Goal: Information Seeking & Learning: Learn about a topic

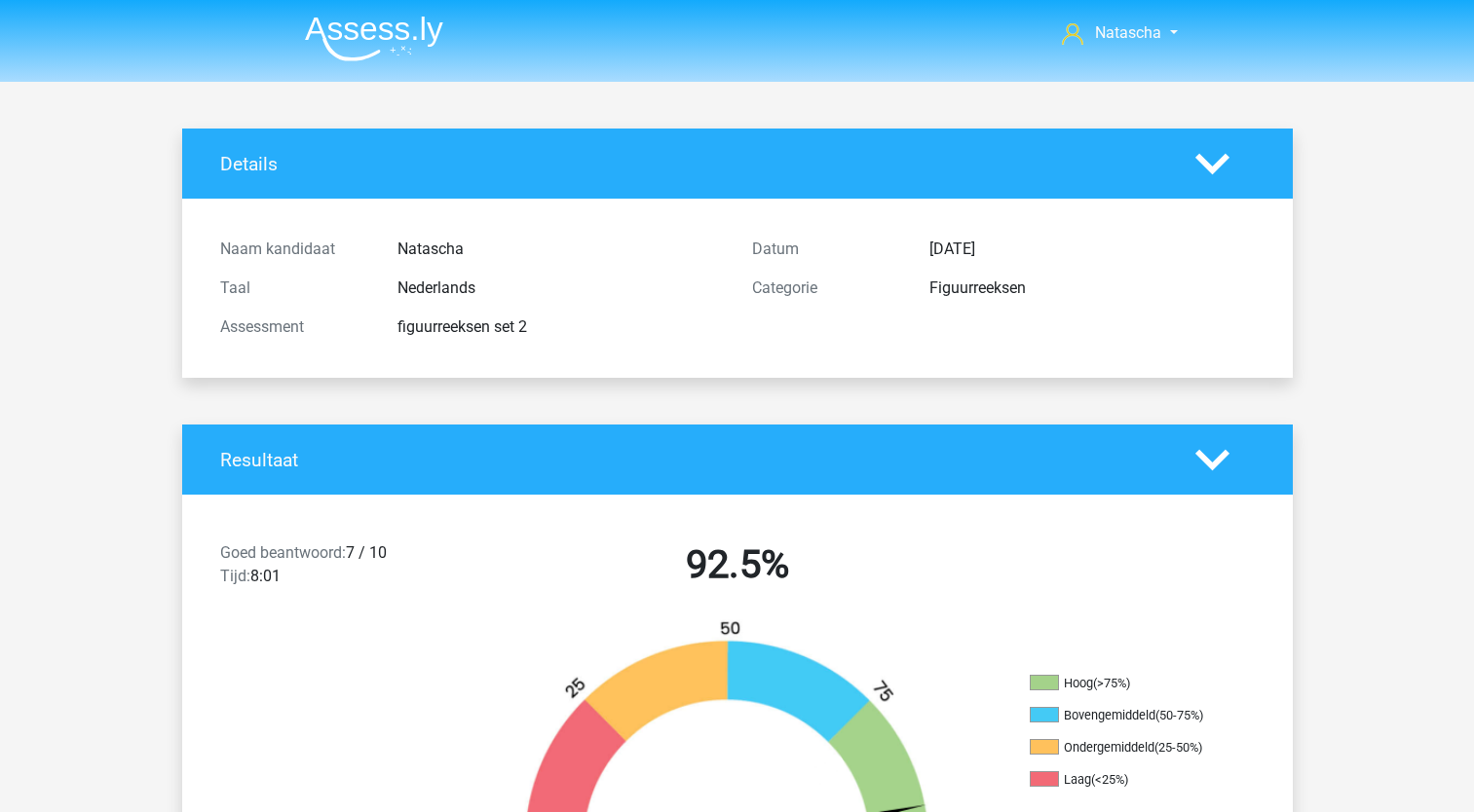
scroll to position [4349, 0]
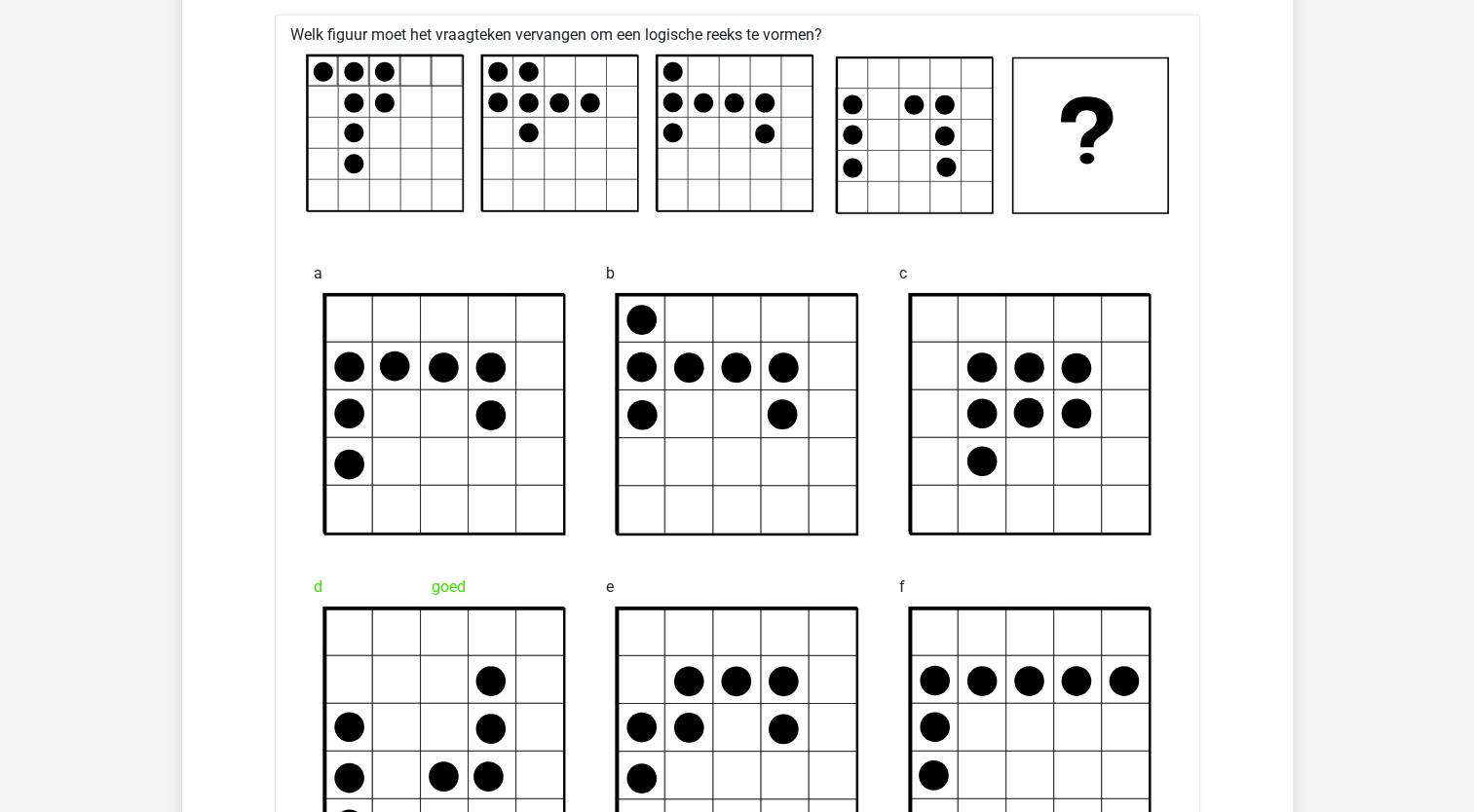
drag, startPoint x: 0, startPoint y: 0, endPoint x: 1412, endPoint y: 720, distance: 1585.0
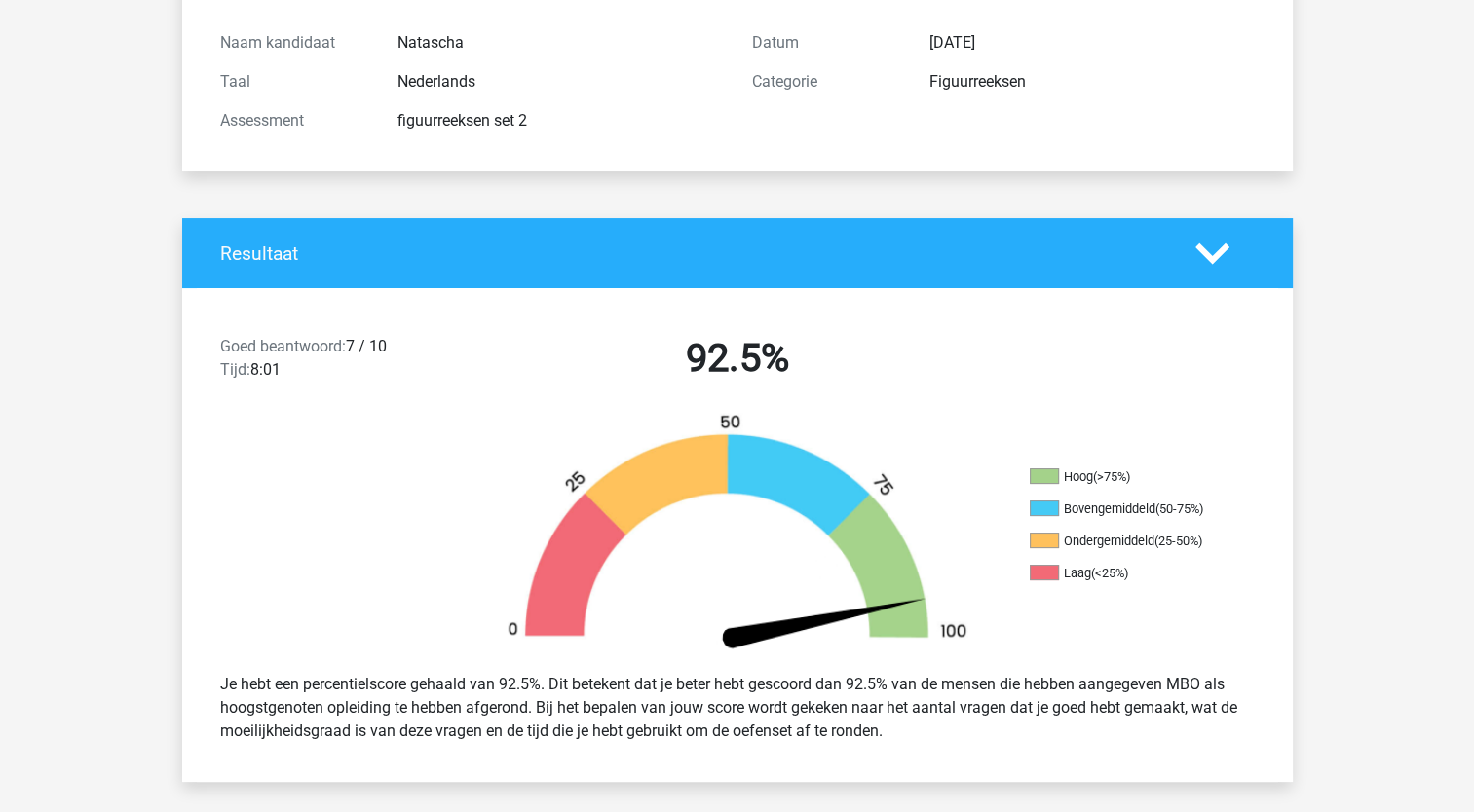
scroll to position [0, 0]
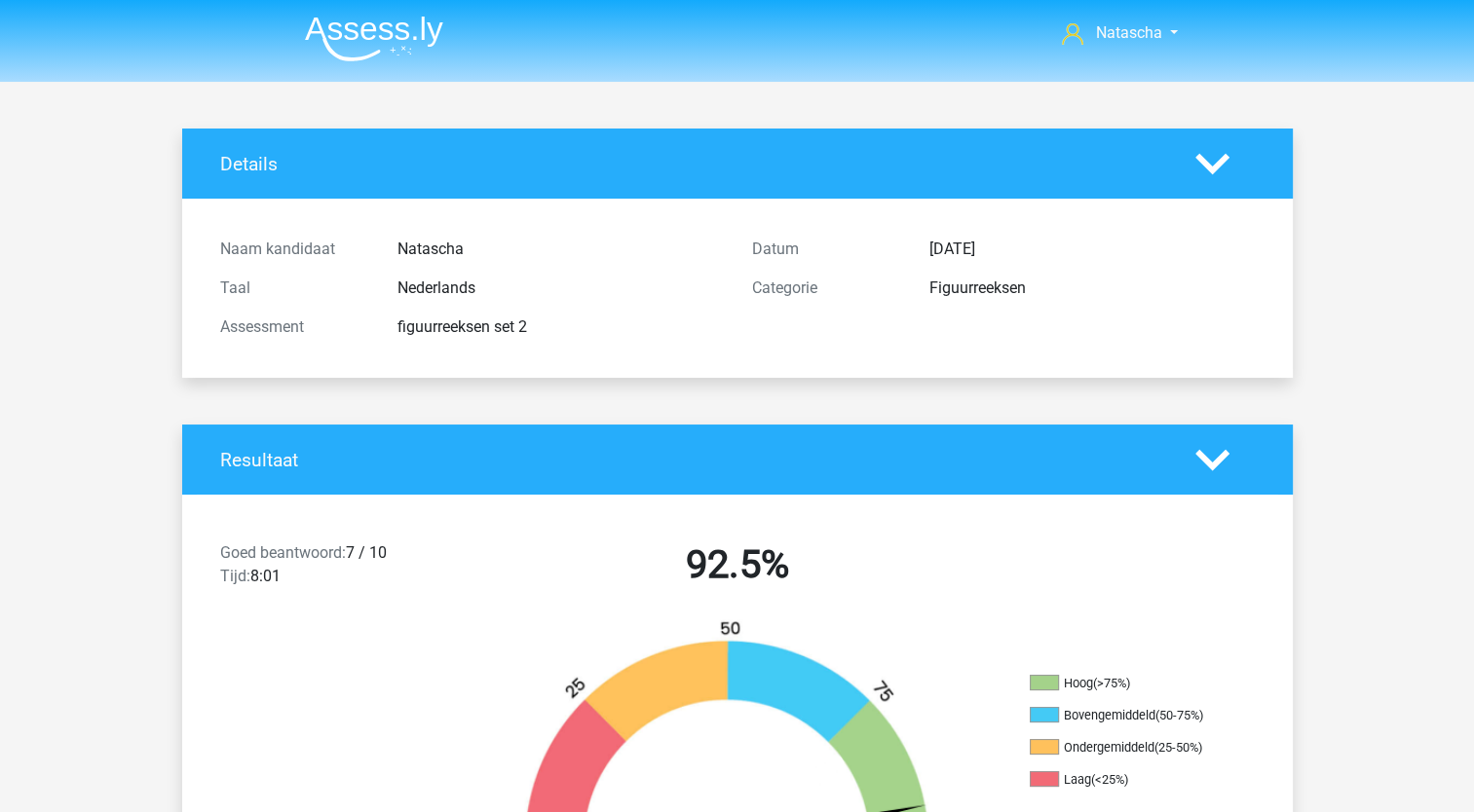
click at [388, 24] on img at bounding box center [374, 38] width 138 height 45
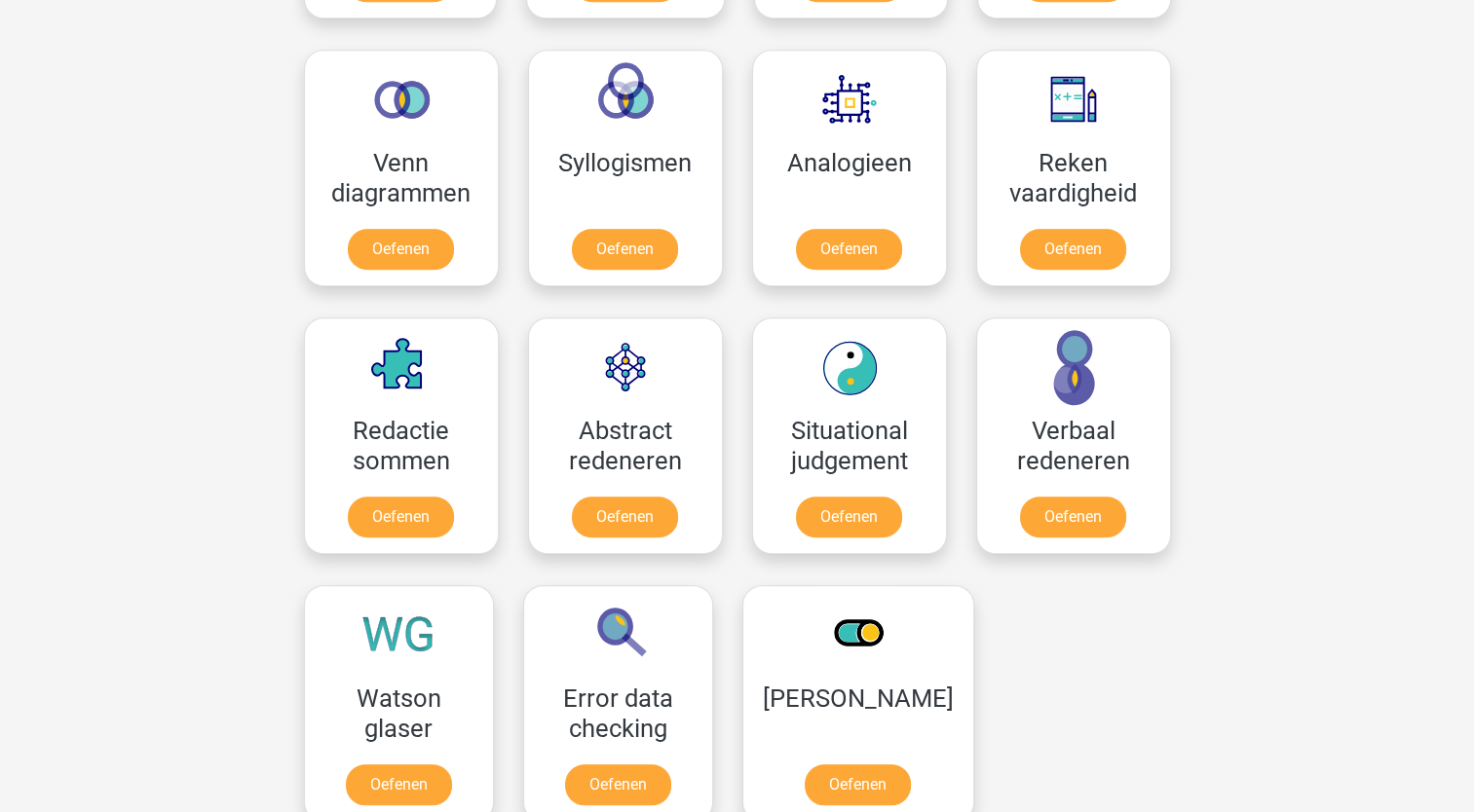
scroll to position [1138, 0]
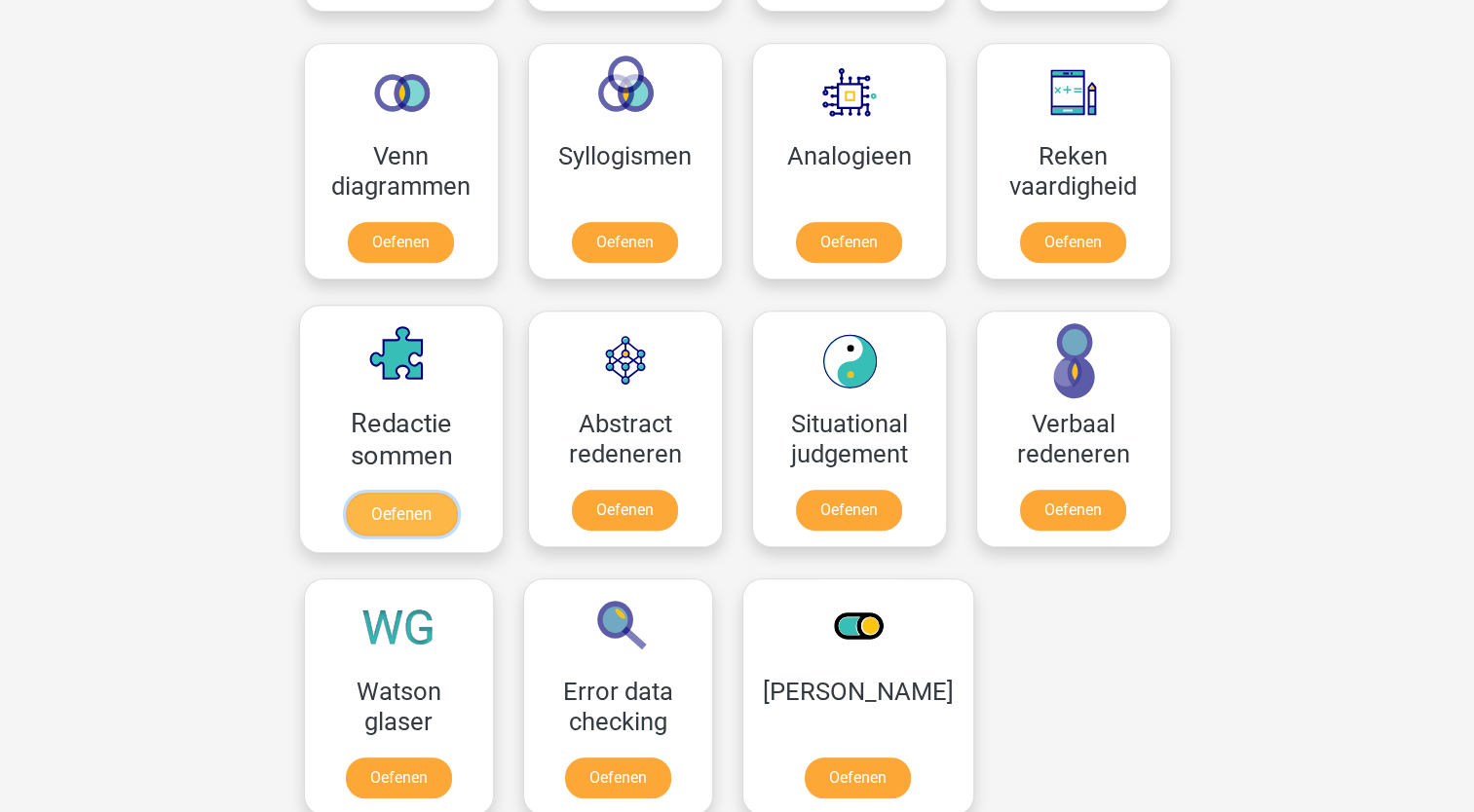
click at [394, 524] on link "Oefenen" at bounding box center [400, 515] width 111 height 43
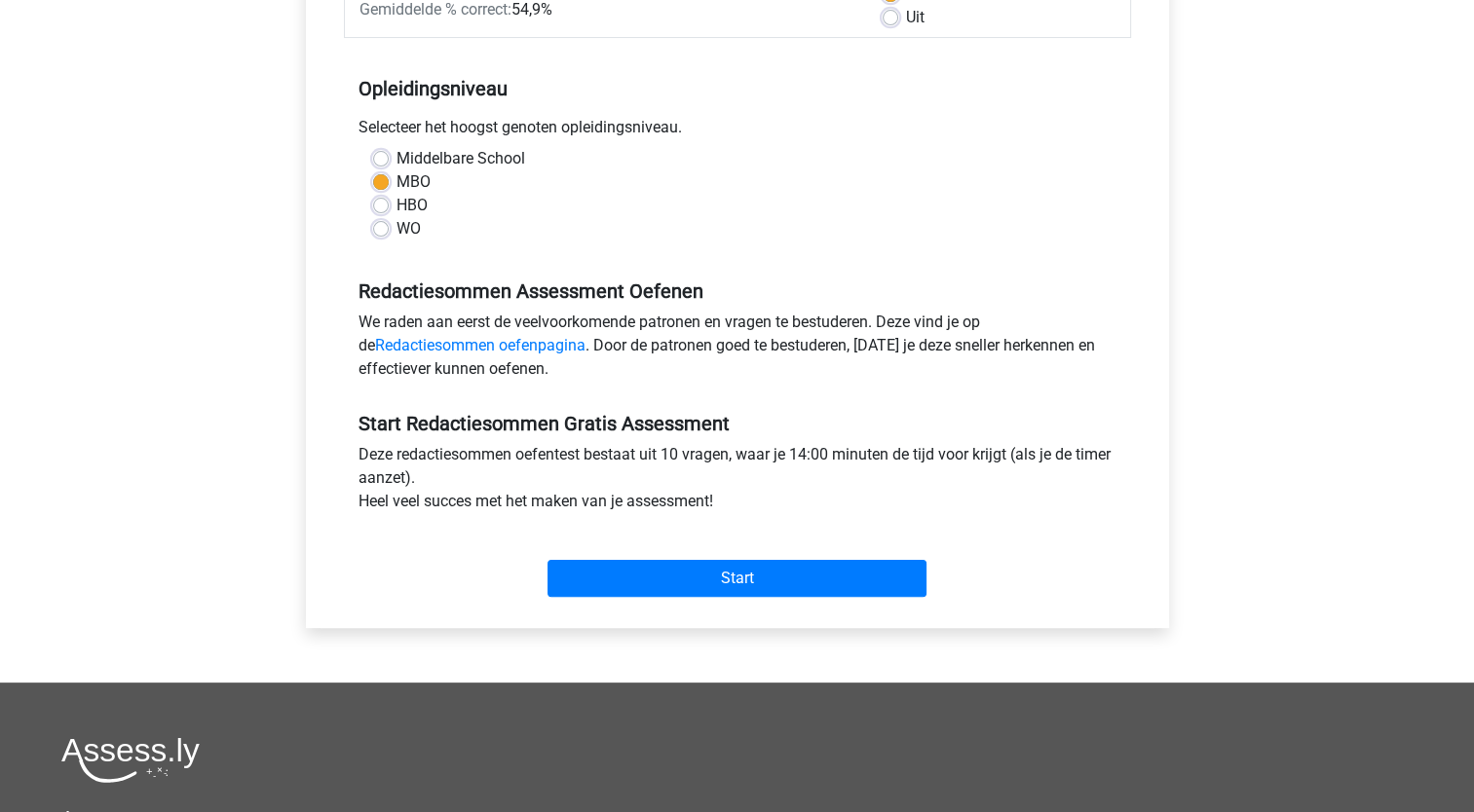
scroll to position [344, 0]
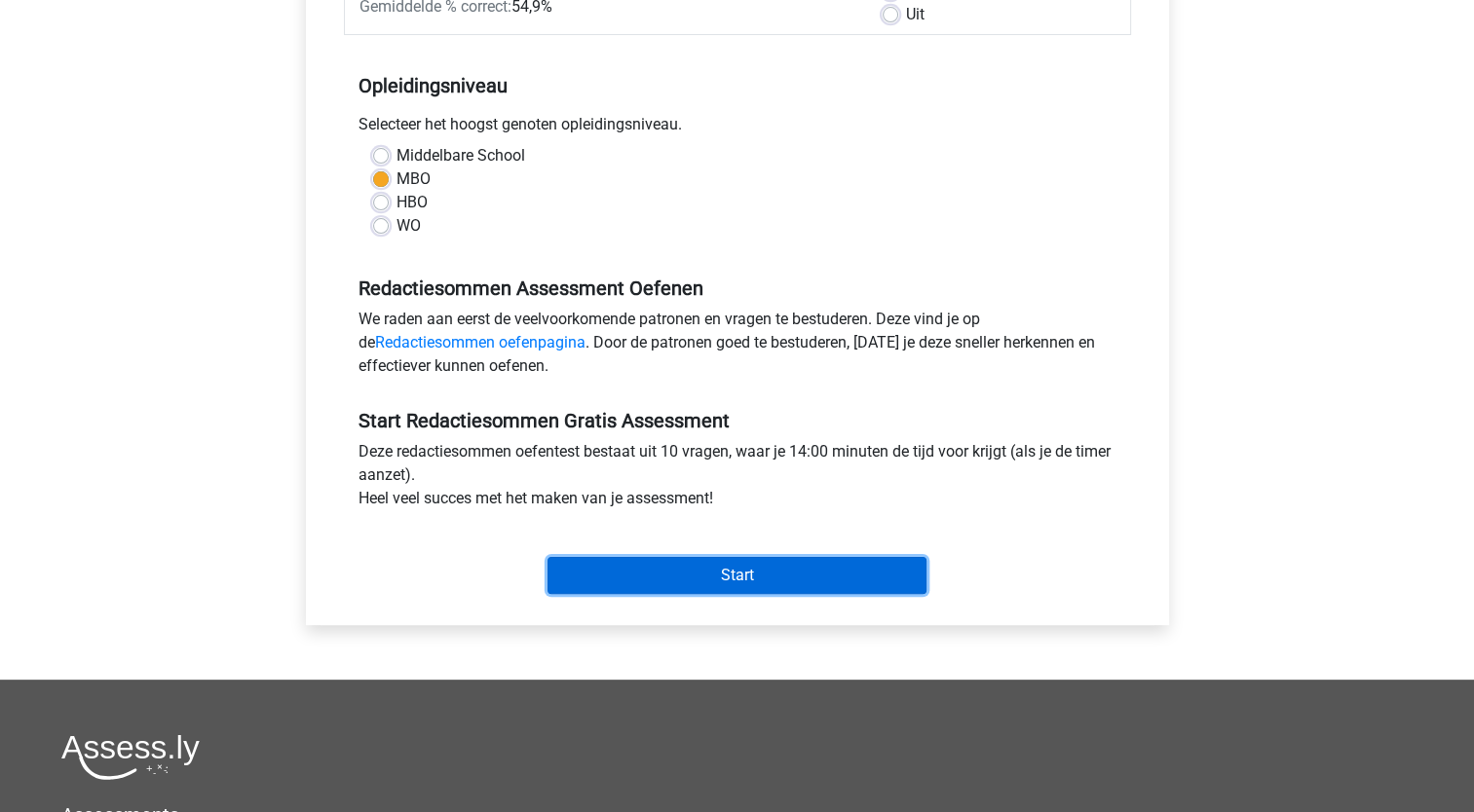
click at [789, 581] on input "Start" at bounding box center [737, 576] width 379 height 37
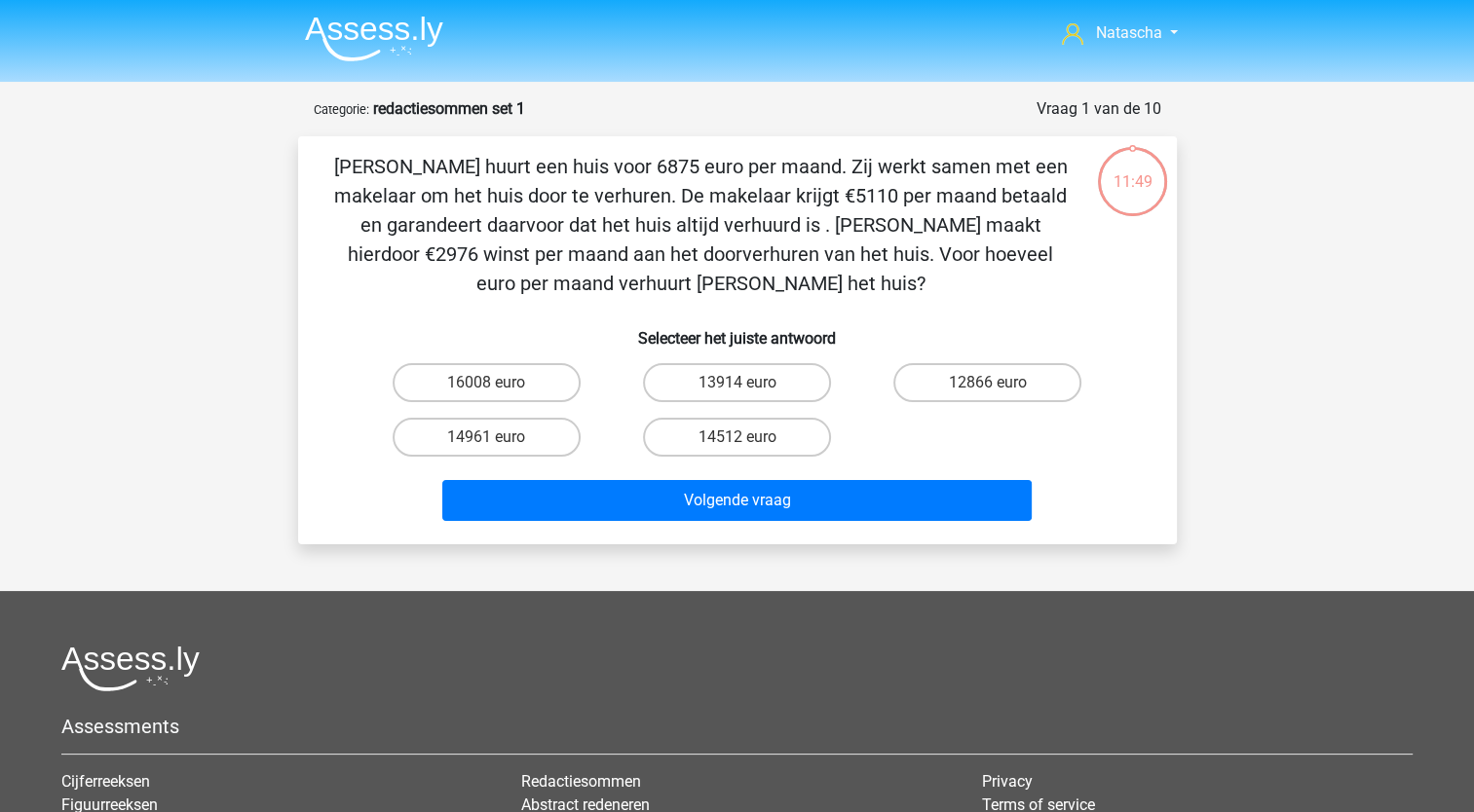
drag, startPoint x: 0, startPoint y: 0, endPoint x: 789, endPoint y: 581, distance: 979.8
click at [789, 581] on div "Natascha [EMAIL_ADDRESS][DOMAIN_NAME] Nederlands English" at bounding box center [737, 552] width 1474 height 1105
click at [533, 433] on label "14961 euro" at bounding box center [486, 437] width 188 height 39
click at [498, 437] on input "14961 euro" at bounding box center [492, 443] width 13 height 13
radio input "true"
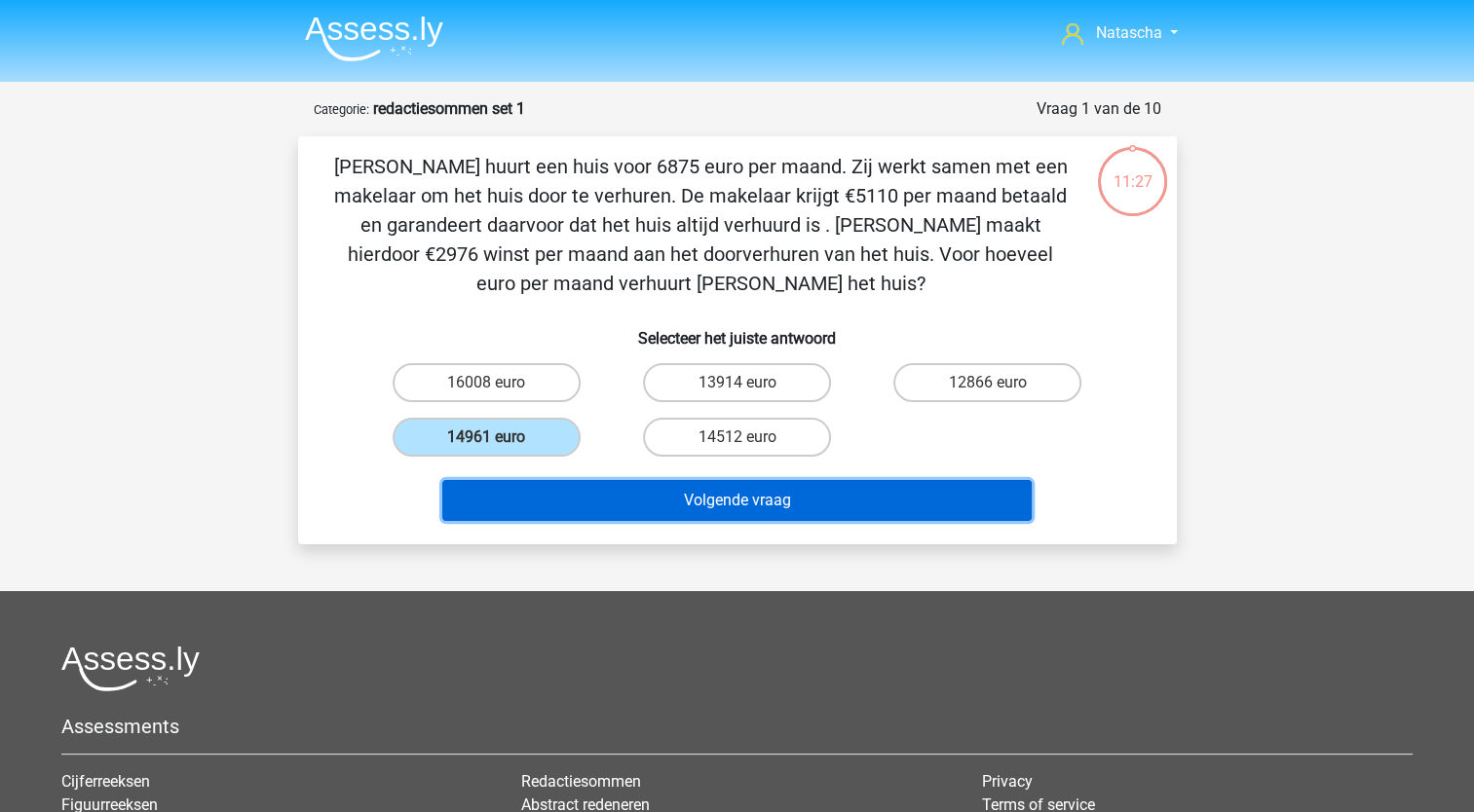
click at [587, 504] on button "Volgende vraag" at bounding box center [737, 501] width 589 height 41
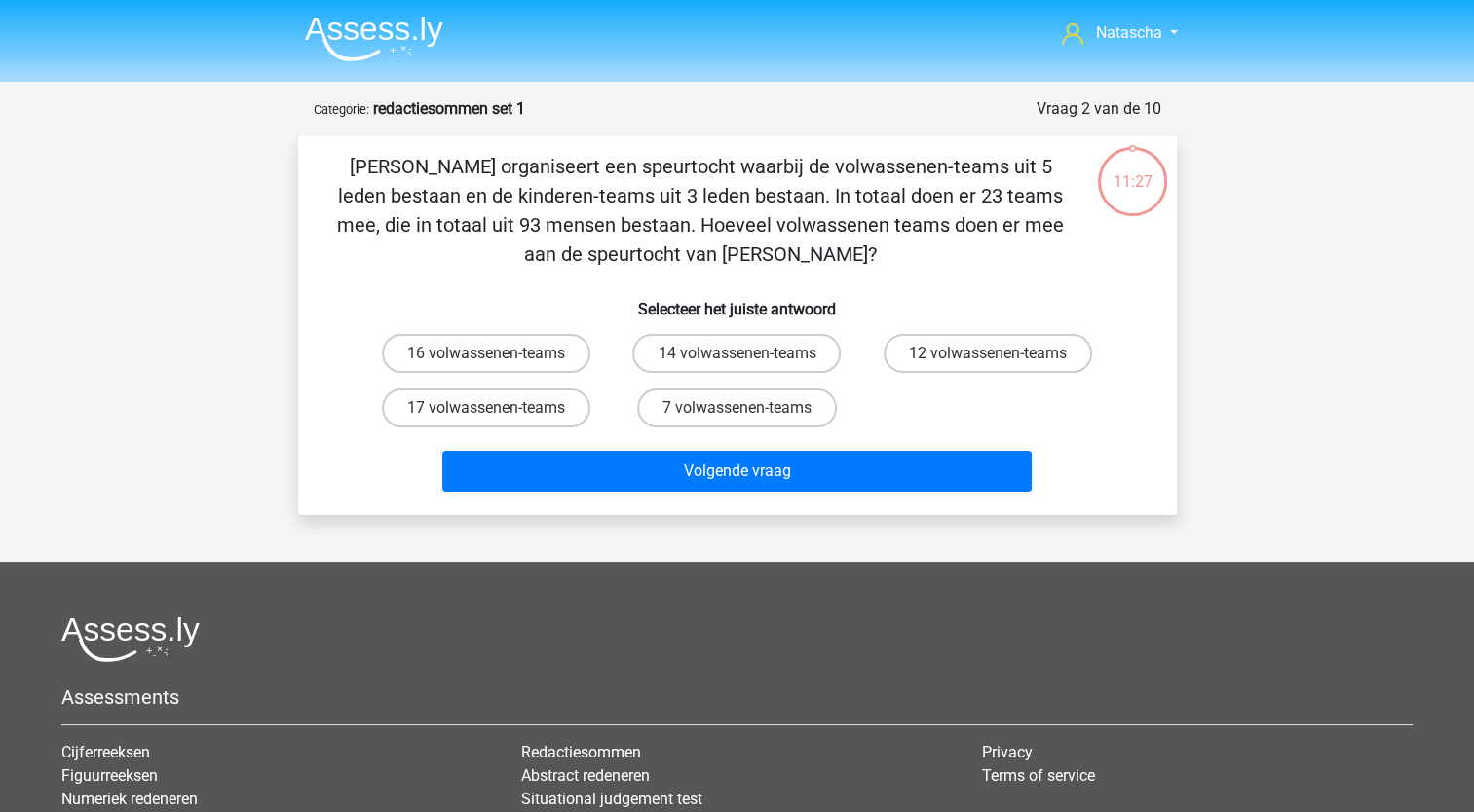
scroll to position [97, 0]
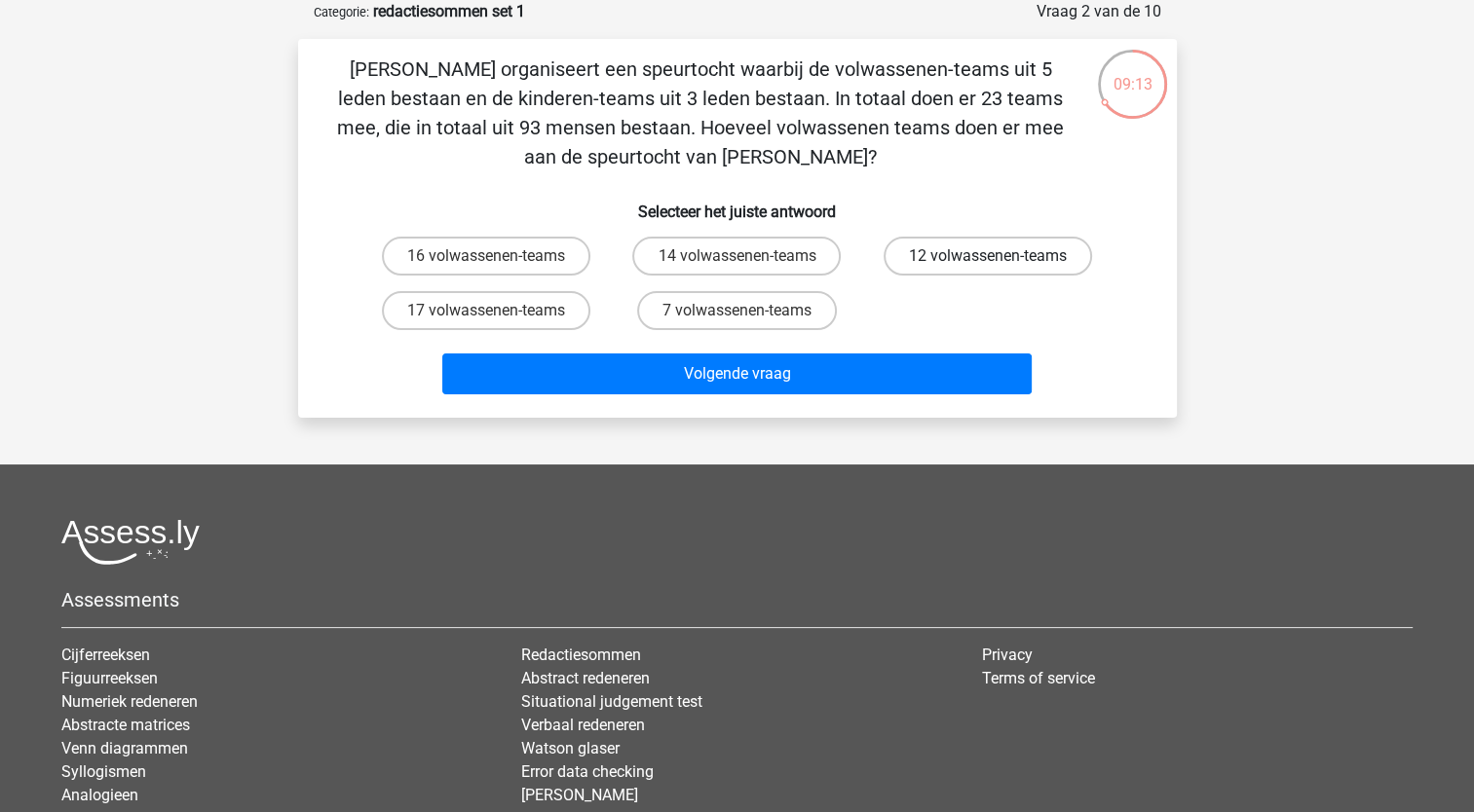
click at [950, 248] on label "12 volwassenen-teams" at bounding box center [988, 256] width 209 height 39
click at [988, 256] on input "12 volwassenen-teams" at bounding box center [993, 262] width 13 height 13
radio input "true"
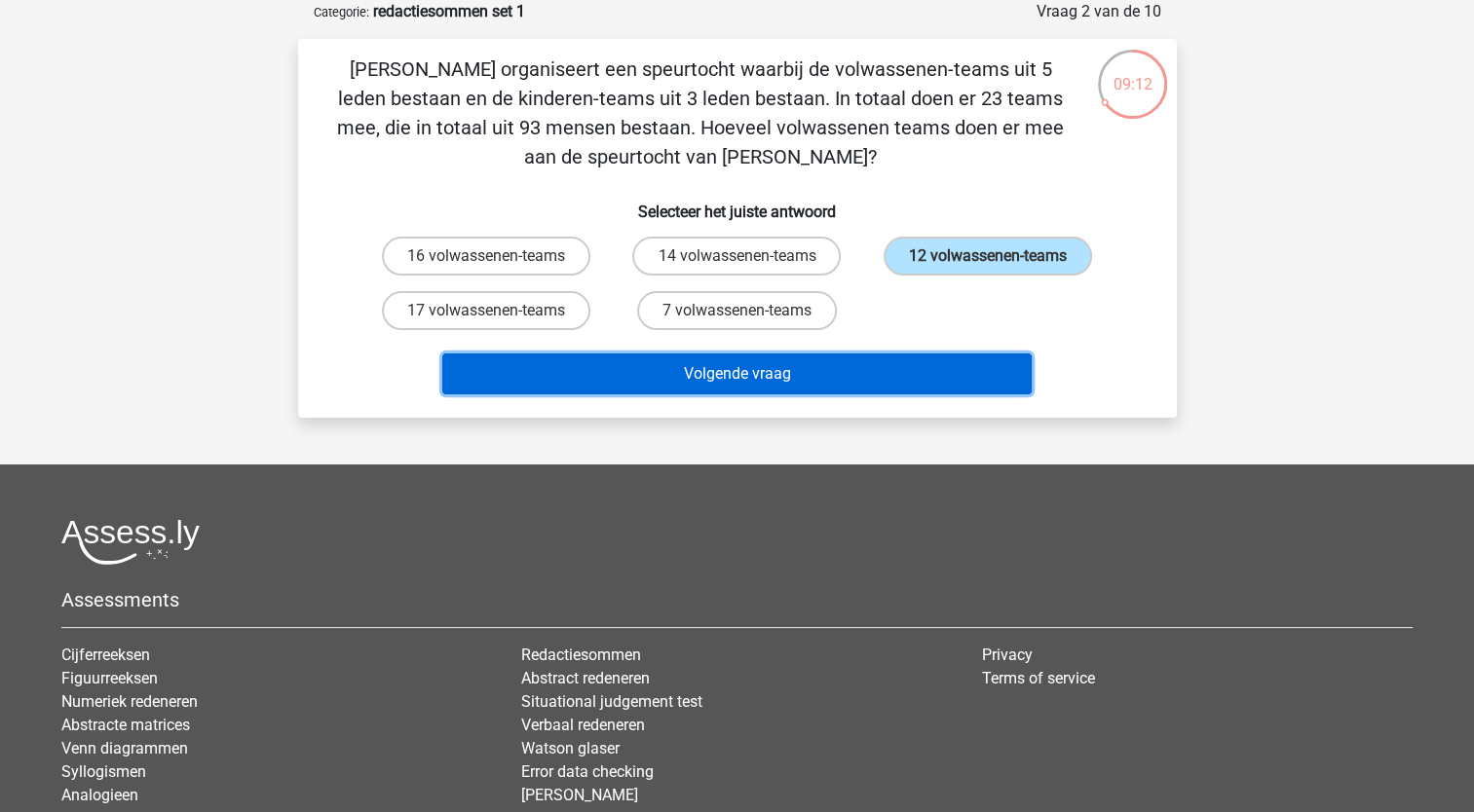
click at [771, 379] on button "Volgende vraag" at bounding box center [737, 374] width 589 height 41
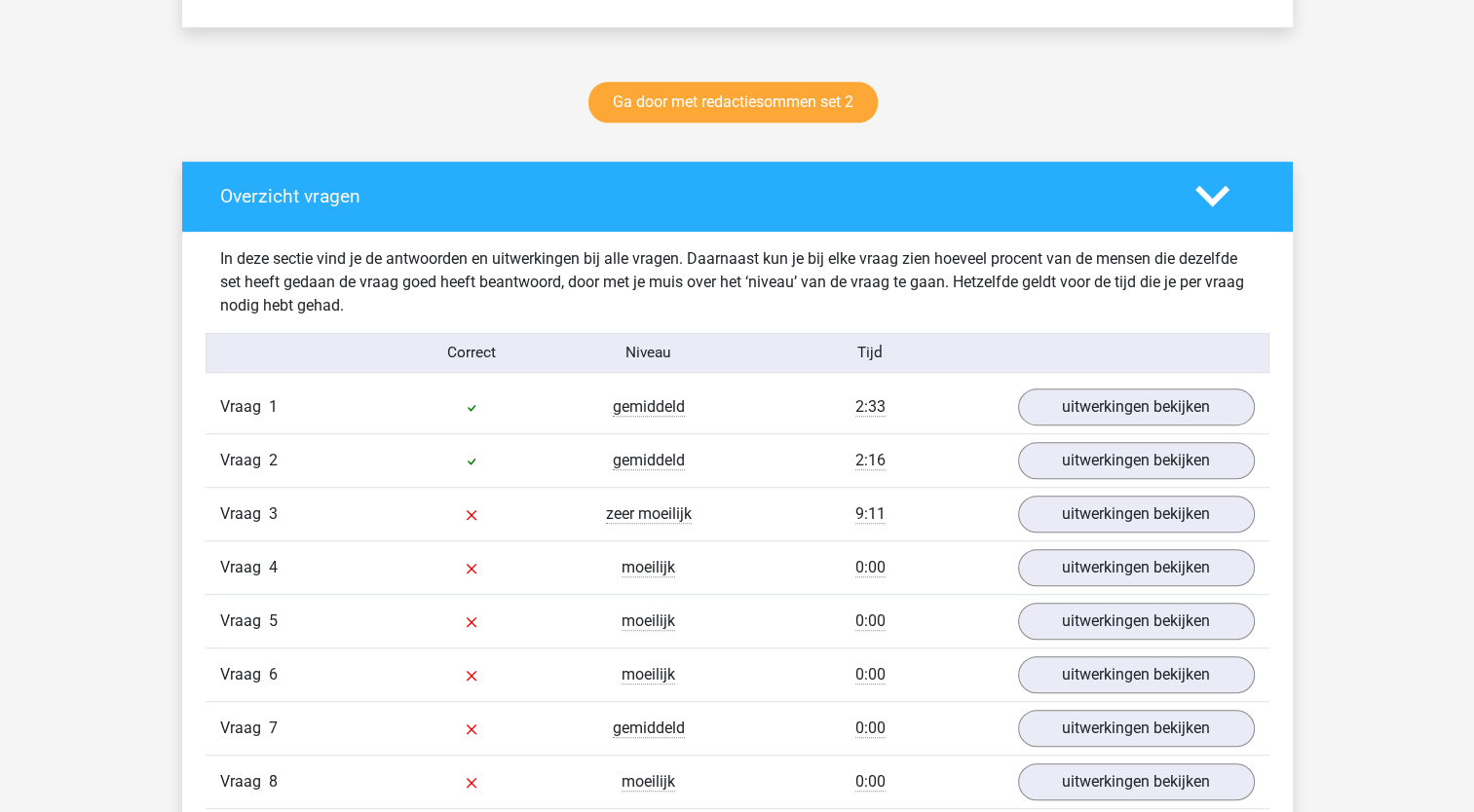
scroll to position [973, 0]
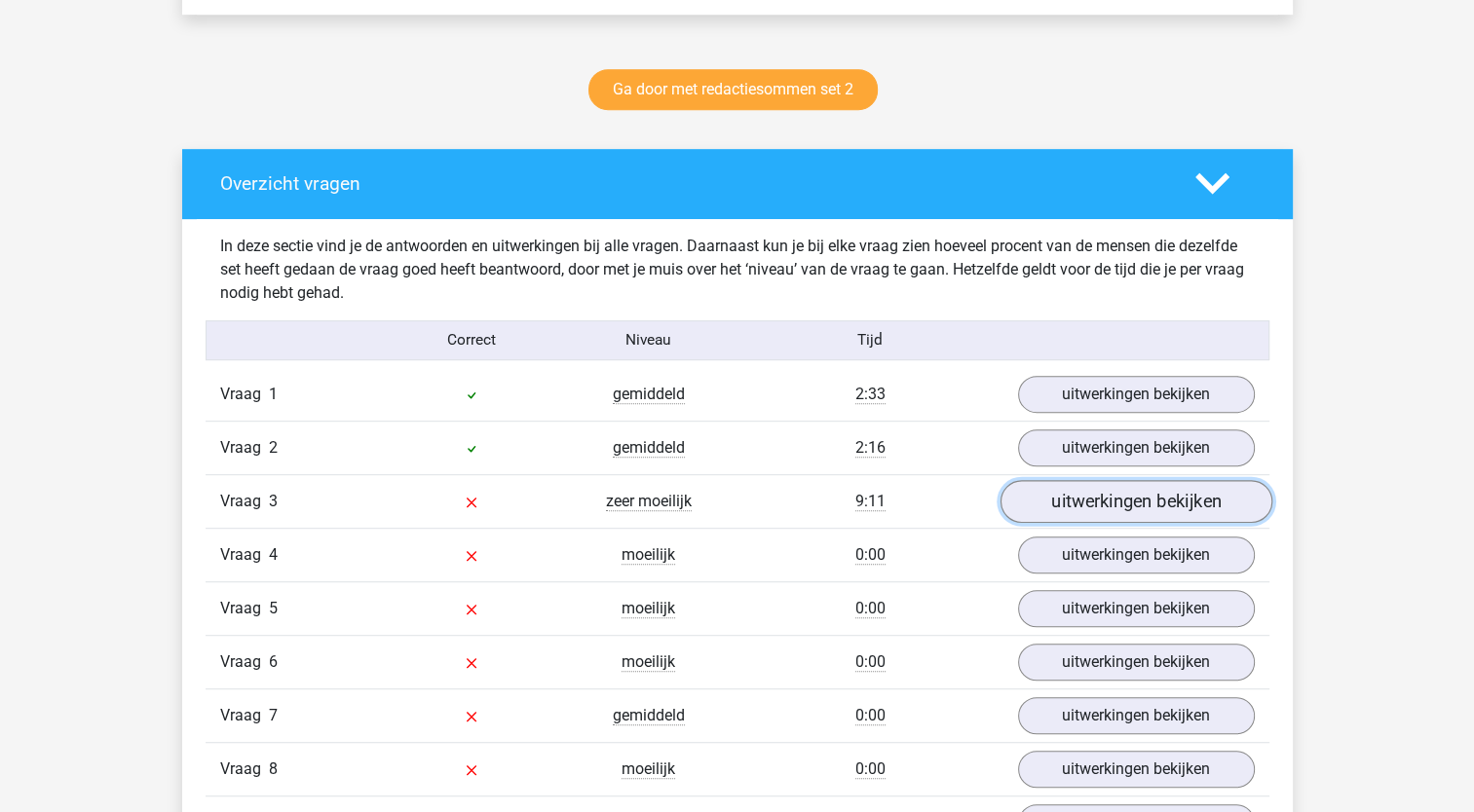
click at [1134, 496] on link "uitwerkingen bekijken" at bounding box center [1135, 502] width 272 height 43
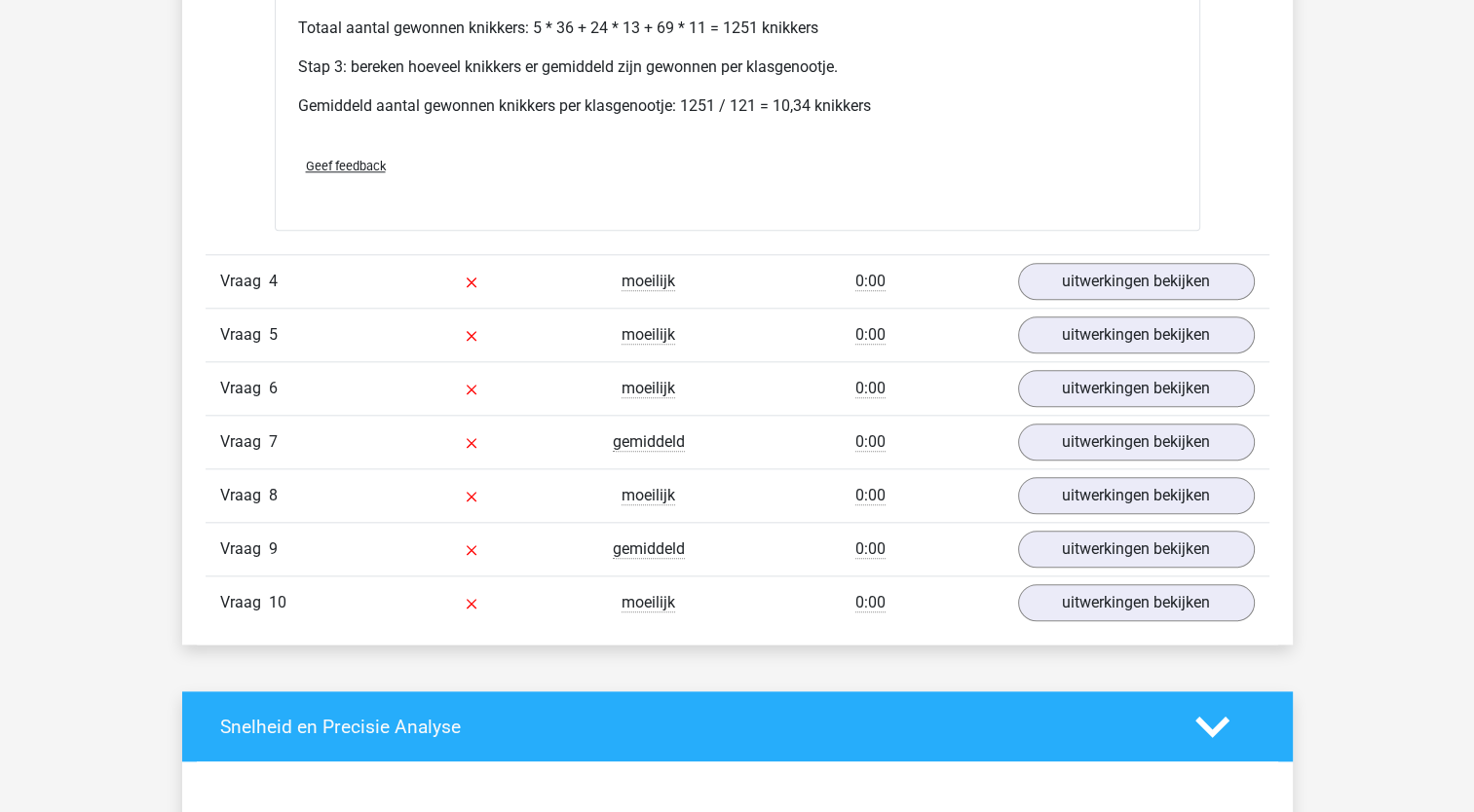
scroll to position [1978, 0]
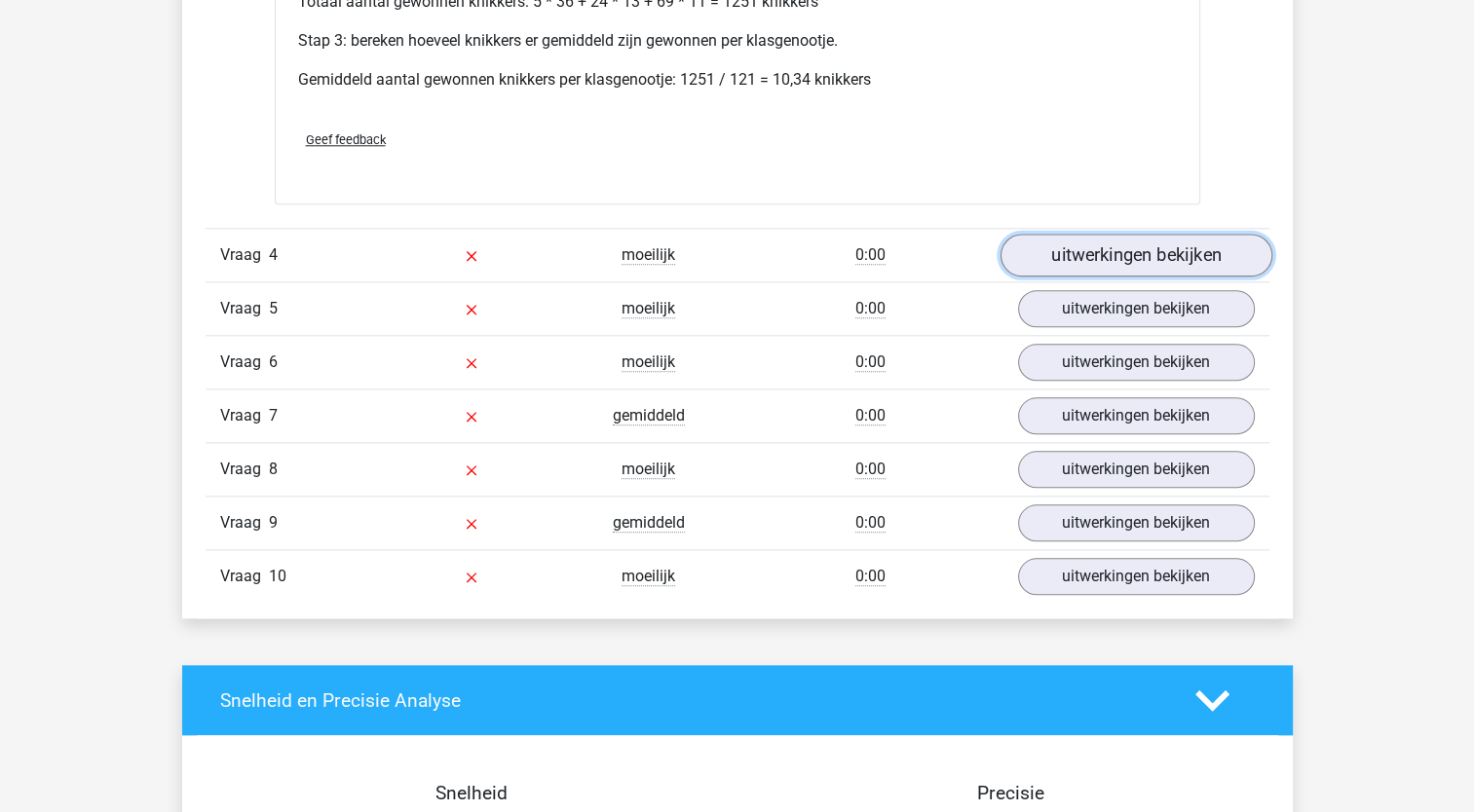
click at [1101, 247] on link "uitwerkingen bekijken" at bounding box center [1135, 255] width 272 height 43
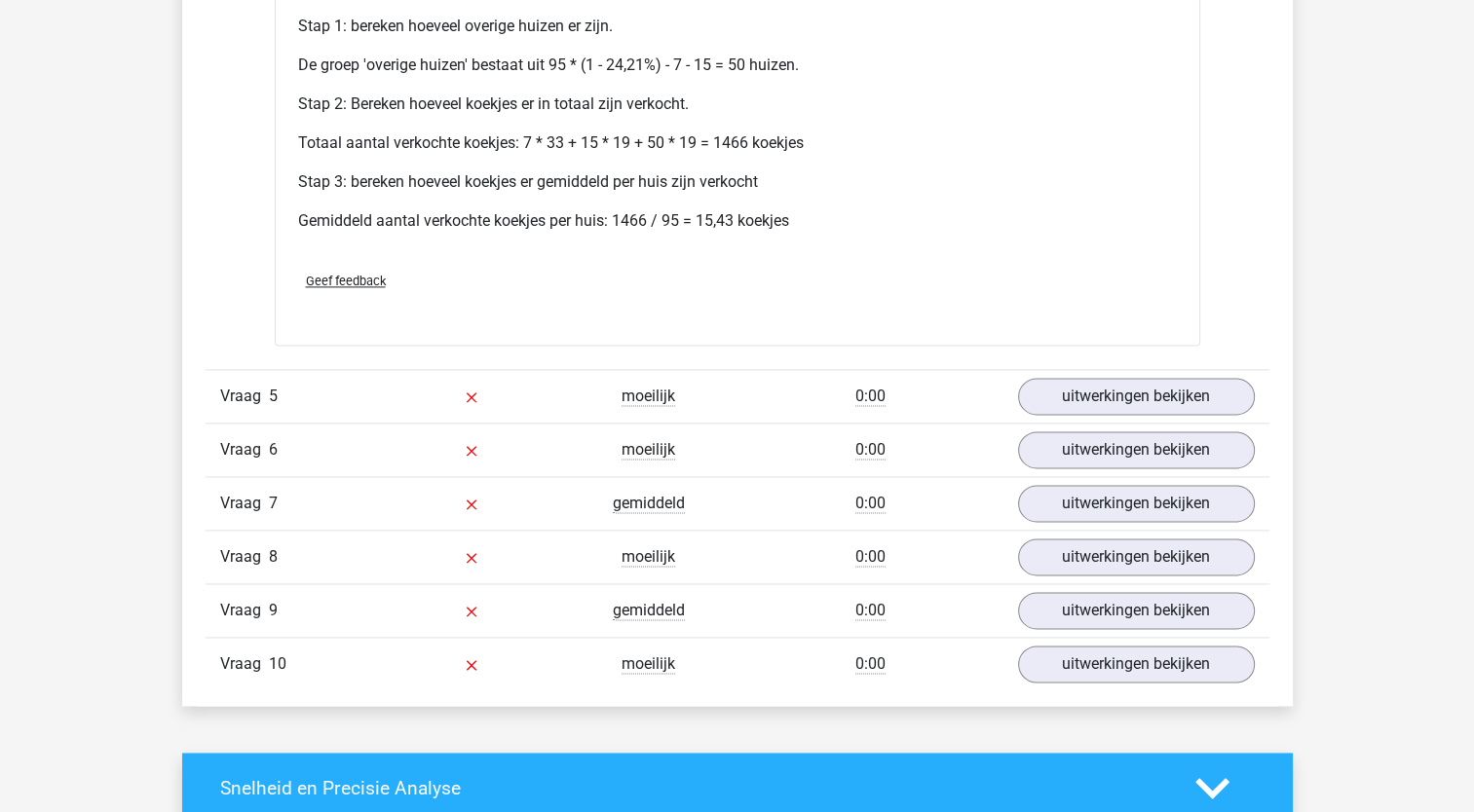
scroll to position [2654, 0]
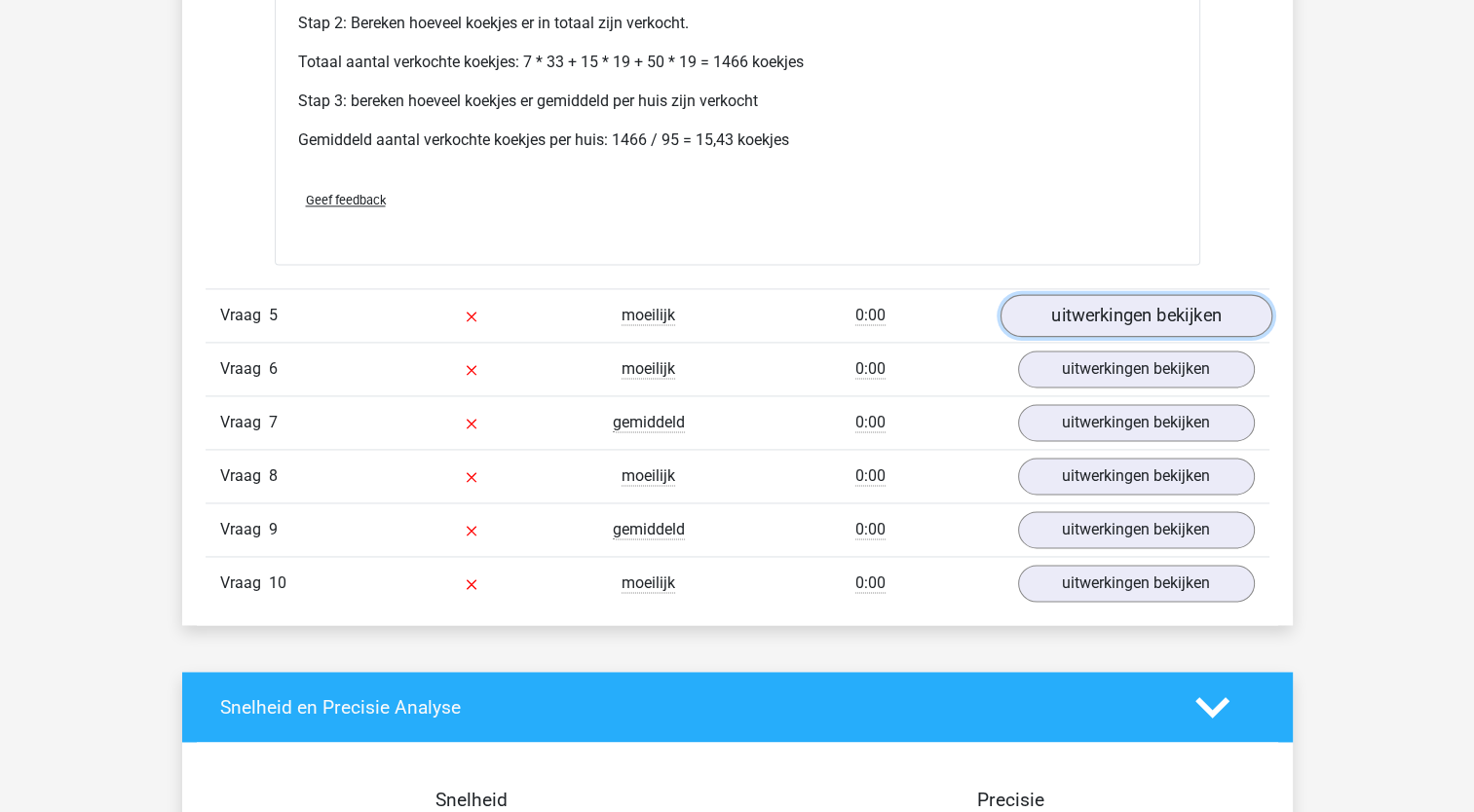
click at [1181, 306] on link "uitwerkingen bekijken" at bounding box center [1135, 317] width 272 height 43
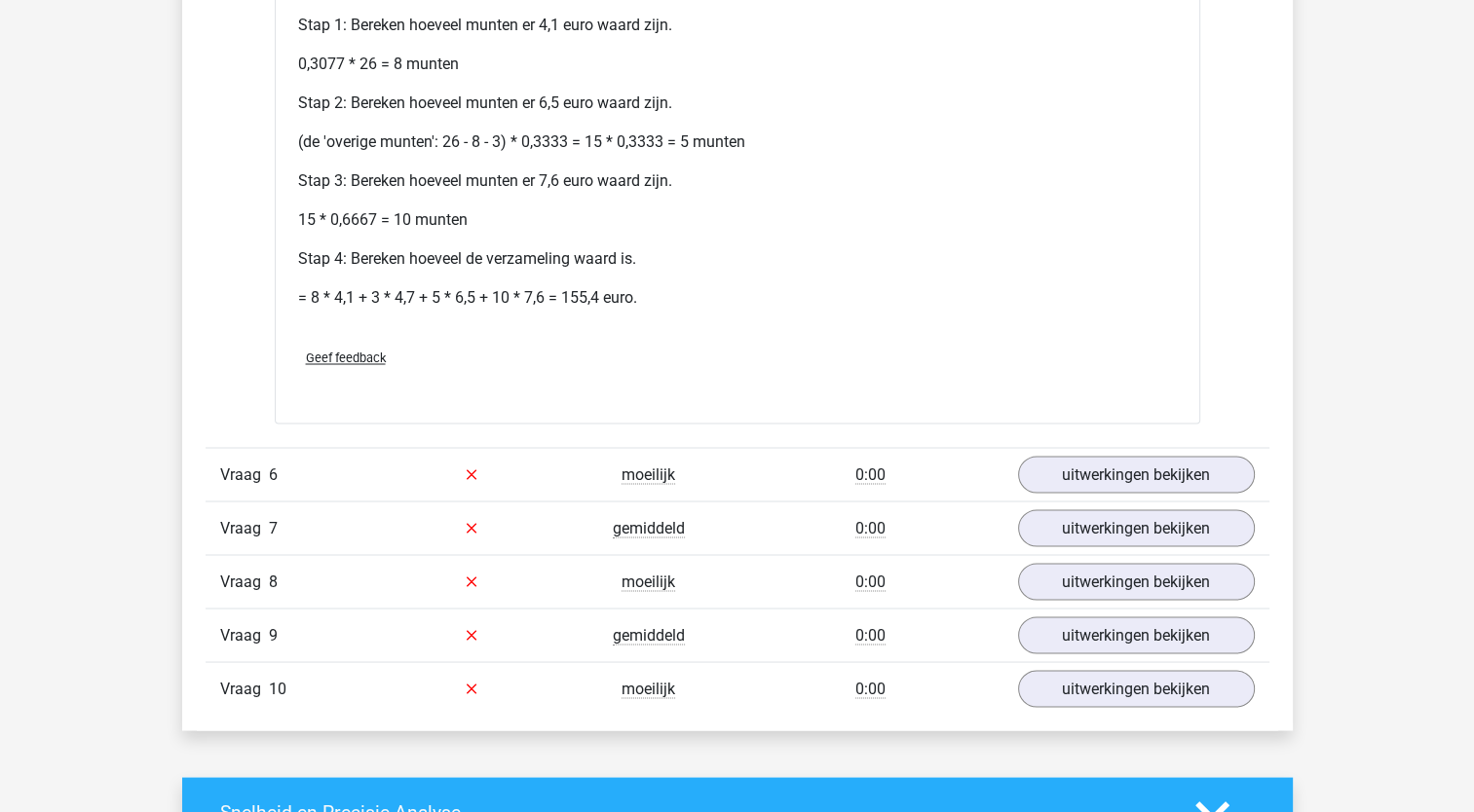
scroll to position [3343, 0]
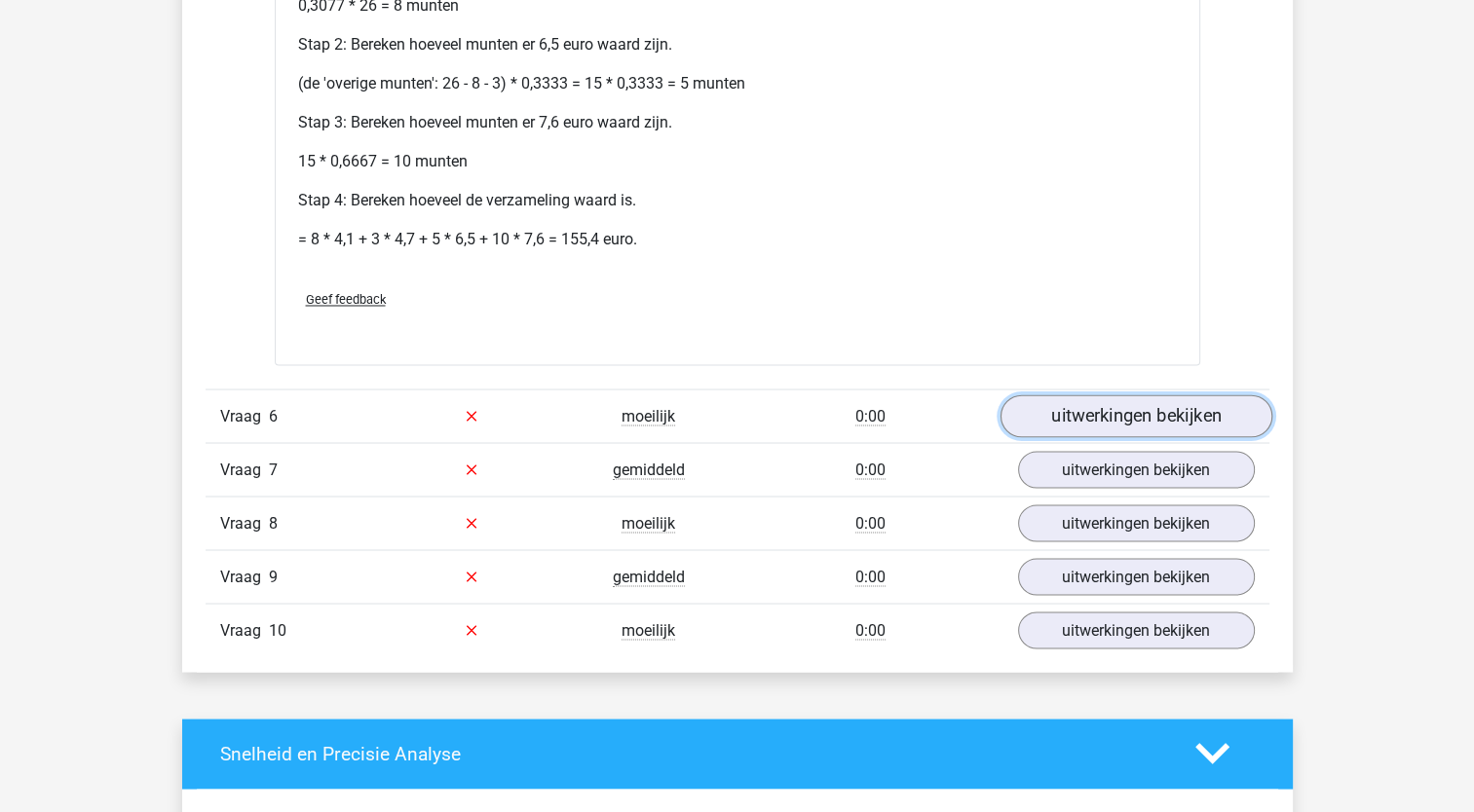
click at [1138, 409] on link "uitwerkingen bekijken" at bounding box center [1135, 416] width 272 height 43
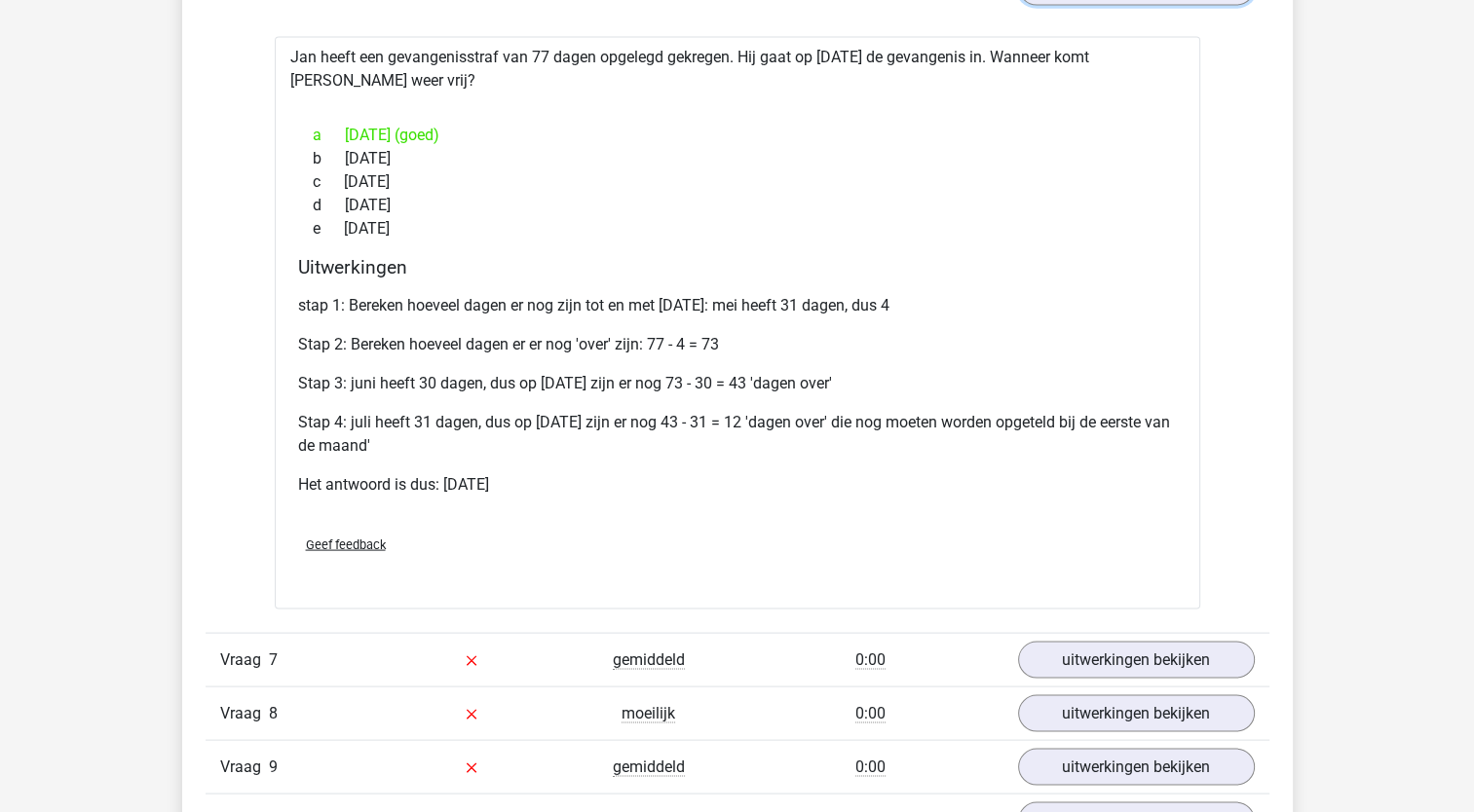
scroll to position [3954, 0]
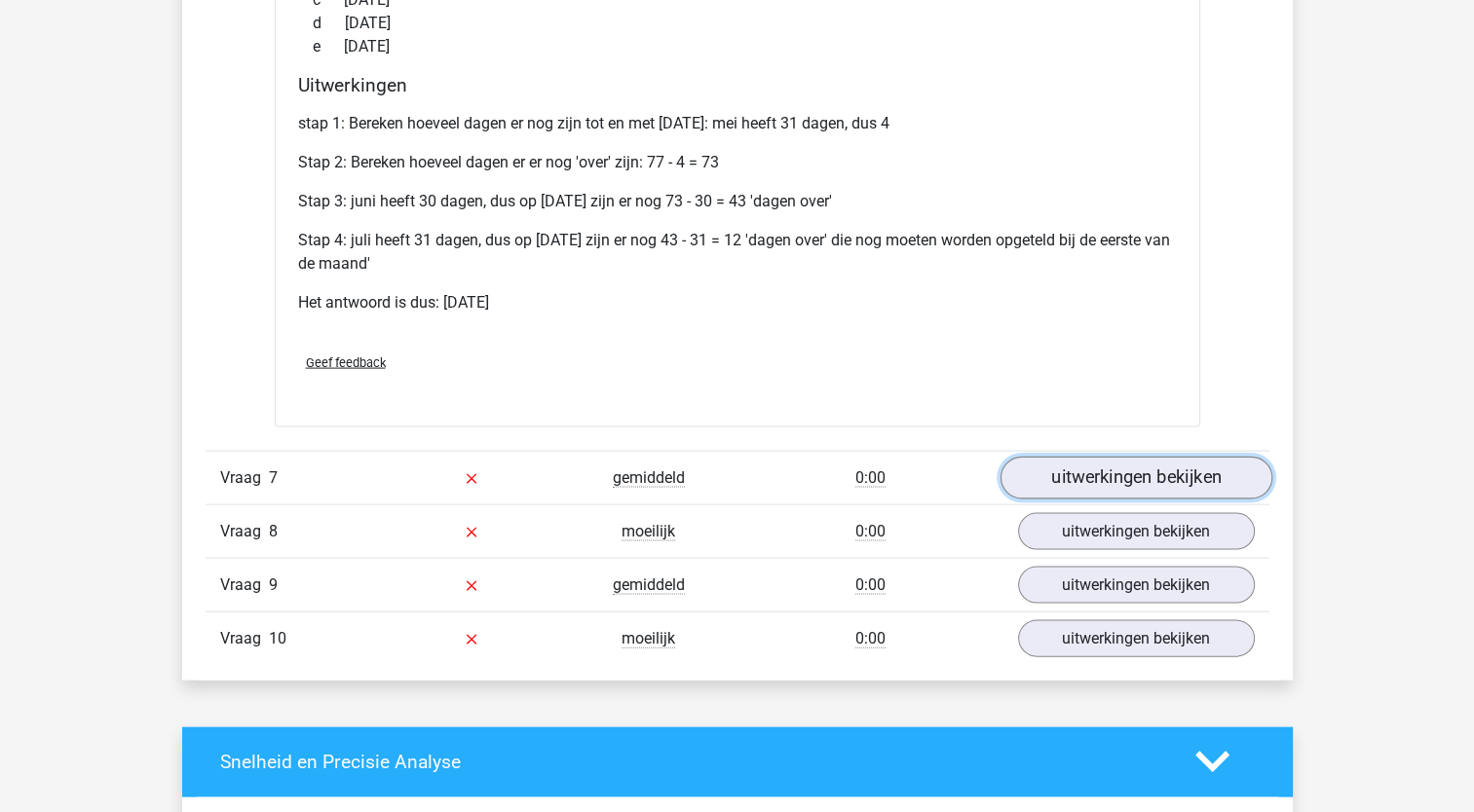
click at [1063, 464] on link "uitwerkingen bekijken" at bounding box center [1135, 478] width 272 height 43
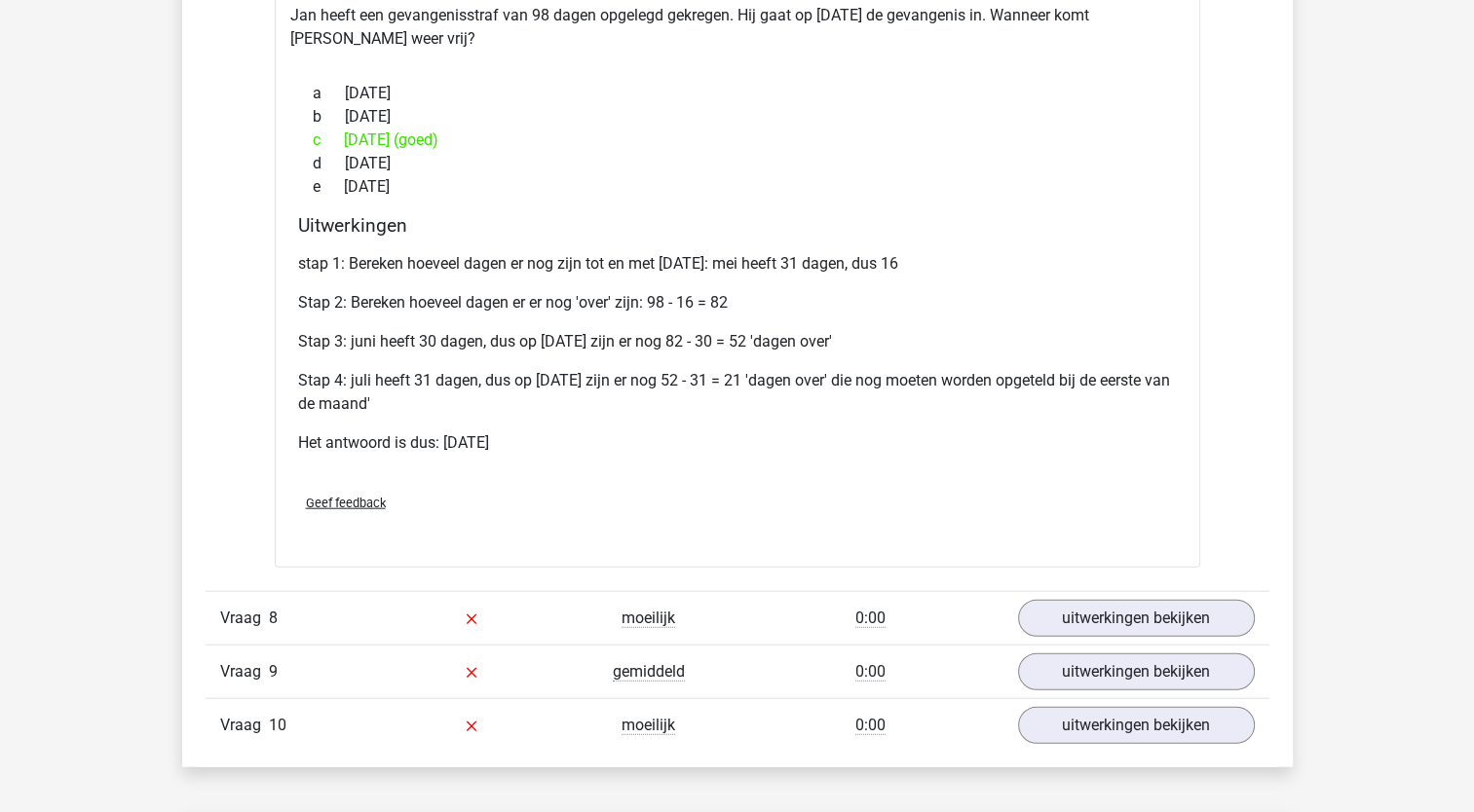
scroll to position [4526, 0]
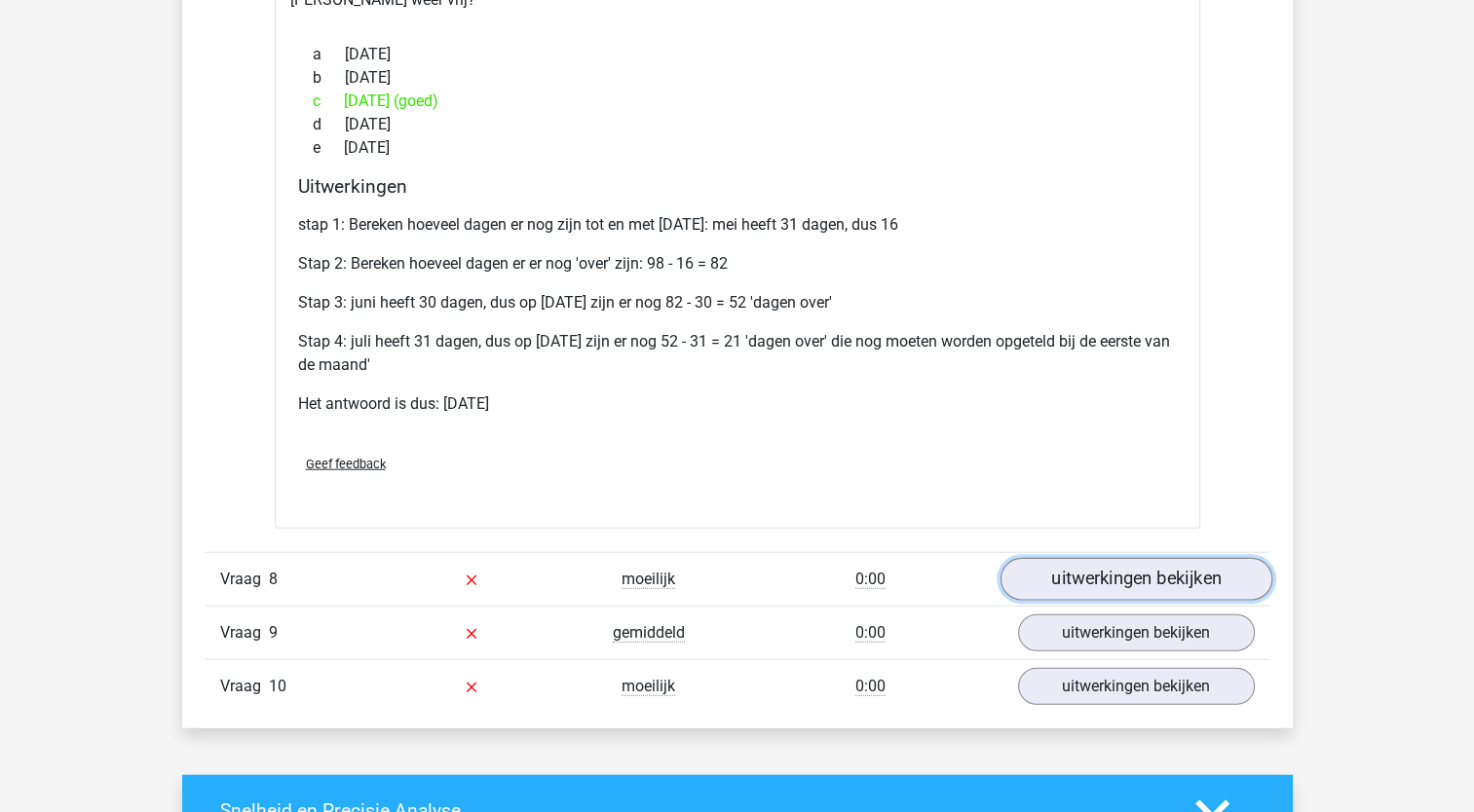
click at [1182, 576] on link "uitwerkingen bekijken" at bounding box center [1135, 580] width 272 height 43
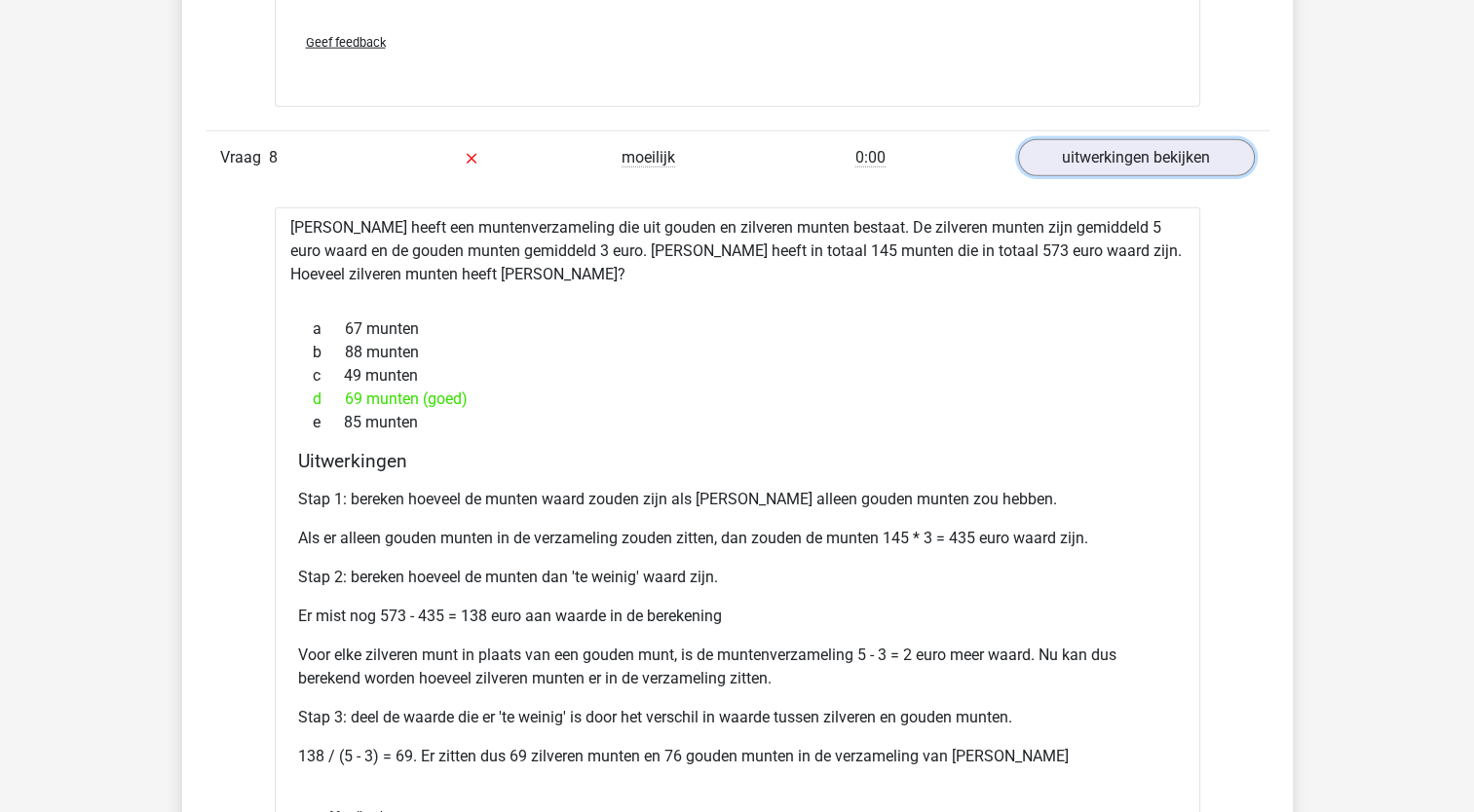
scroll to position [4954, 0]
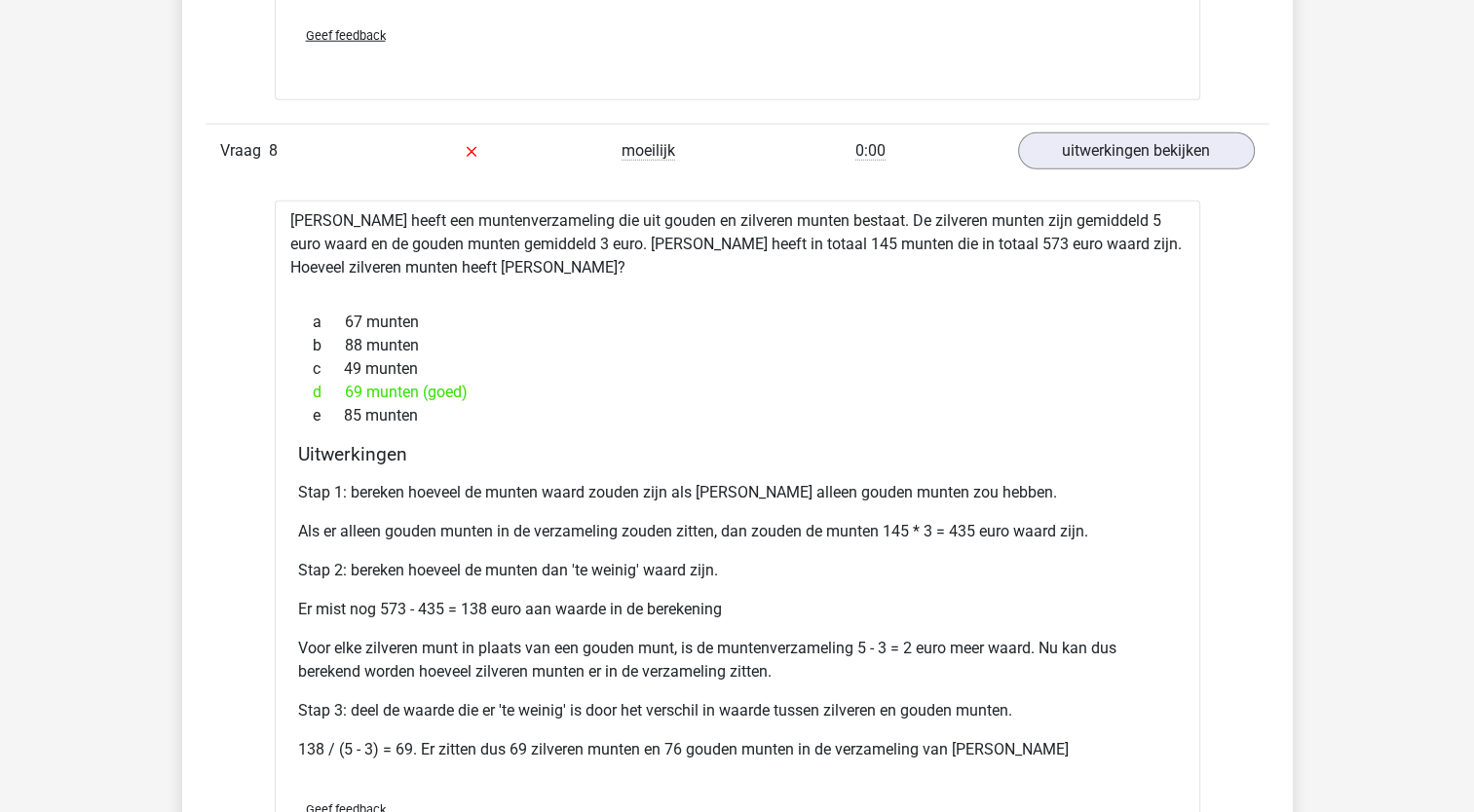
click at [394, 738] on p "138 / (5 - 3) = 69. Er zitten dus 69 zilveren munten en 76 gouden munten in de …" at bounding box center [737, 750] width 878 height 24
drag, startPoint x: 394, startPoint y: 738, endPoint x: 782, endPoint y: 582, distance: 418.2
click at [782, 582] on div "Stap 1: bereken hoeveel de munten waard zouden zijn als Chris alleen gouden mun…" at bounding box center [737, 629] width 878 height 312
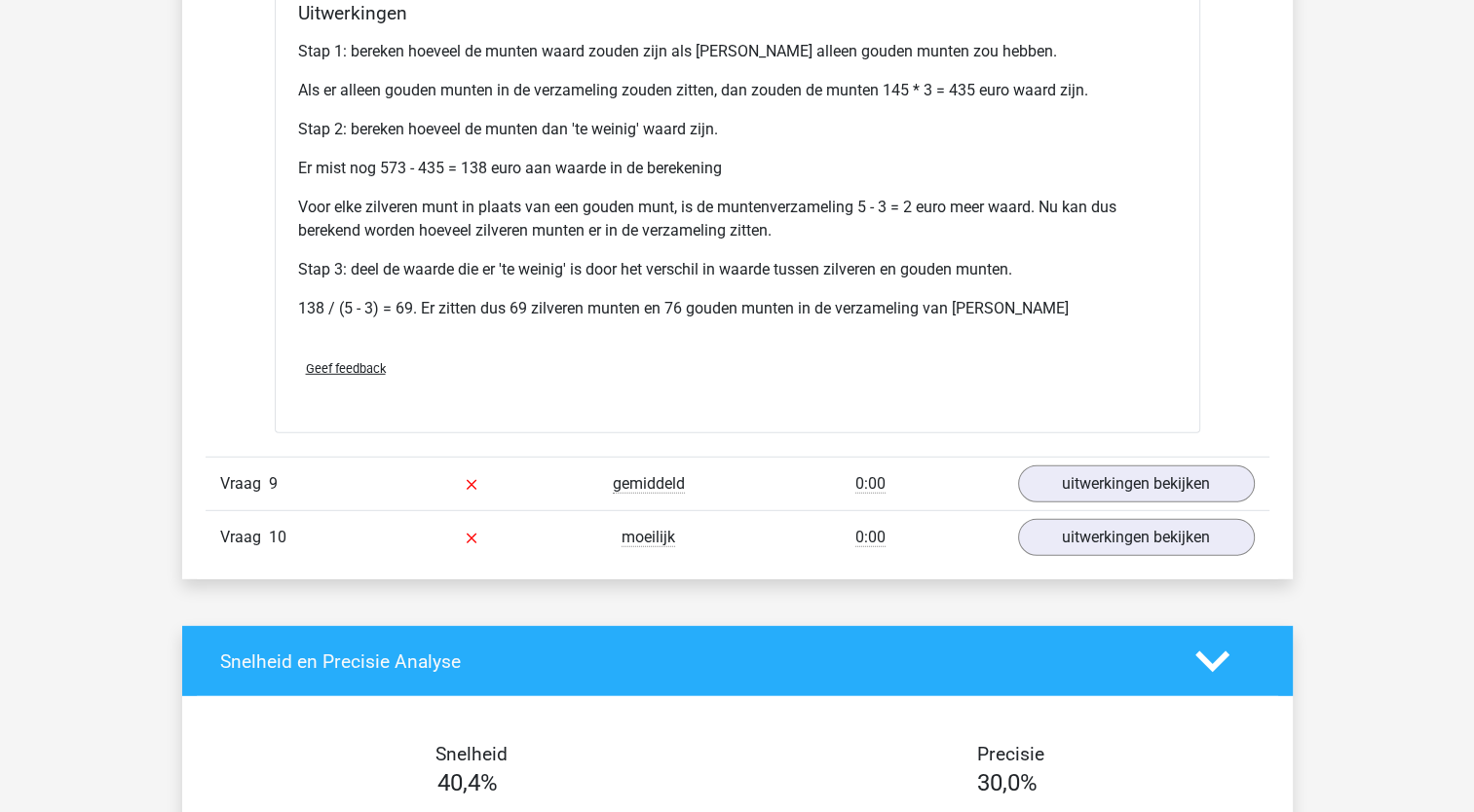
scroll to position [5434, 0]
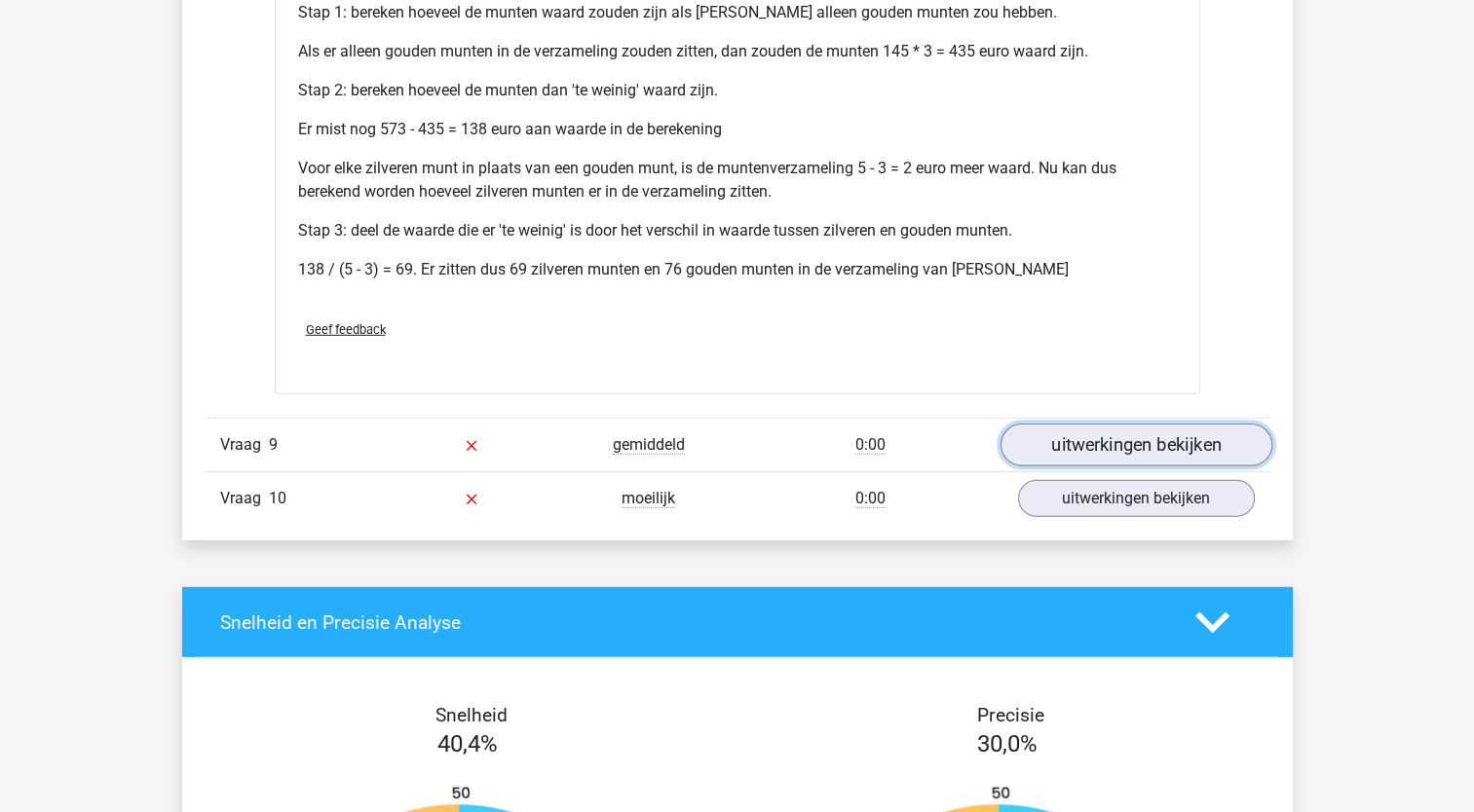
click at [1088, 448] on link "uitwerkingen bekijken" at bounding box center [1135, 445] width 272 height 43
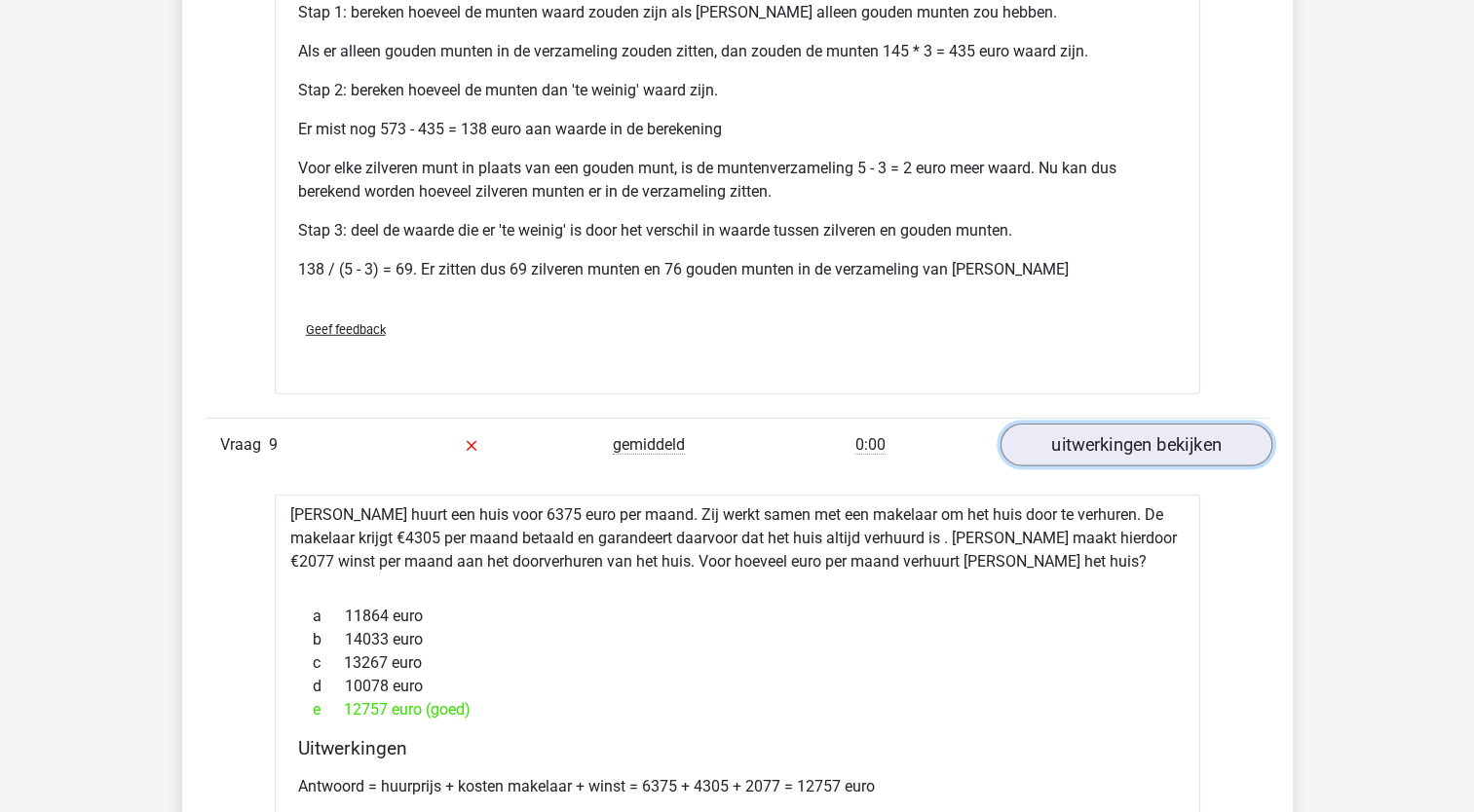
click at [1088, 448] on link "uitwerkingen bekijken" at bounding box center [1135, 445] width 272 height 43
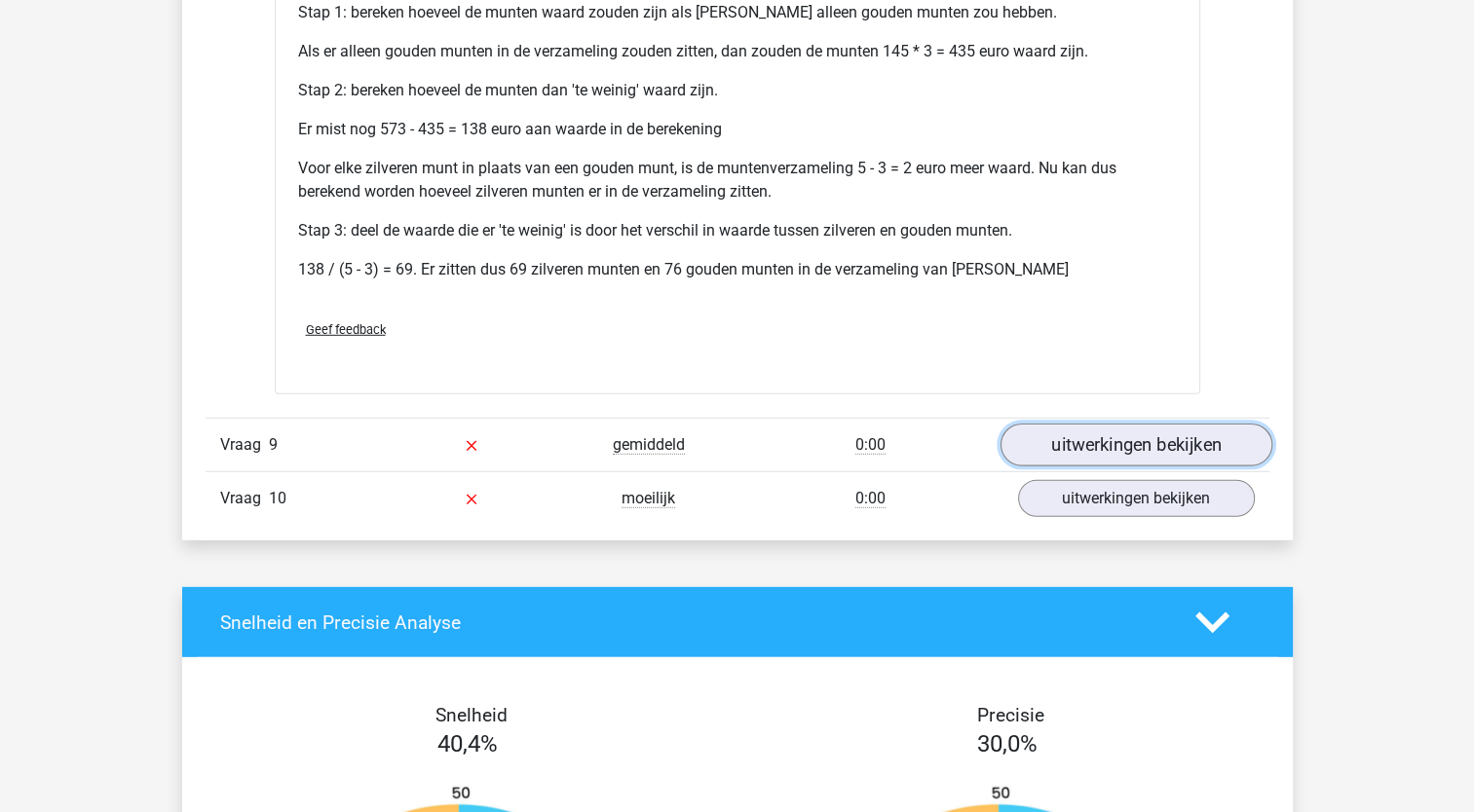
click at [1152, 430] on link "uitwerkingen bekijken" at bounding box center [1135, 445] width 272 height 43
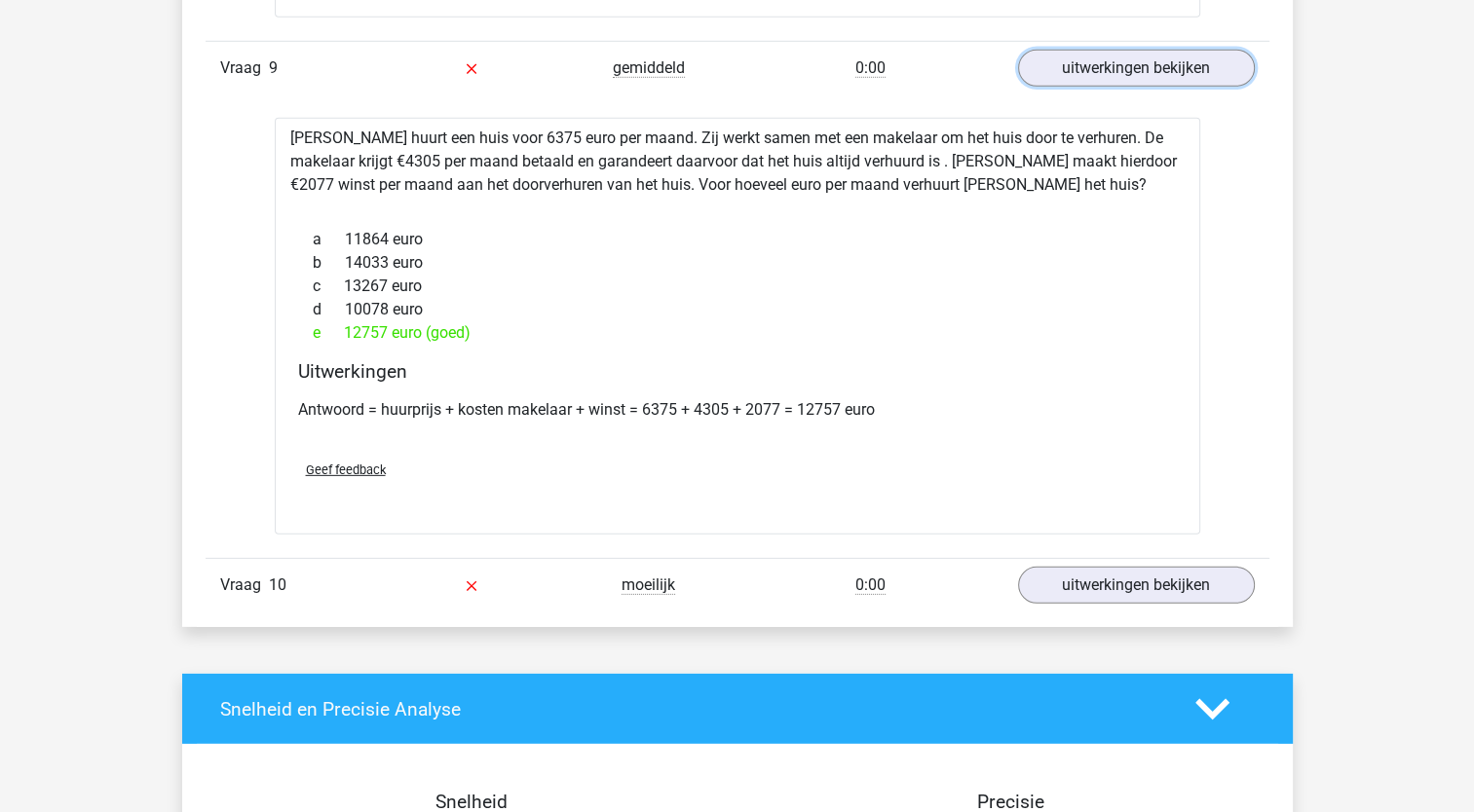
scroll to position [5849, 0]
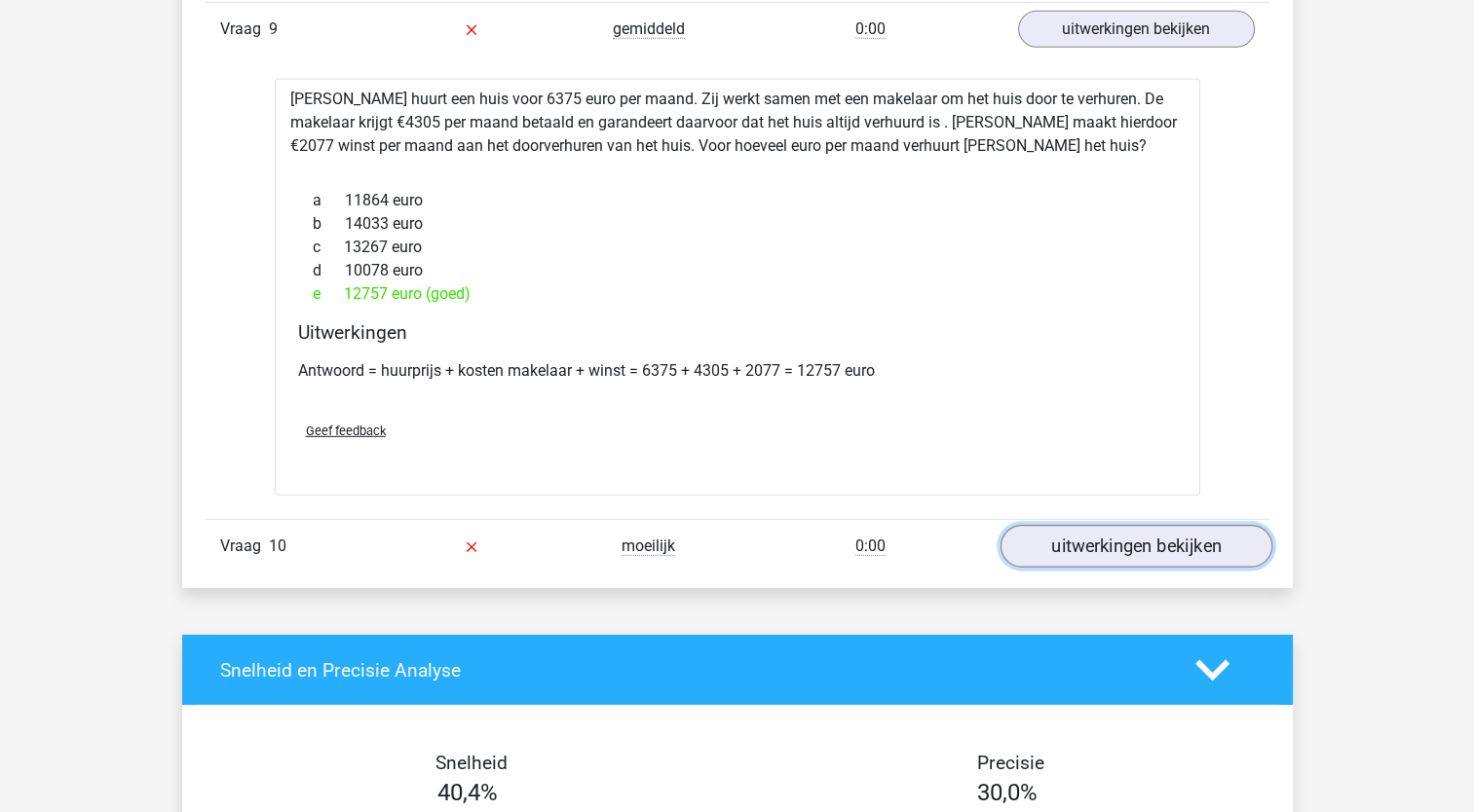
click at [1124, 532] on link "uitwerkingen bekijken" at bounding box center [1135, 547] width 272 height 43
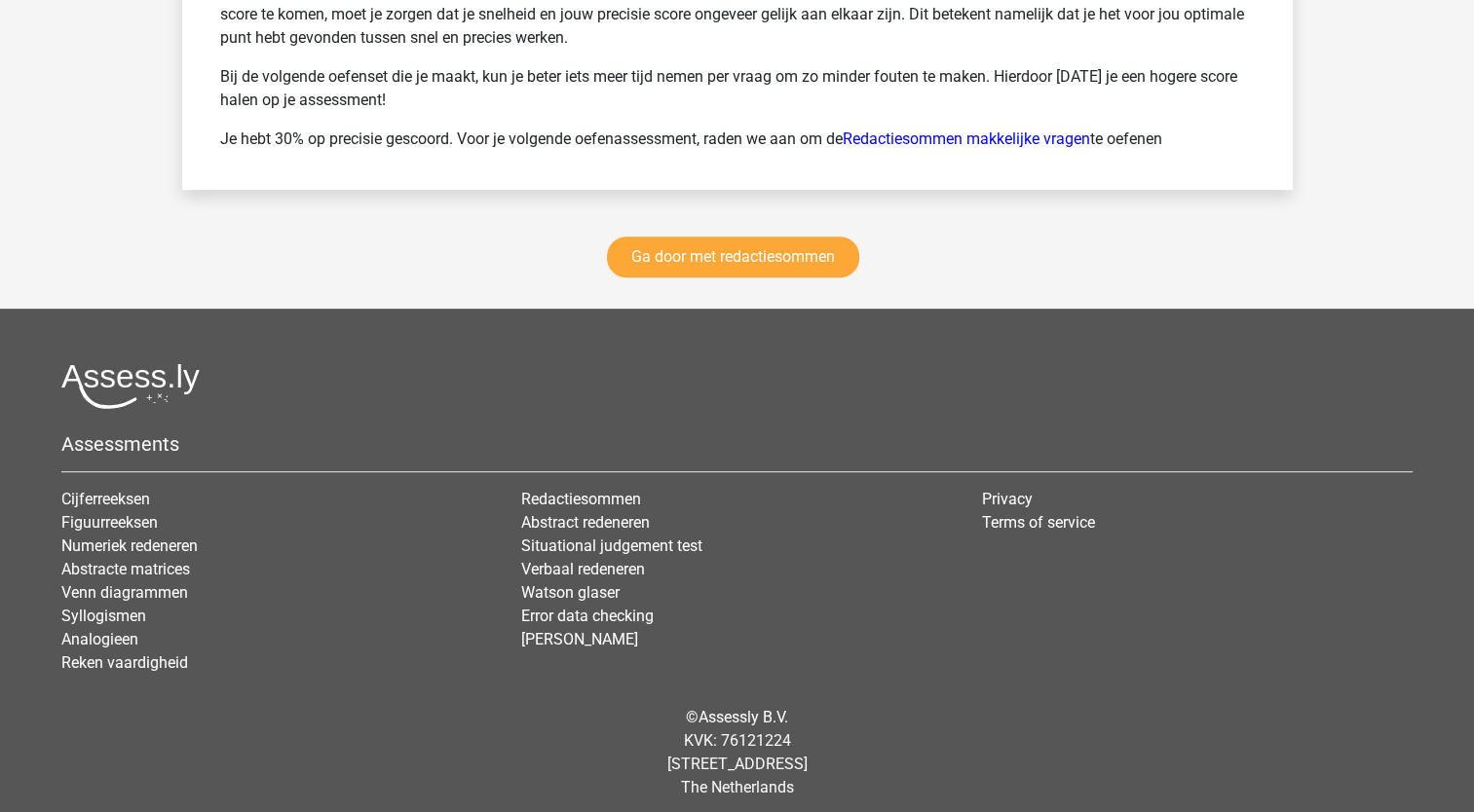
scroll to position [8045, 0]
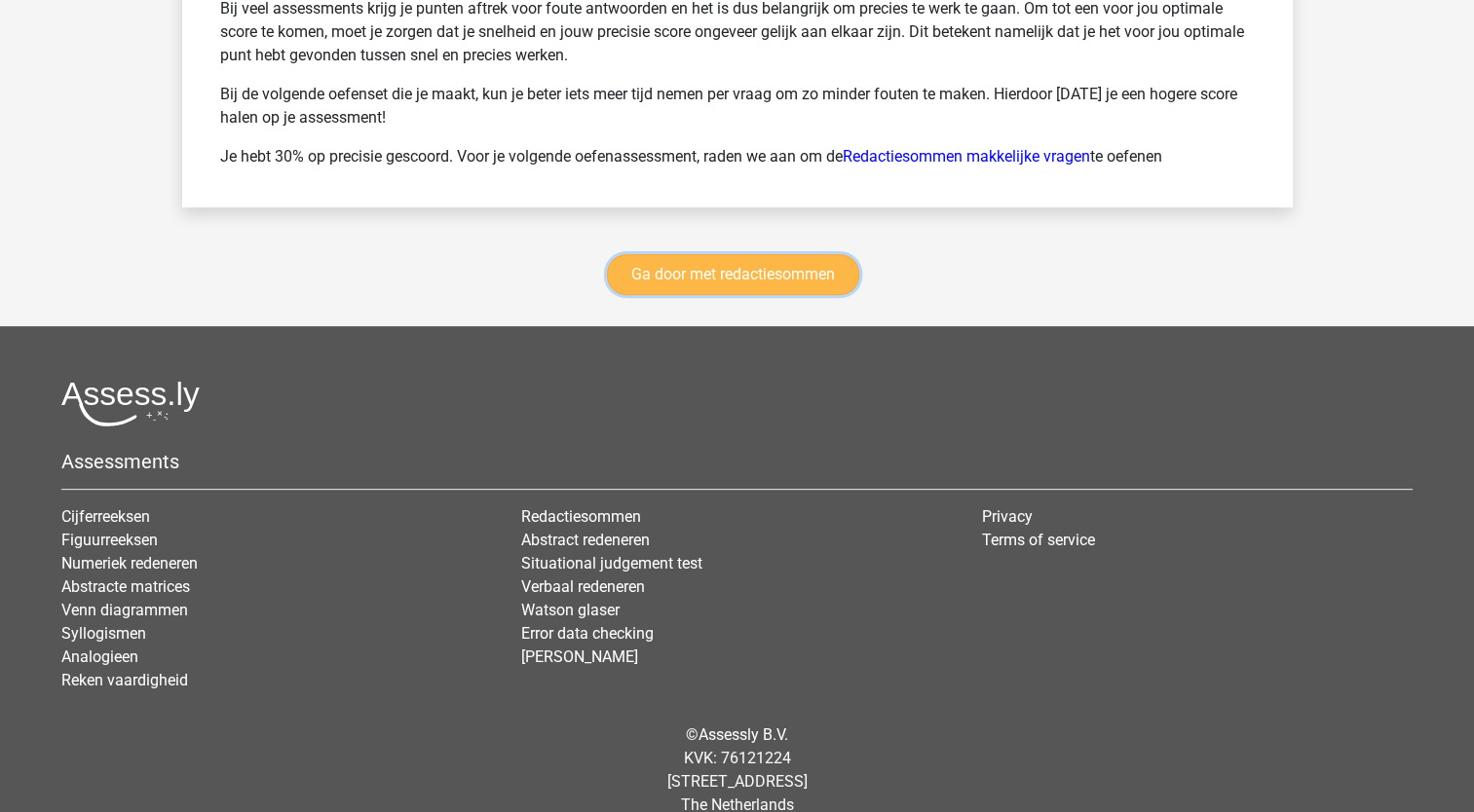
click at [703, 258] on link "Ga door met redactiesommen" at bounding box center [733, 275] width 252 height 41
click at [692, 268] on link "Ga door met redactiesommen" at bounding box center [733, 275] width 252 height 41
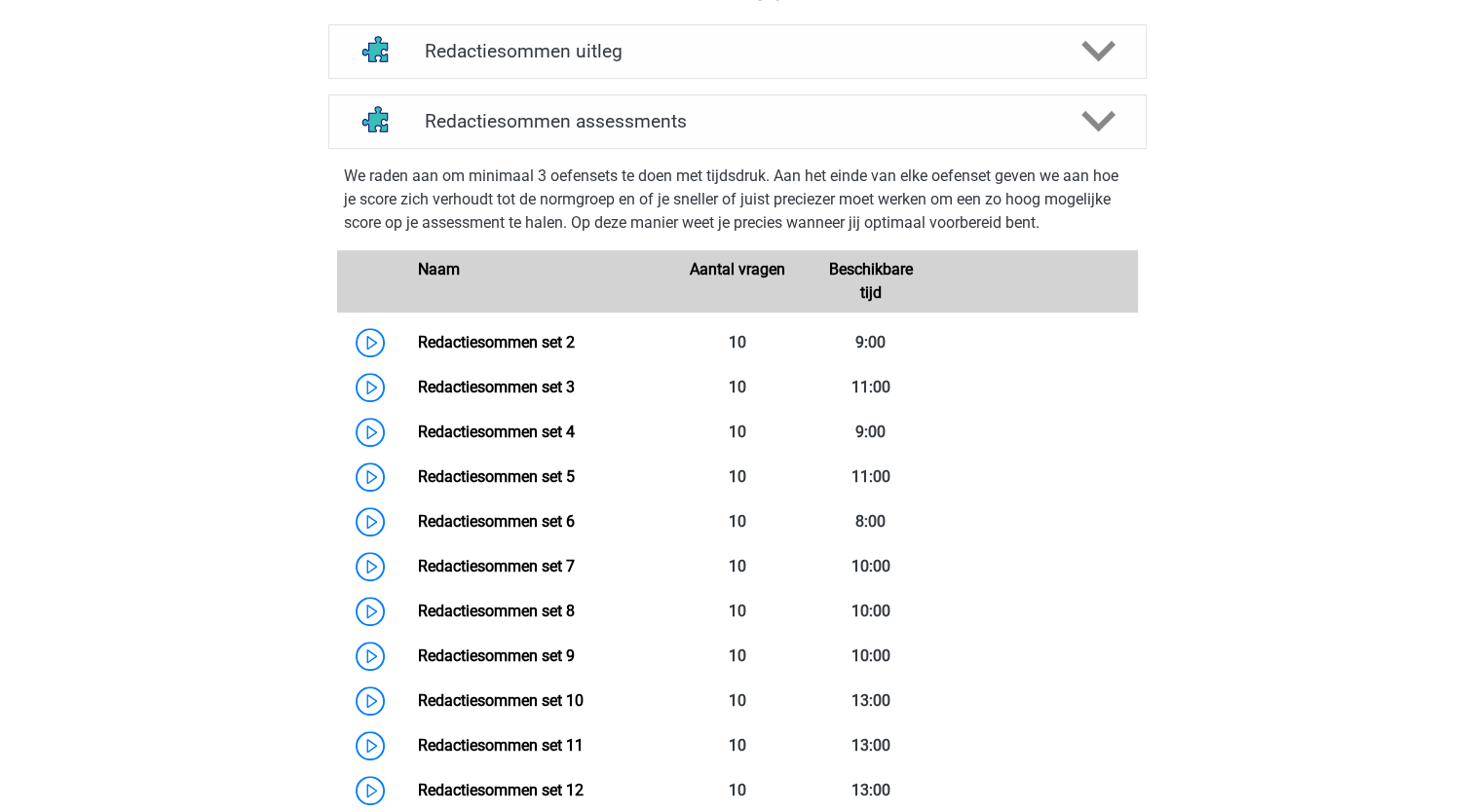
scroll to position [716, 0]
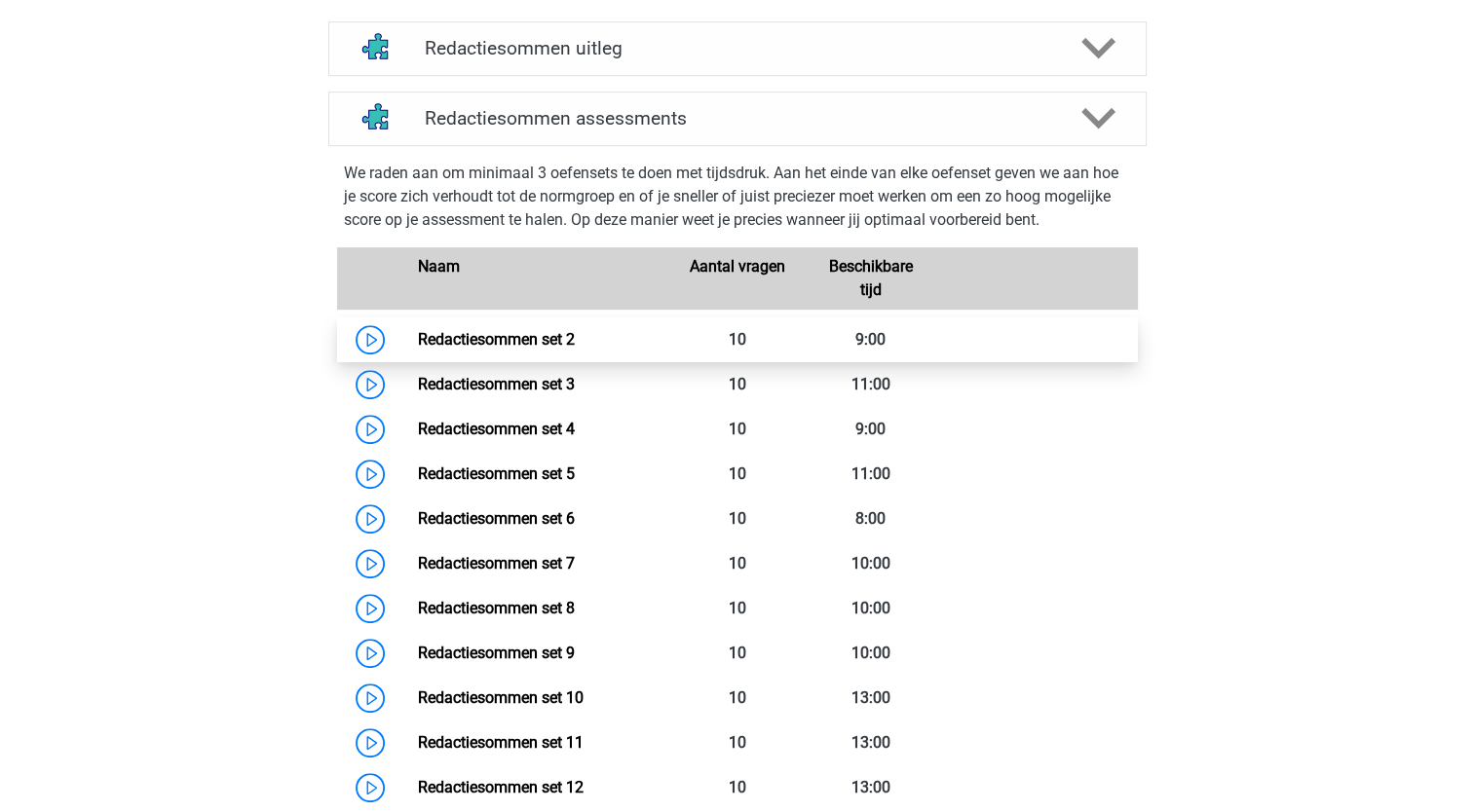
click at [482, 348] on link "Redactiesommen set 2" at bounding box center [495, 339] width 157 height 19
click at [444, 348] on link "Redactiesommen set 2" at bounding box center [495, 339] width 157 height 19
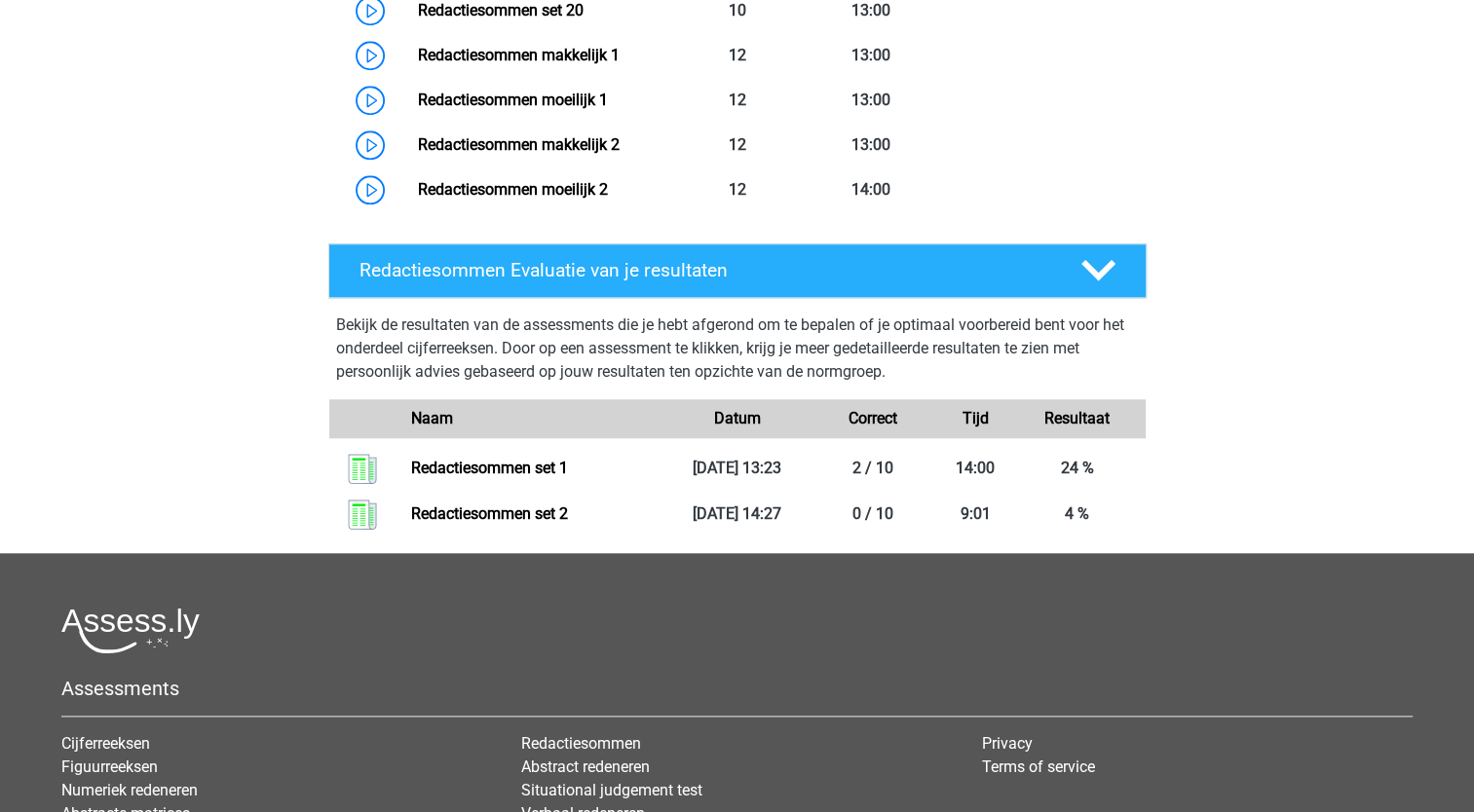
scroll to position [1908, 0]
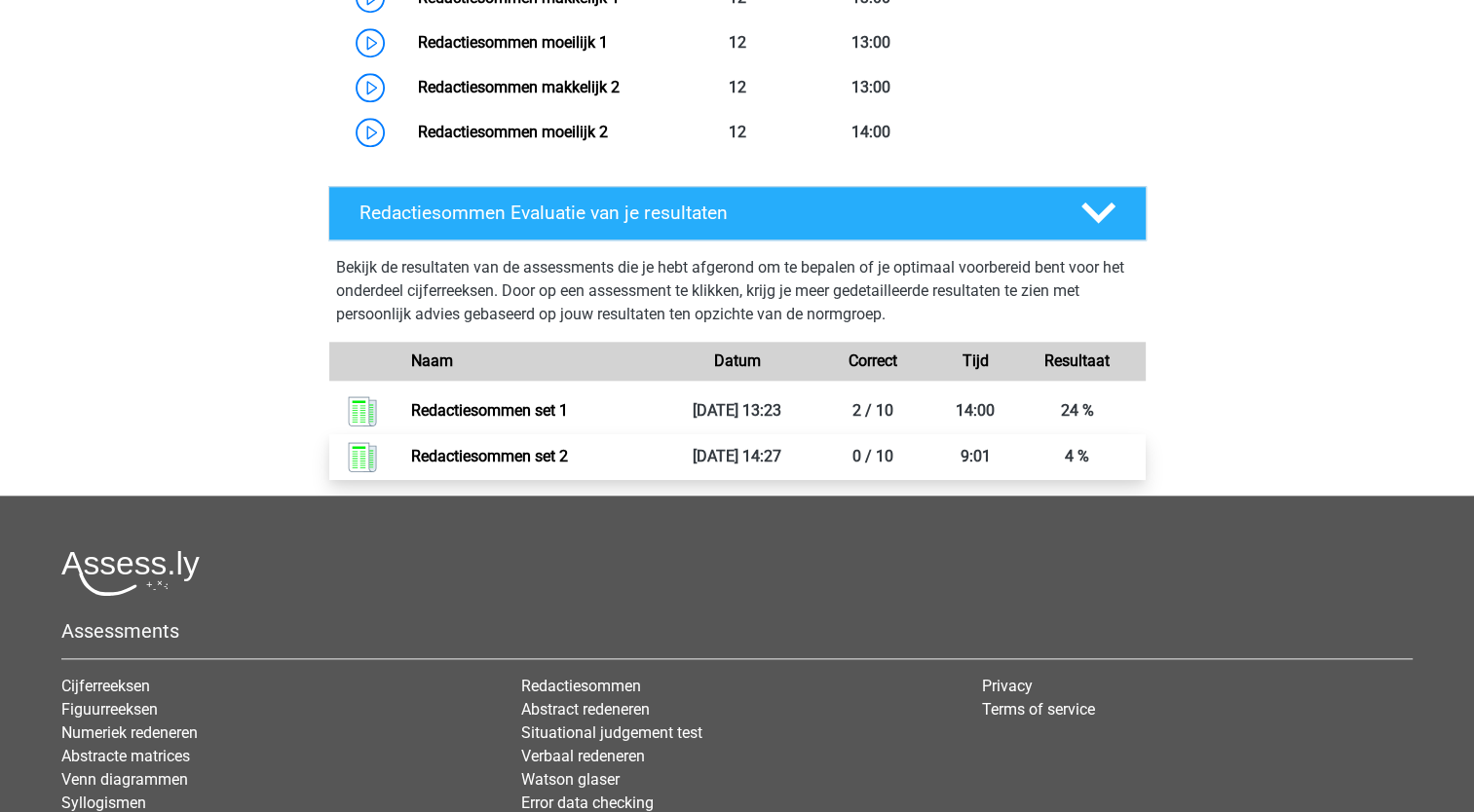
click at [453, 466] on link "Redactiesommen set 2" at bounding box center [488, 456] width 157 height 19
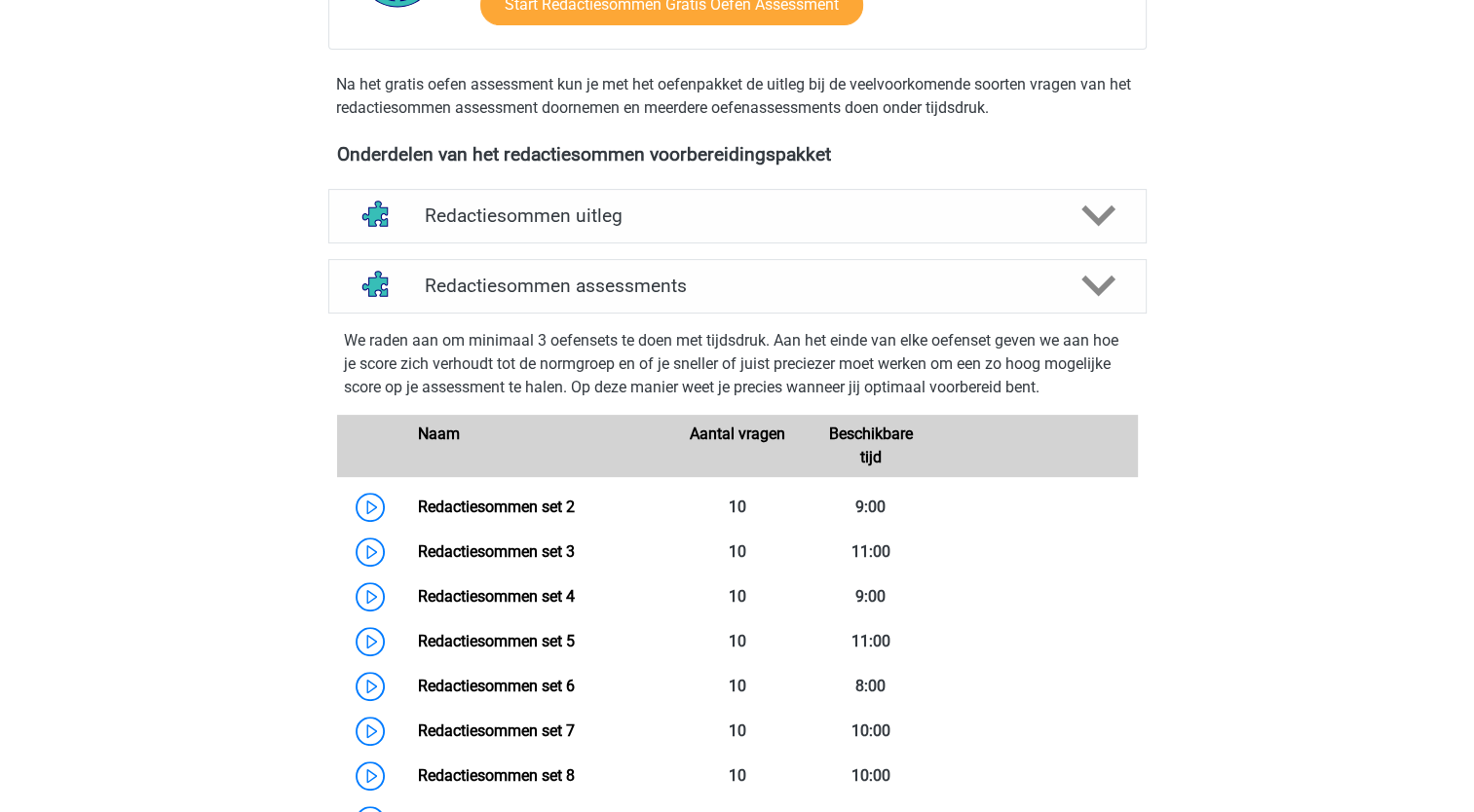
scroll to position [554, 0]
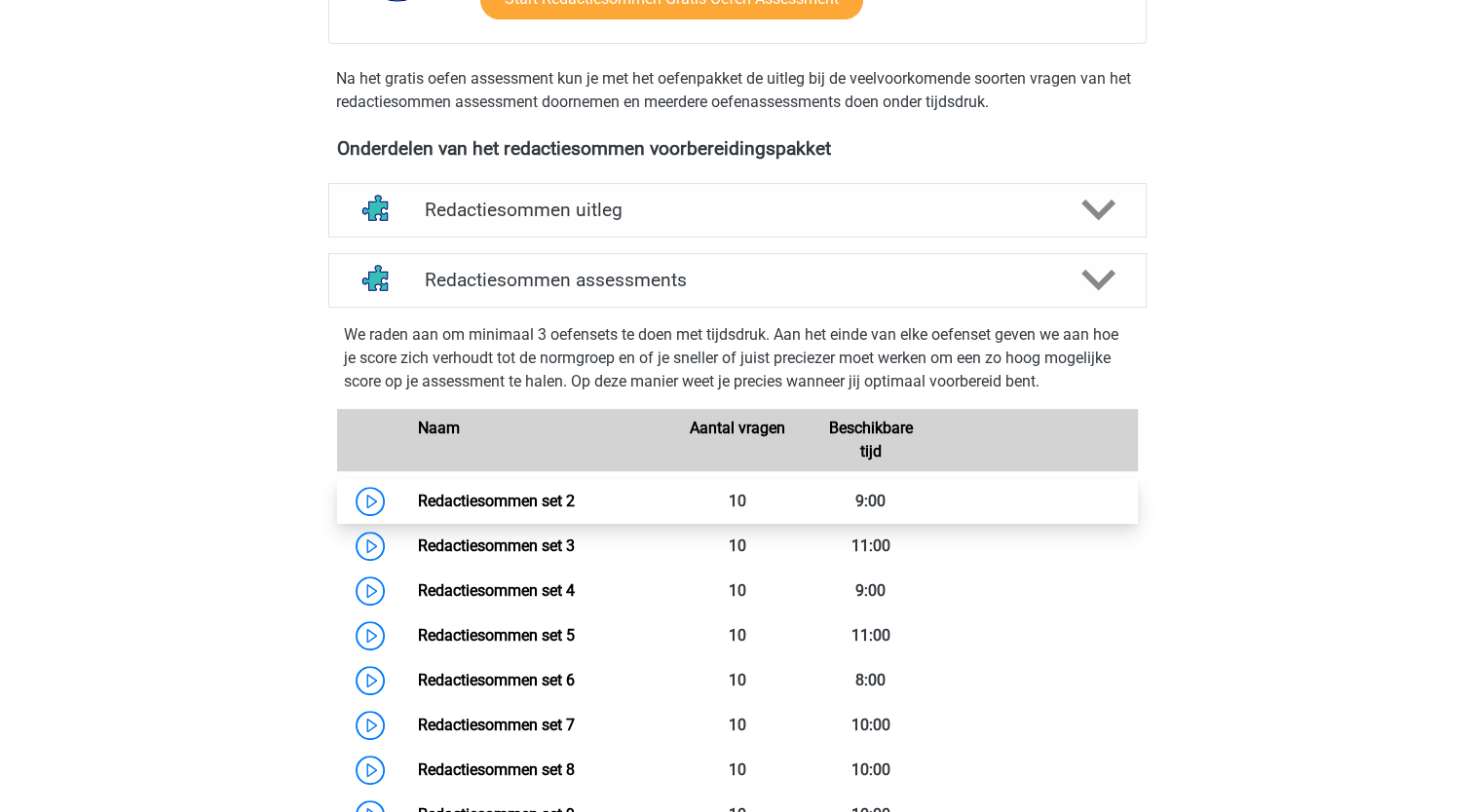
click at [543, 510] on link "Redactiesommen set 2" at bounding box center [495, 501] width 157 height 19
click at [483, 510] on link "Redactiesommen set 2" at bounding box center [495, 501] width 157 height 19
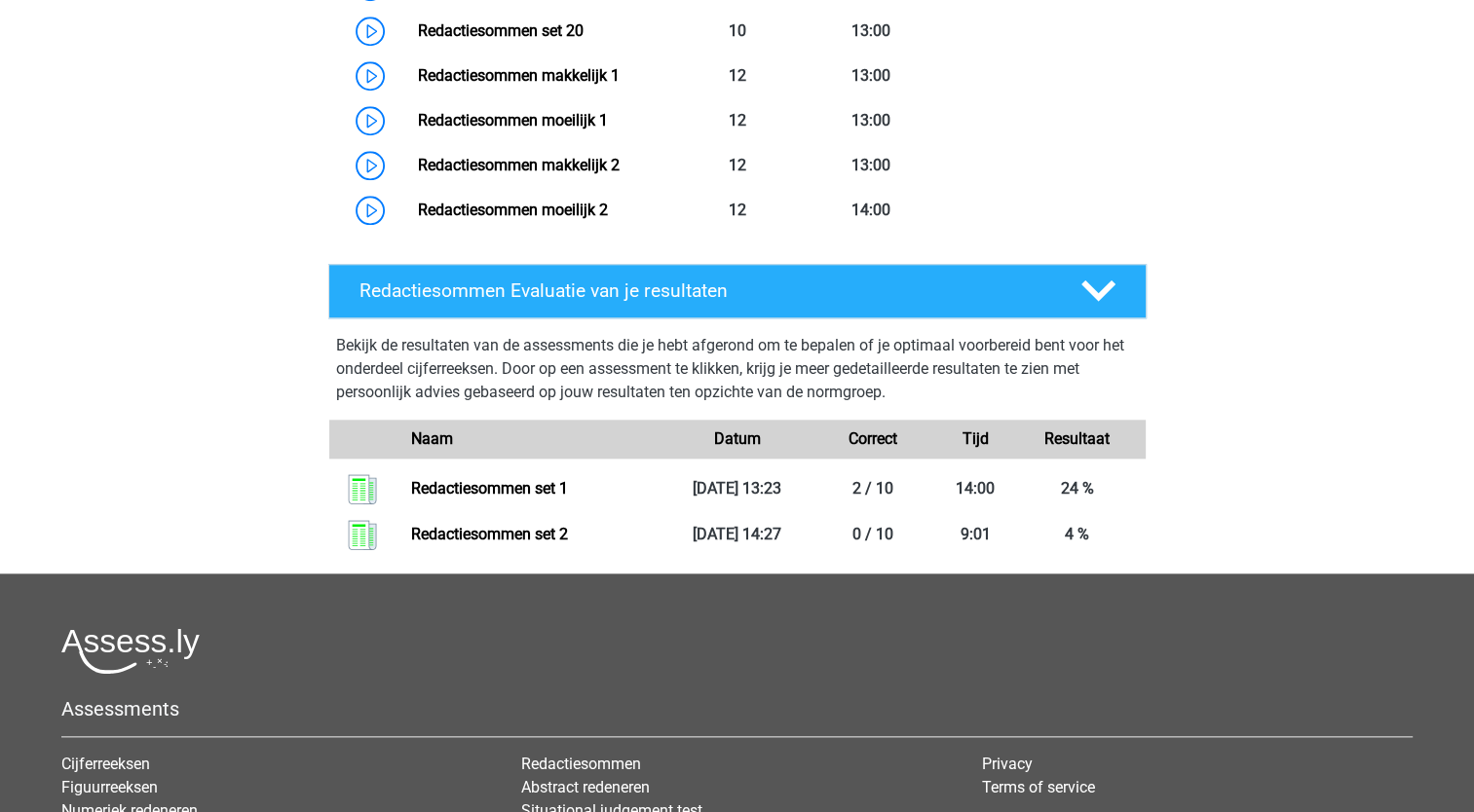
scroll to position [1827, 0]
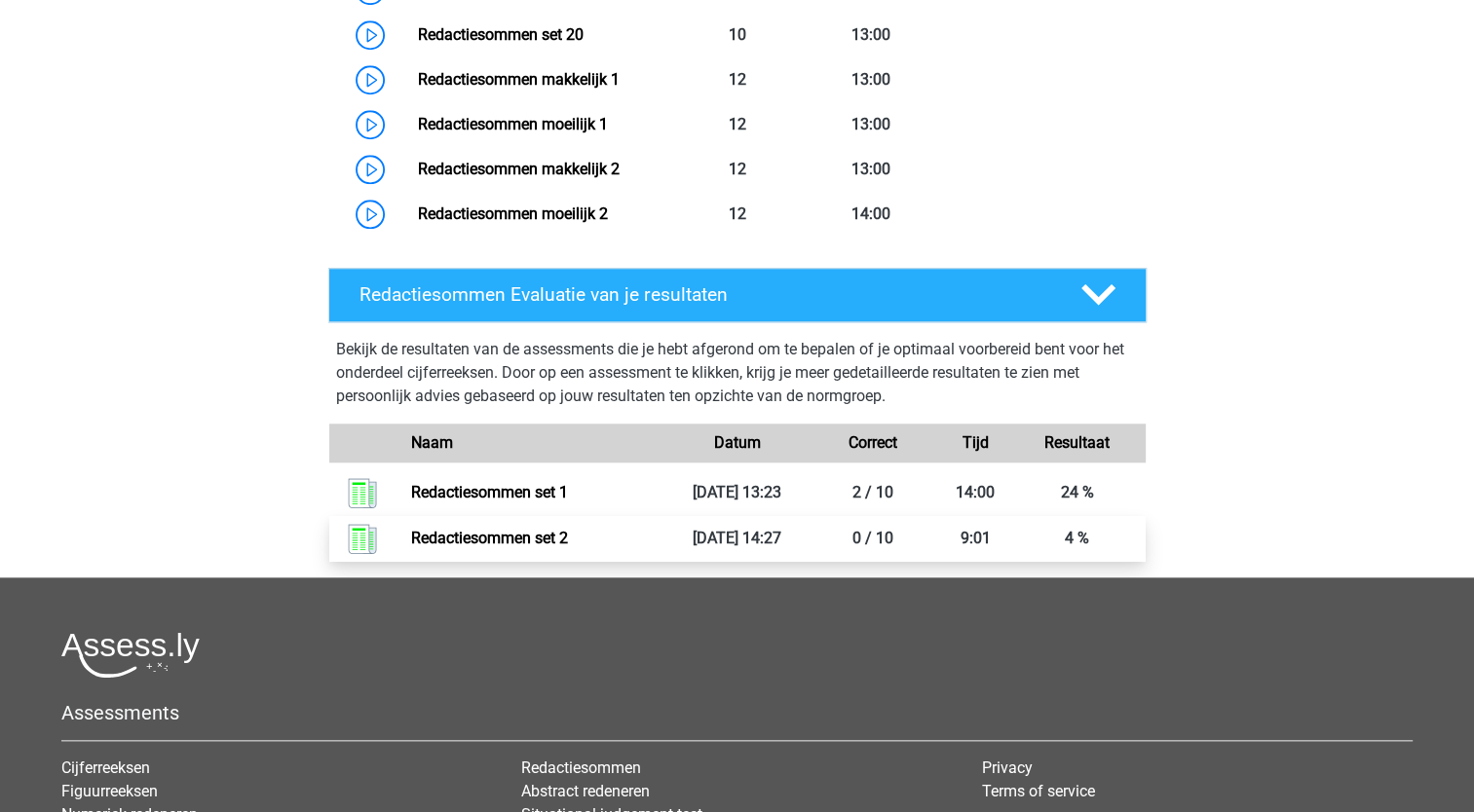
click at [518, 547] on link "Redactiesommen set 2" at bounding box center [488, 537] width 157 height 19
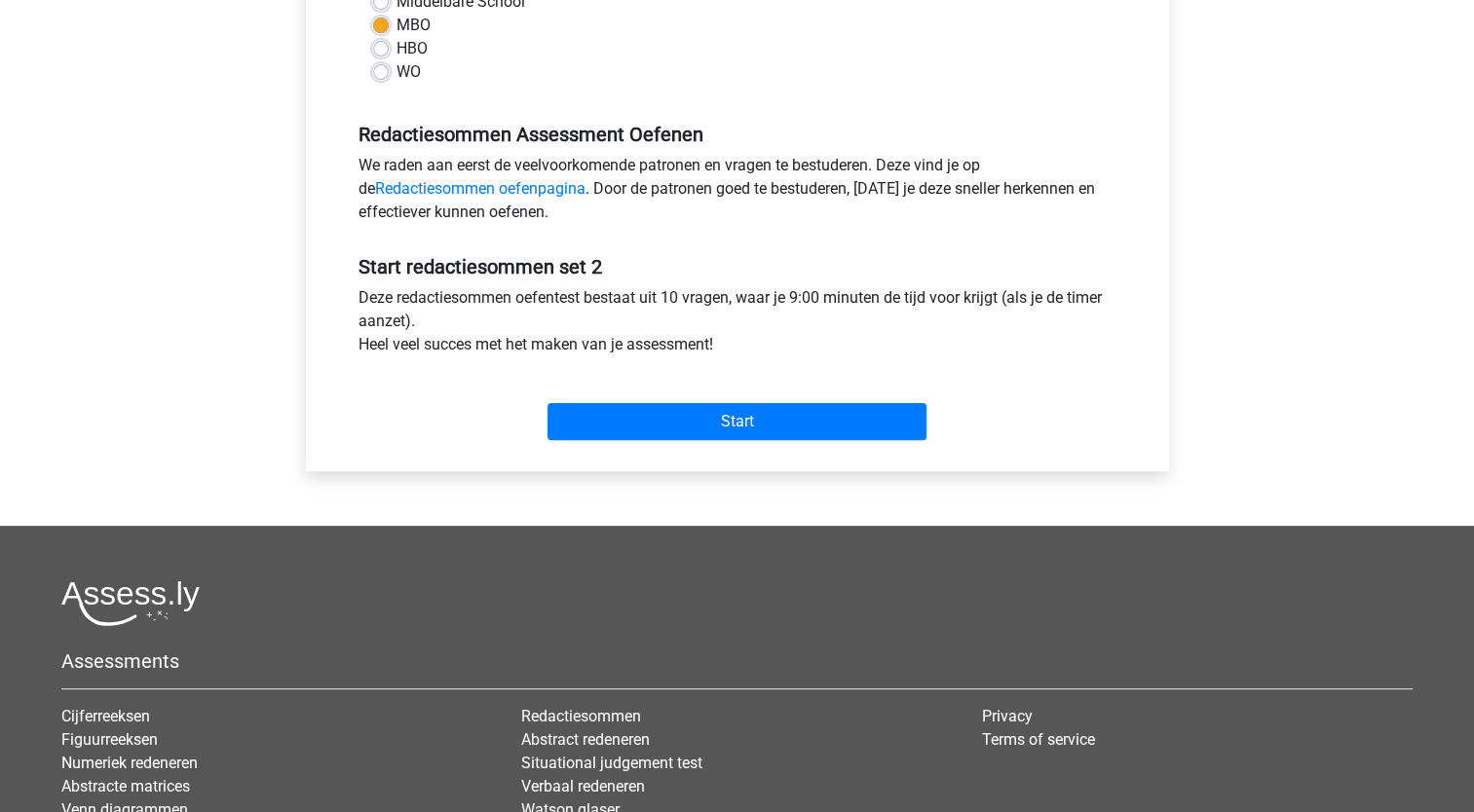
scroll to position [546, 0]
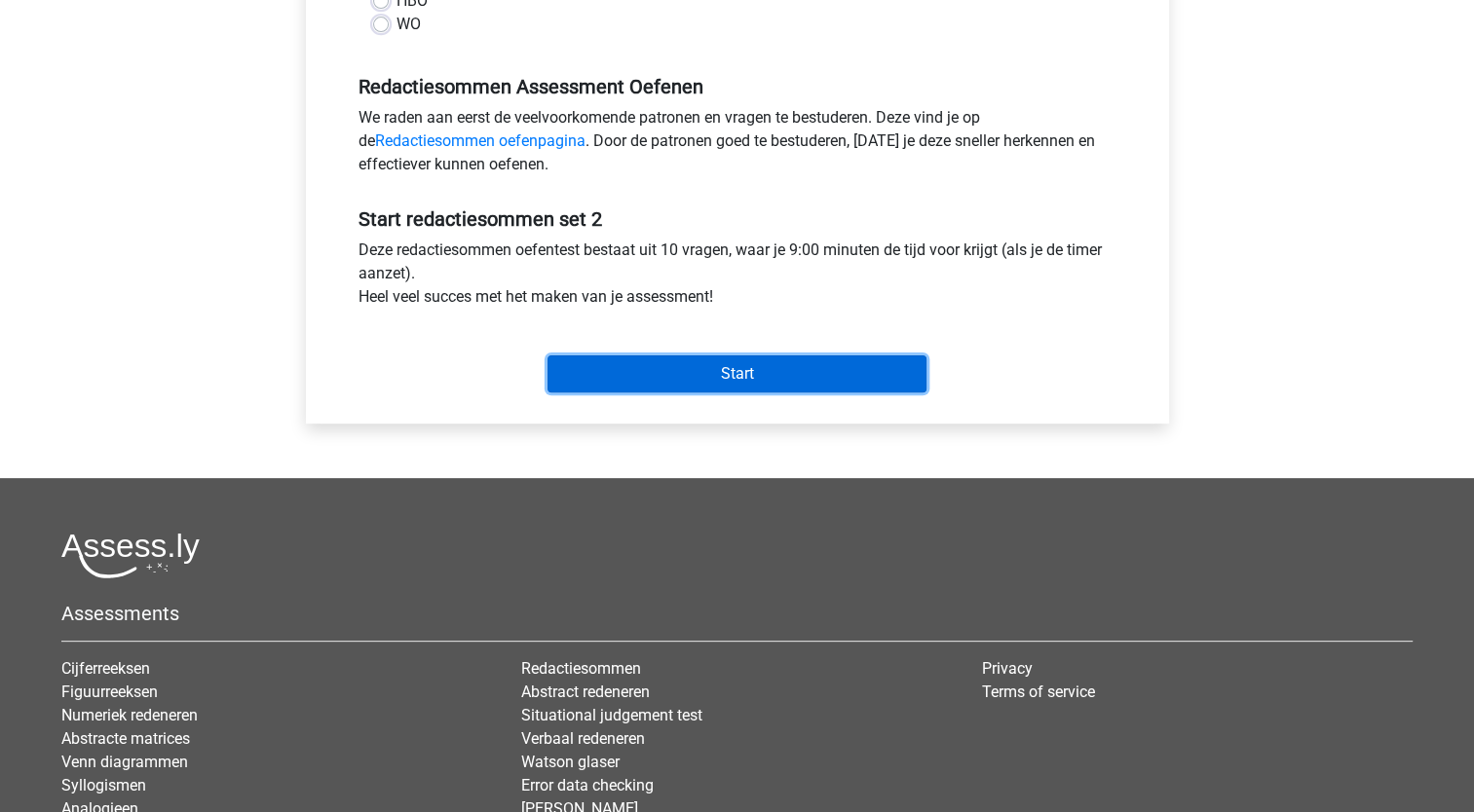
click at [762, 386] on input "Start" at bounding box center [737, 374] width 379 height 37
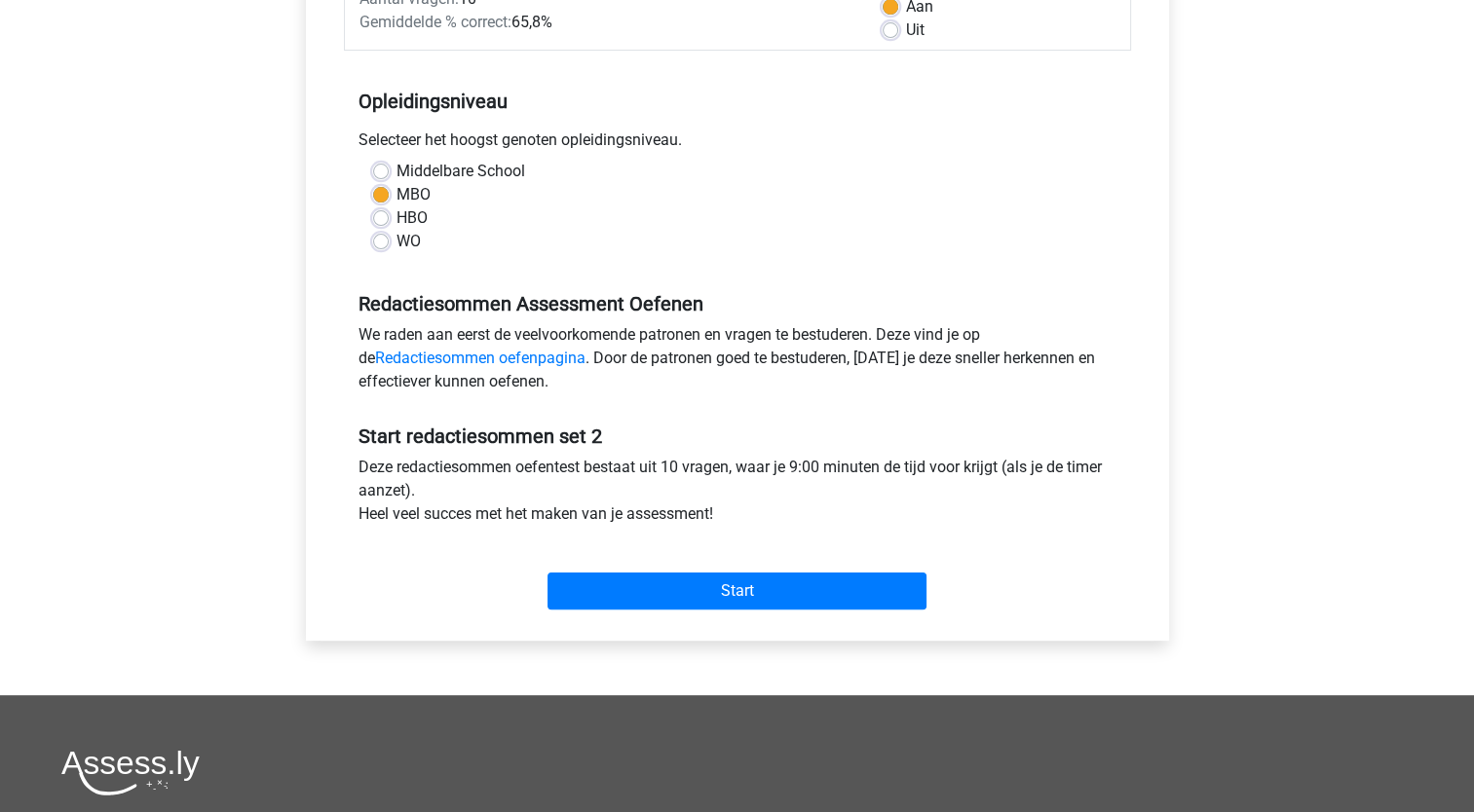
scroll to position [344, 0]
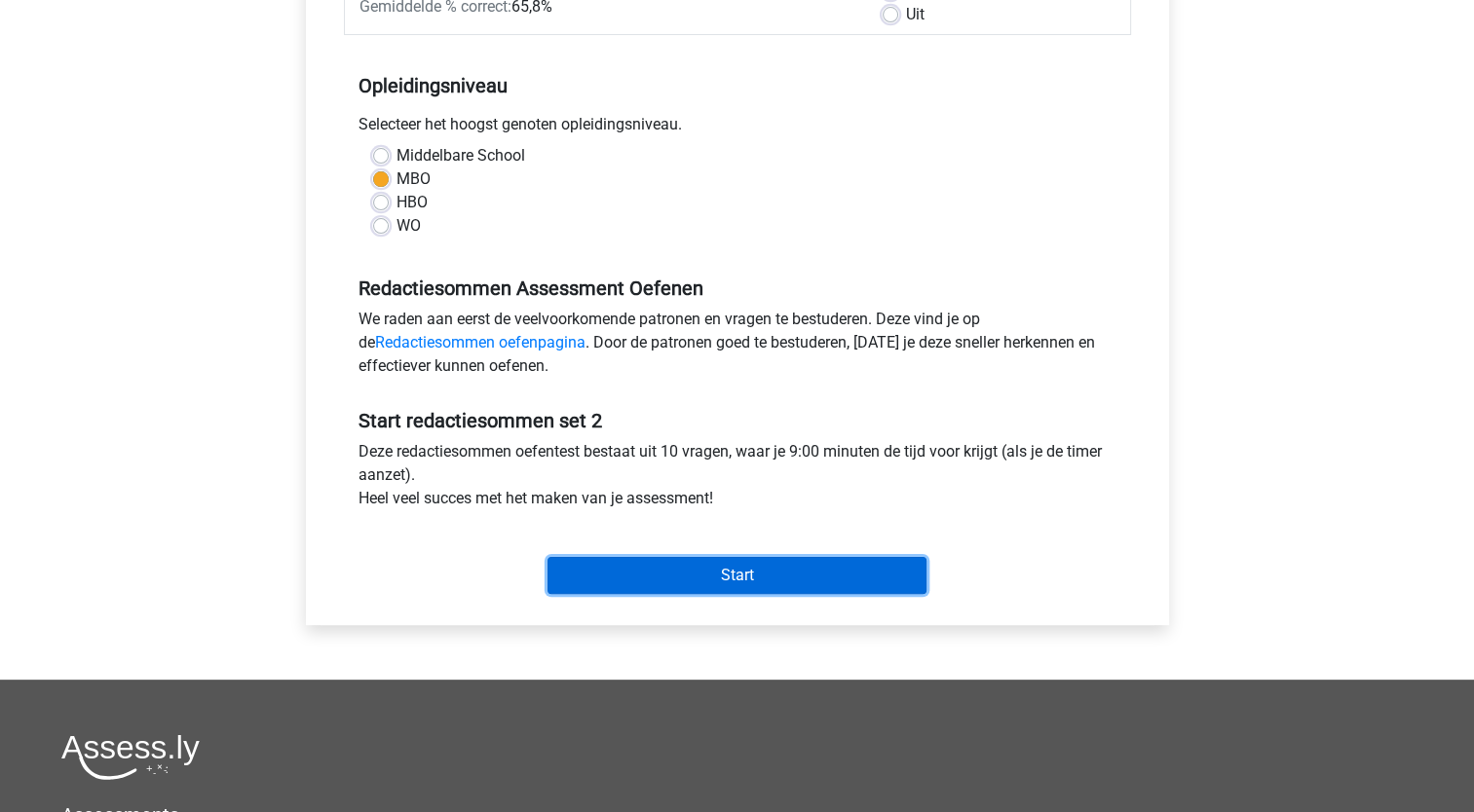
click at [674, 571] on input "Start" at bounding box center [737, 576] width 379 height 37
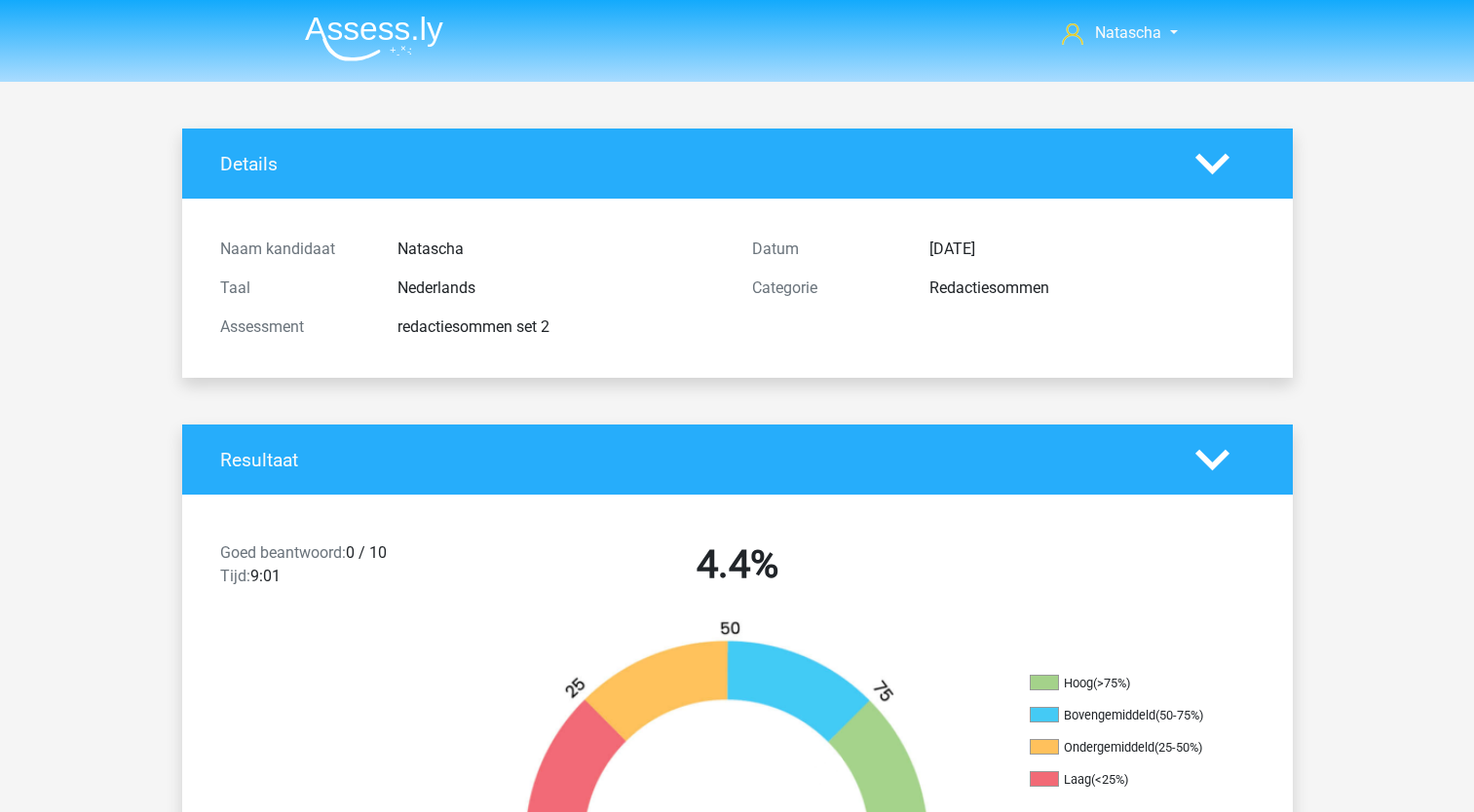
scroll to position [1065, 0]
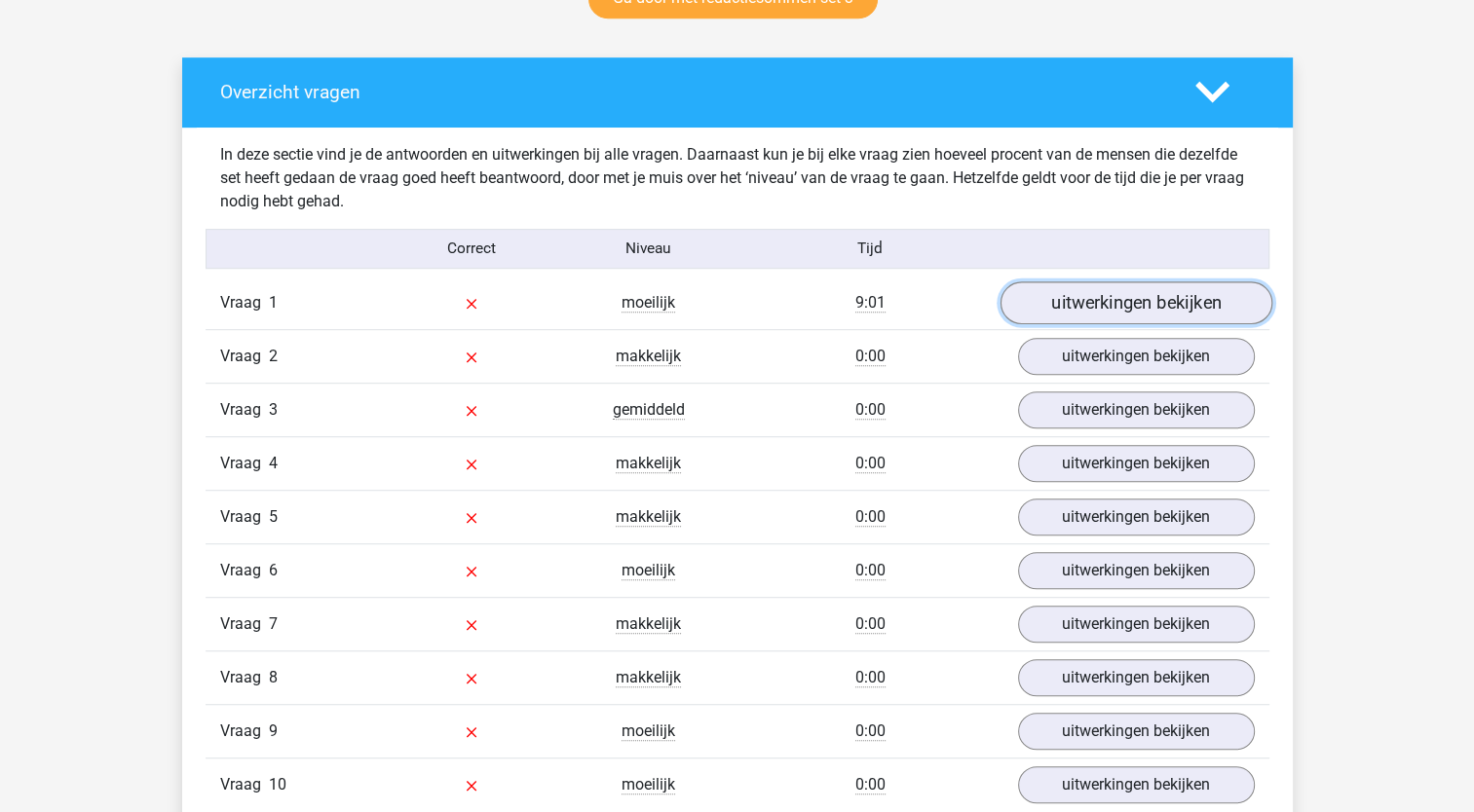
click at [1161, 301] on link "uitwerkingen bekijken" at bounding box center [1135, 303] width 272 height 43
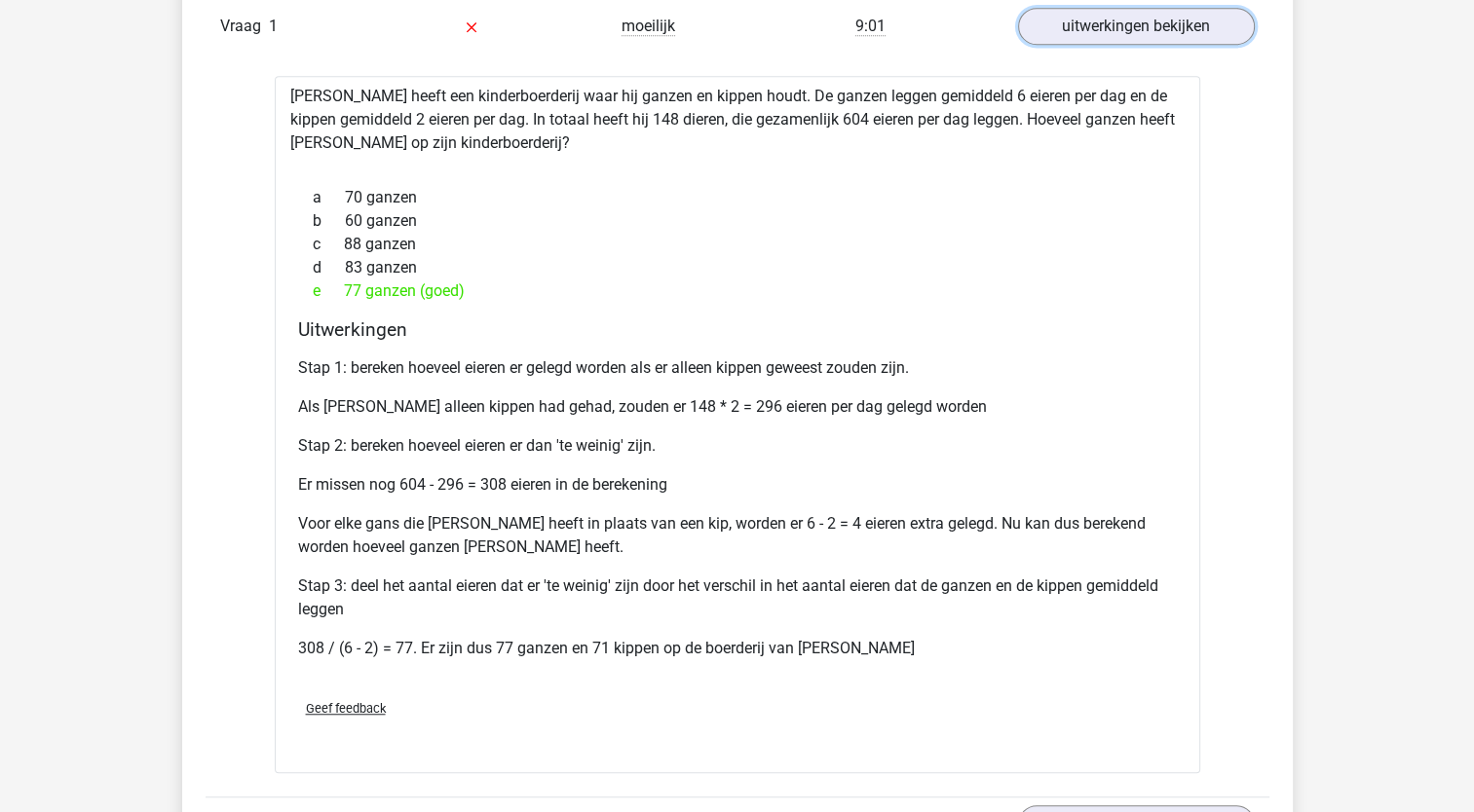
scroll to position [1346, 0]
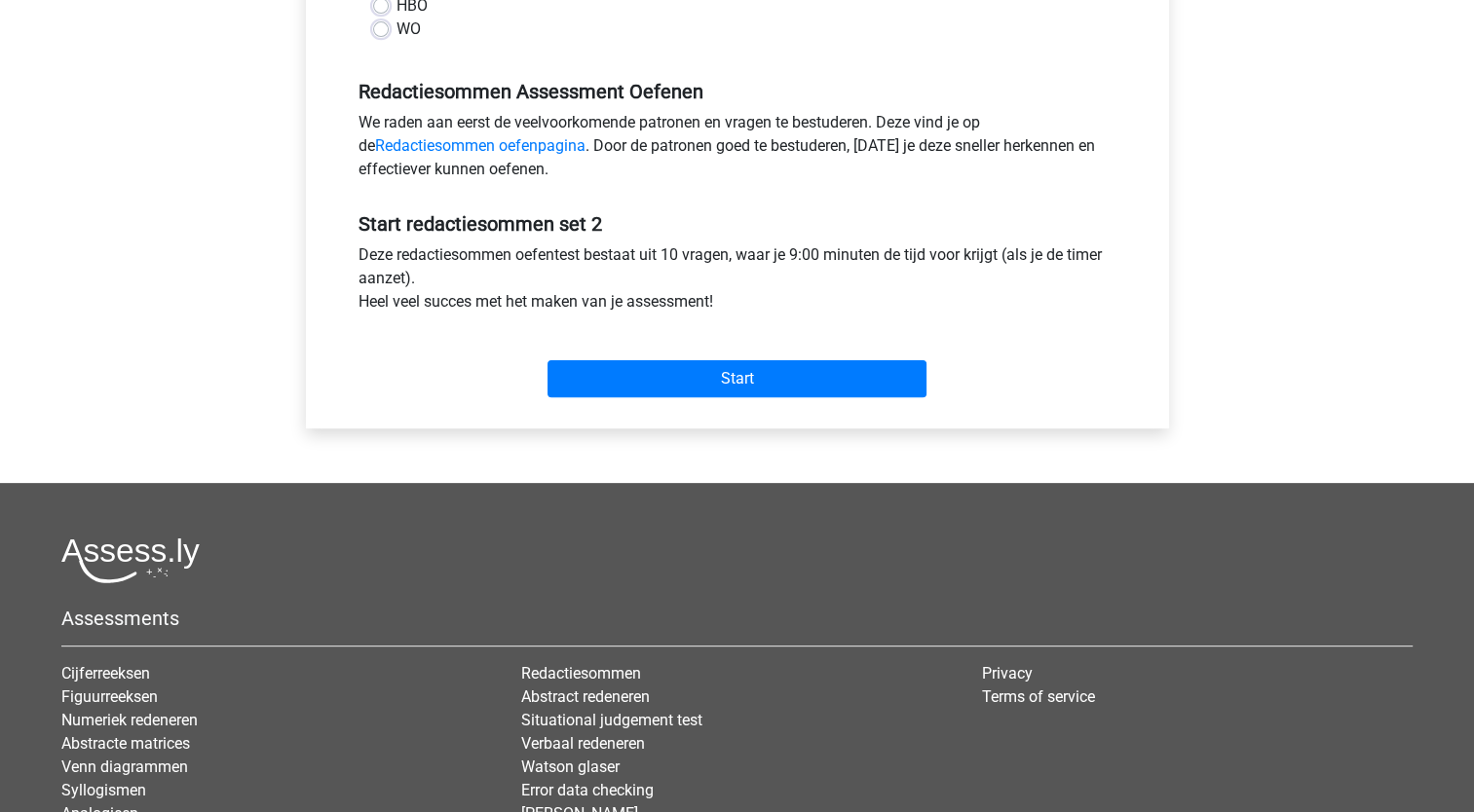
scroll to position [573, 0]
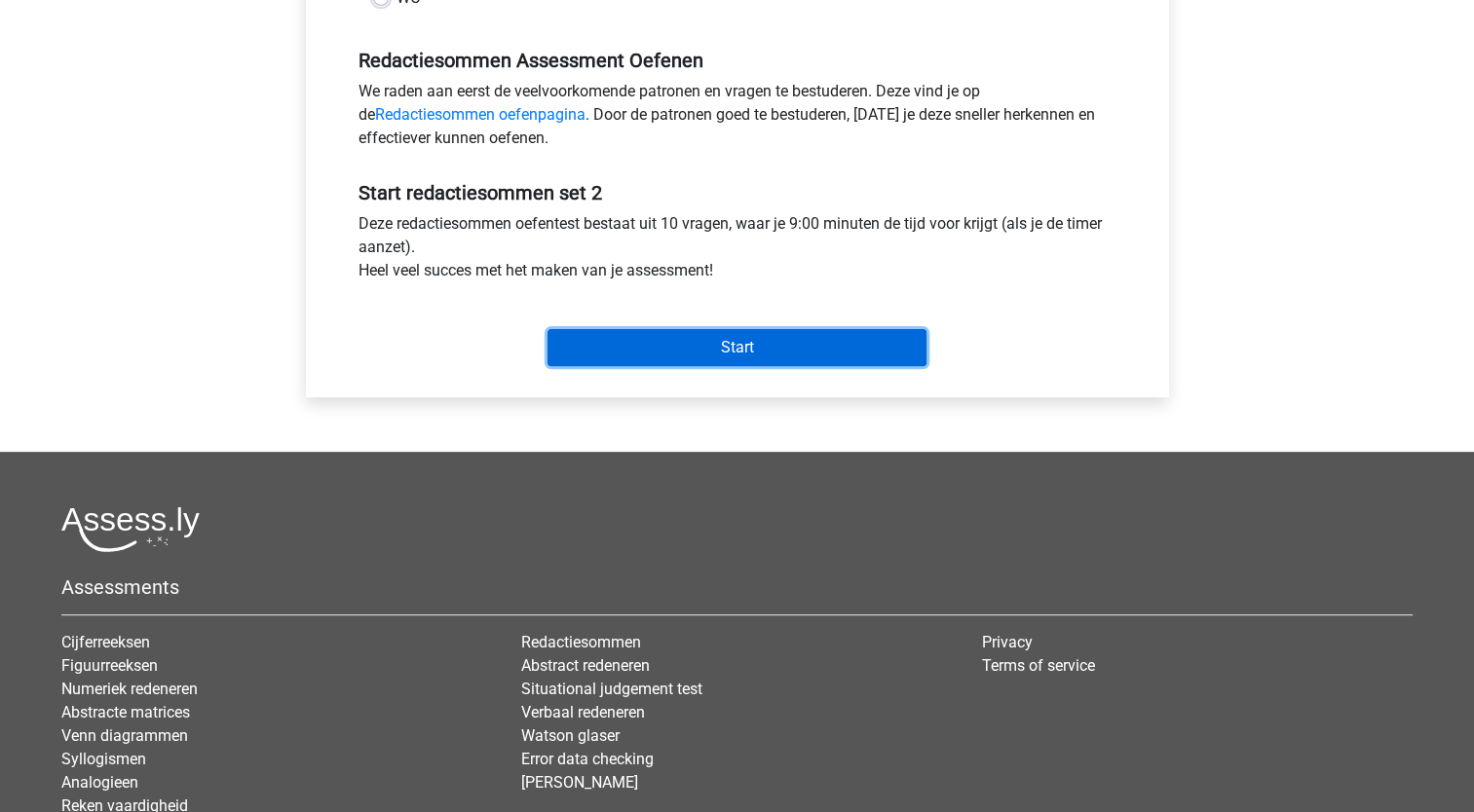
click at [773, 333] on input "Start" at bounding box center [737, 347] width 379 height 37
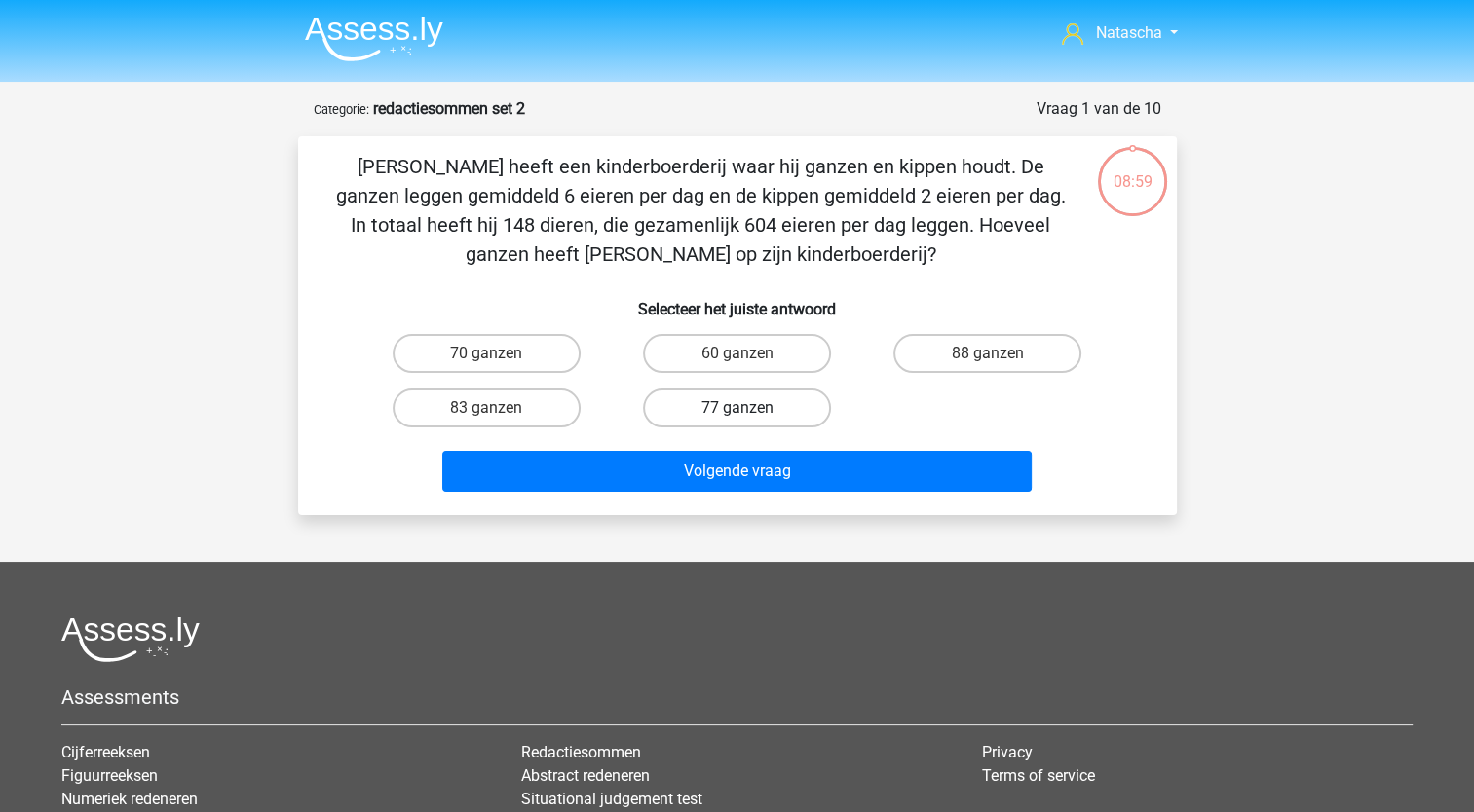
click at [724, 405] on label "77 ganzen" at bounding box center [737, 408] width 188 height 39
click at [737, 407] on input "77 ganzen" at bounding box center [742, 413] width 13 height 13
radio input "true"
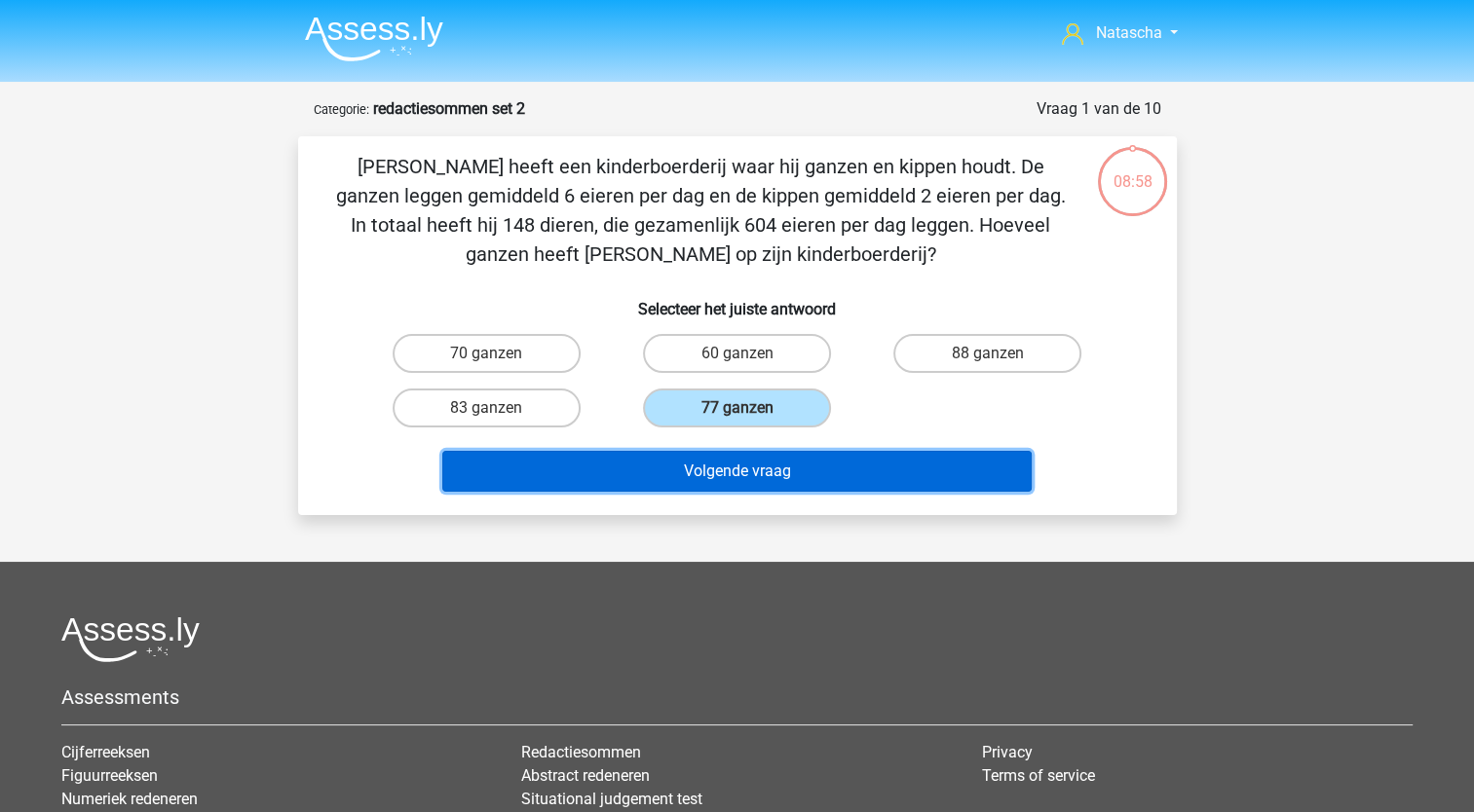
click at [702, 469] on button "Volgende vraag" at bounding box center [737, 471] width 589 height 41
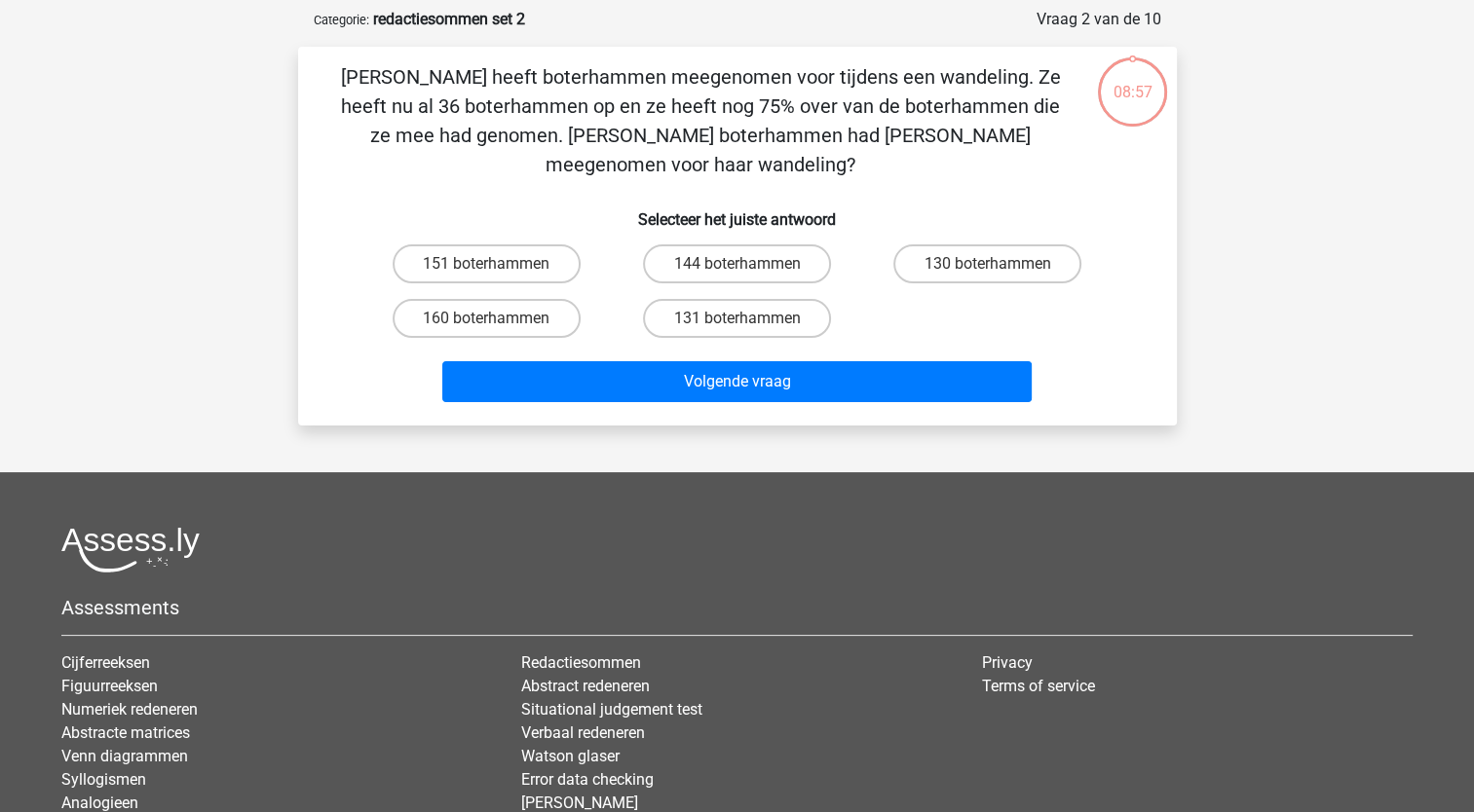
scroll to position [97, 0]
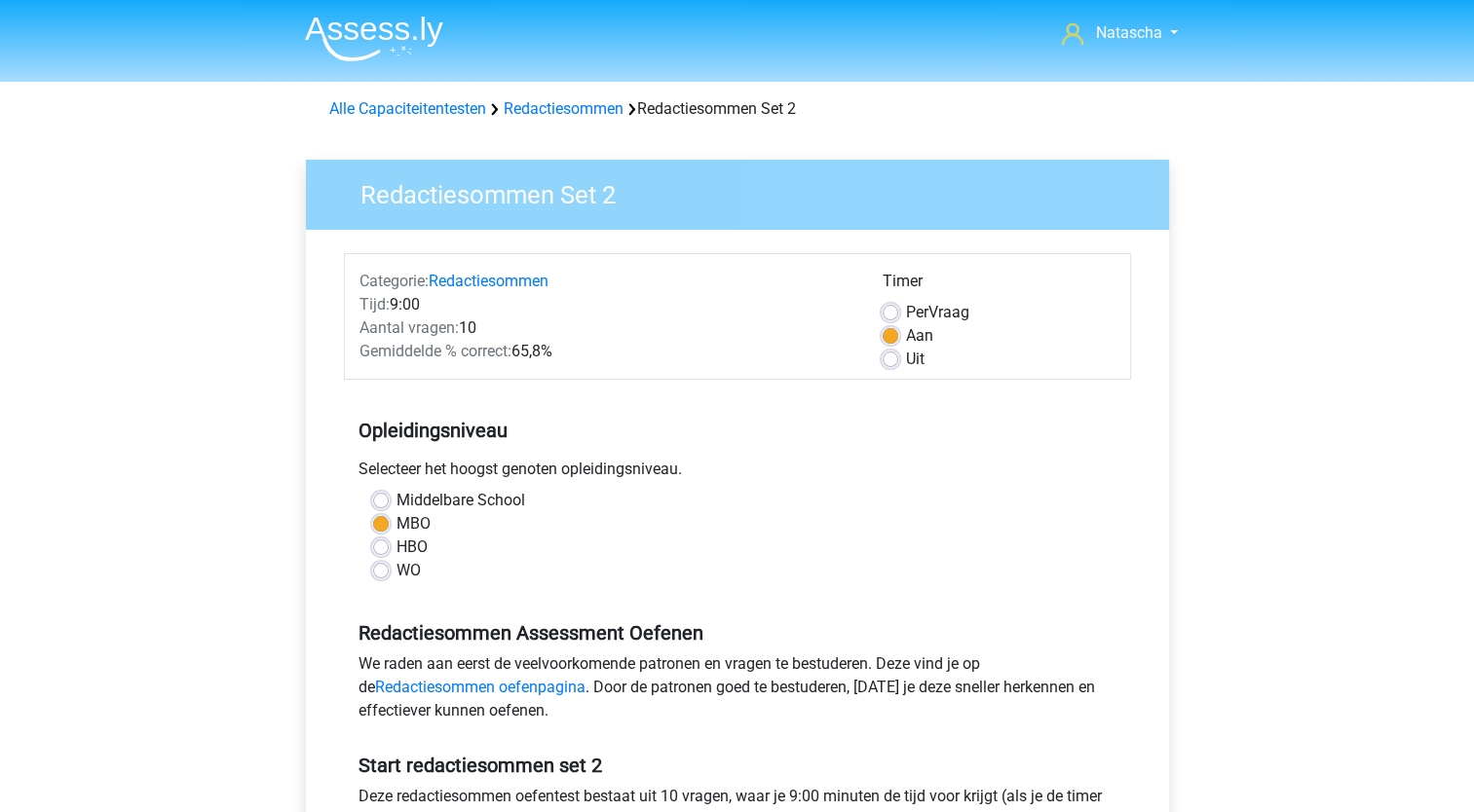
scroll to position [504, 0]
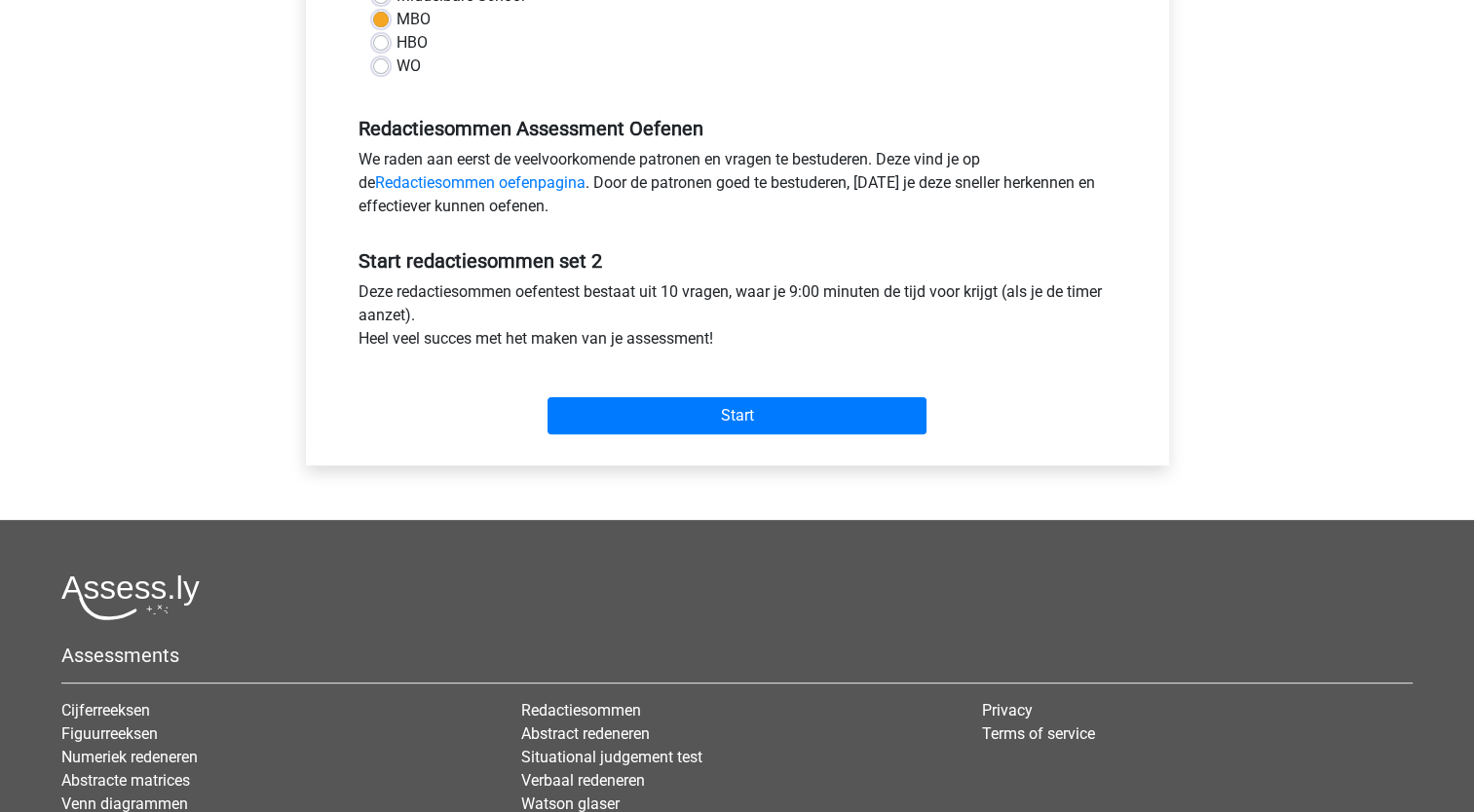
click at [670, 459] on div "Categorie: Redactiesommen Tijd: 9:00 Aantal vragen: 10 Gemiddelde % correct: 65…" at bounding box center [737, 95] width 834 height 740
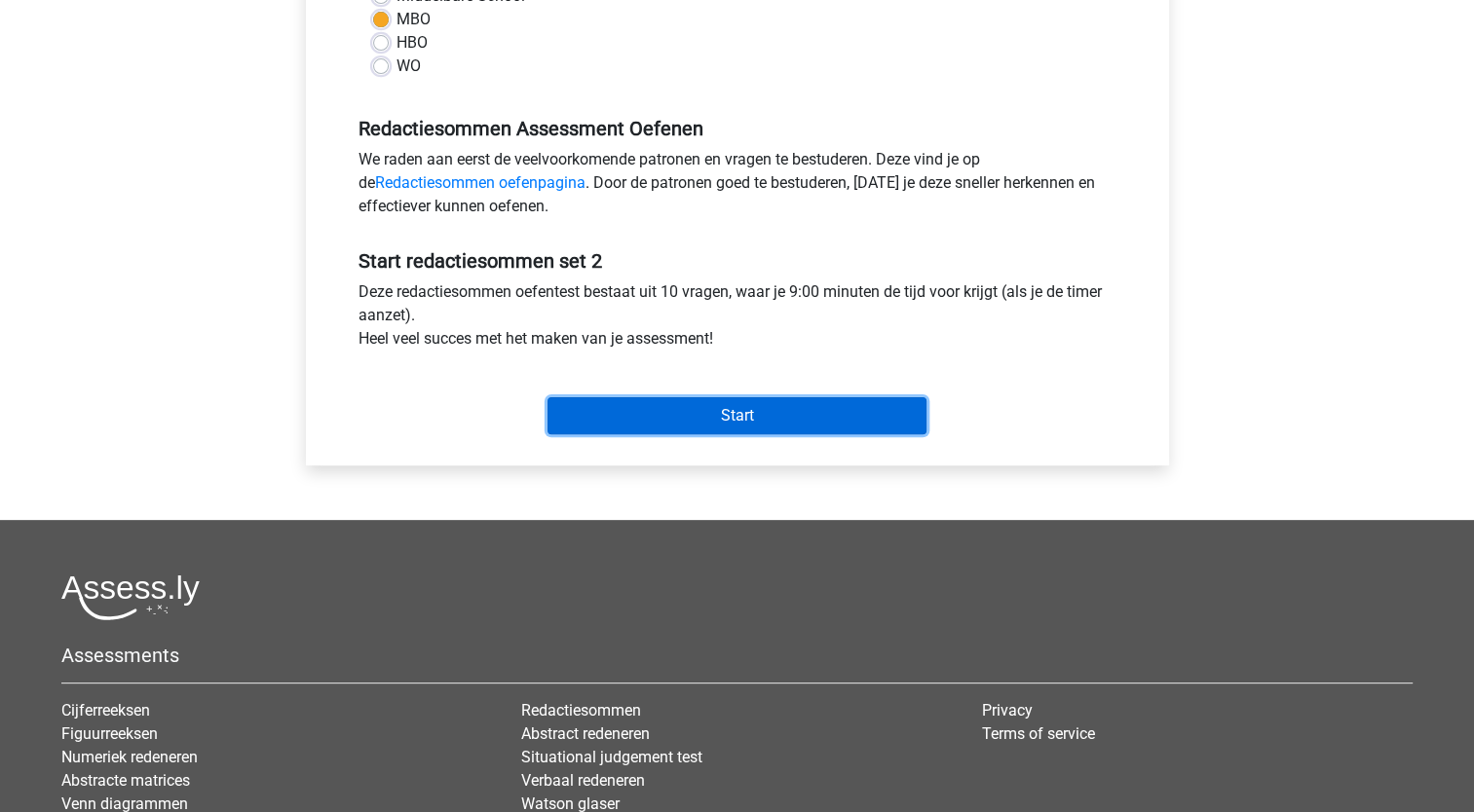
click at [664, 420] on input "Start" at bounding box center [737, 416] width 379 height 37
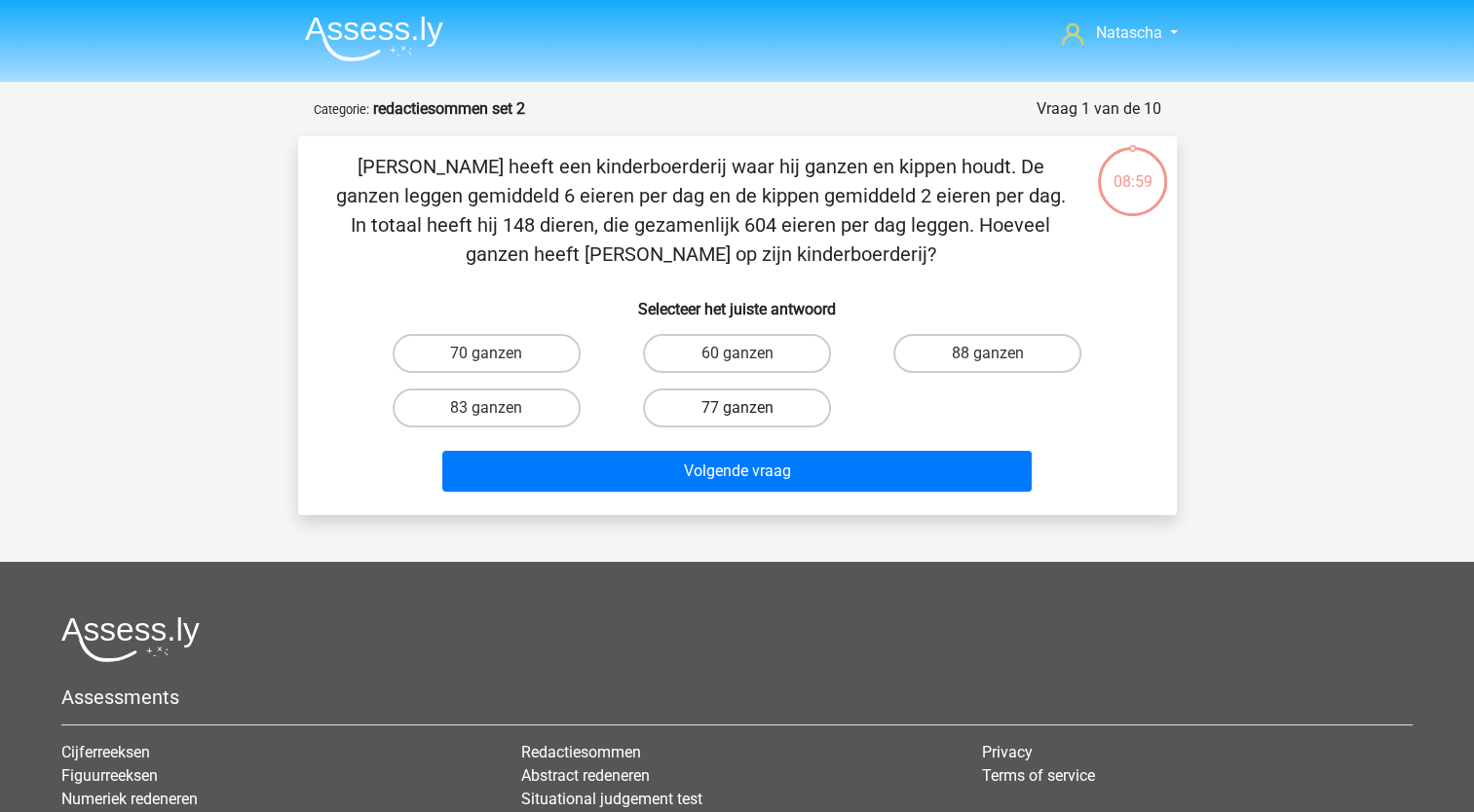
click at [735, 403] on label "77 ganzen" at bounding box center [737, 408] width 188 height 39
click at [737, 407] on input "77 ganzen" at bounding box center [742, 413] width 13 height 13
radio input "true"
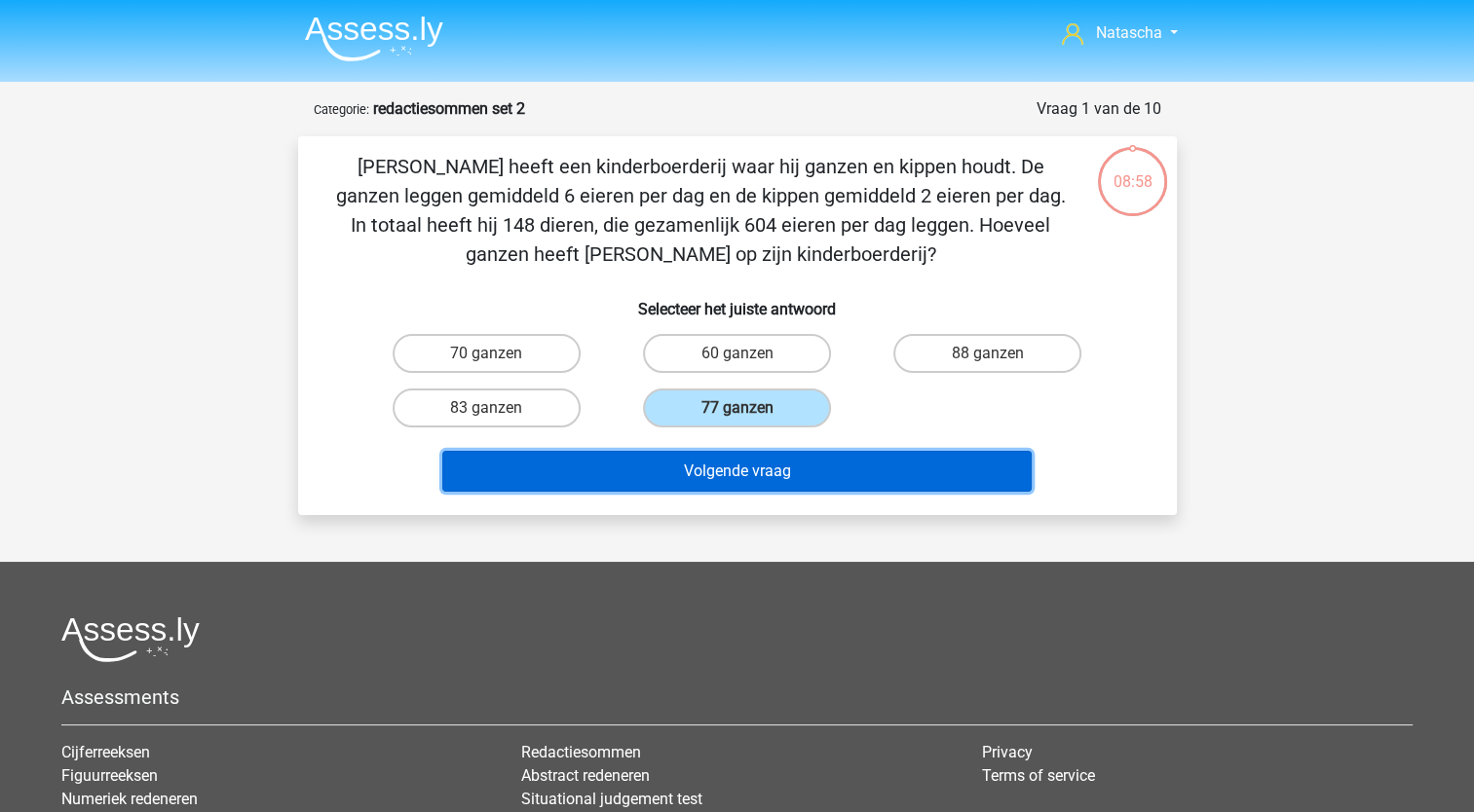
click at [709, 477] on button "Volgende vraag" at bounding box center [737, 471] width 589 height 41
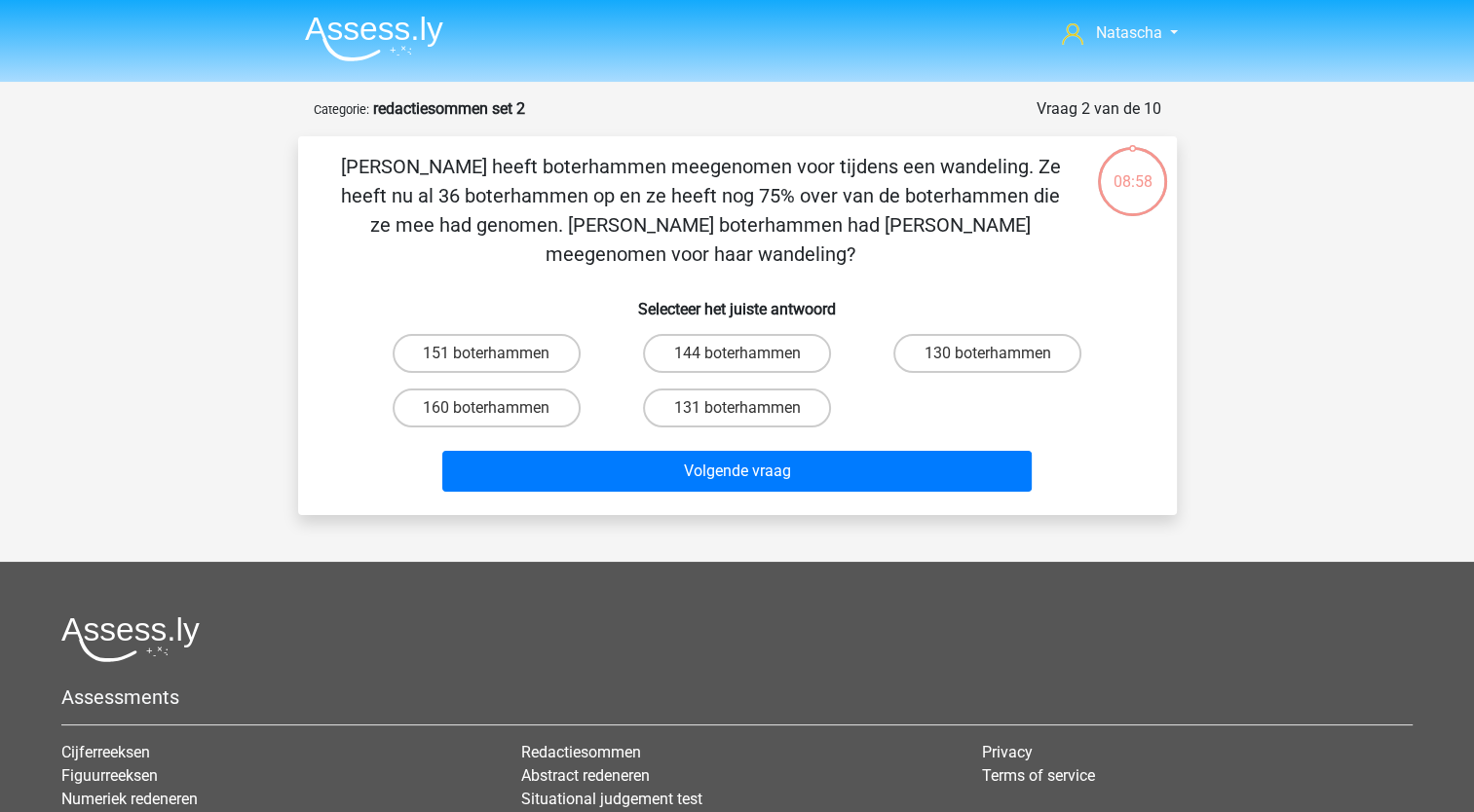
scroll to position [97, 0]
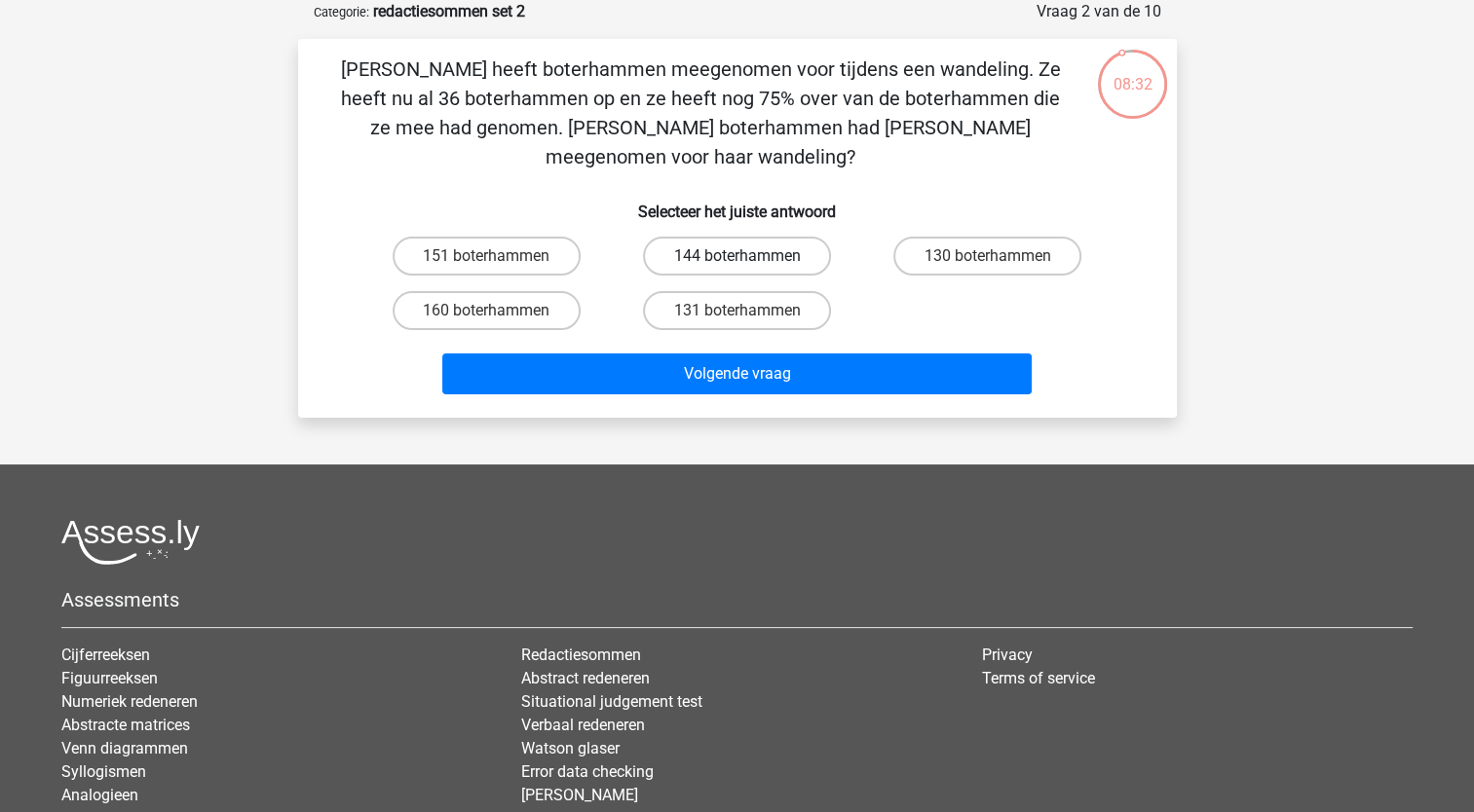
click at [737, 236] on label "144 boterhammen" at bounding box center [737, 256] width 188 height 39
click at [737, 256] on input "144 boterhammen" at bounding box center [742, 262] width 13 height 13
radio input "true"
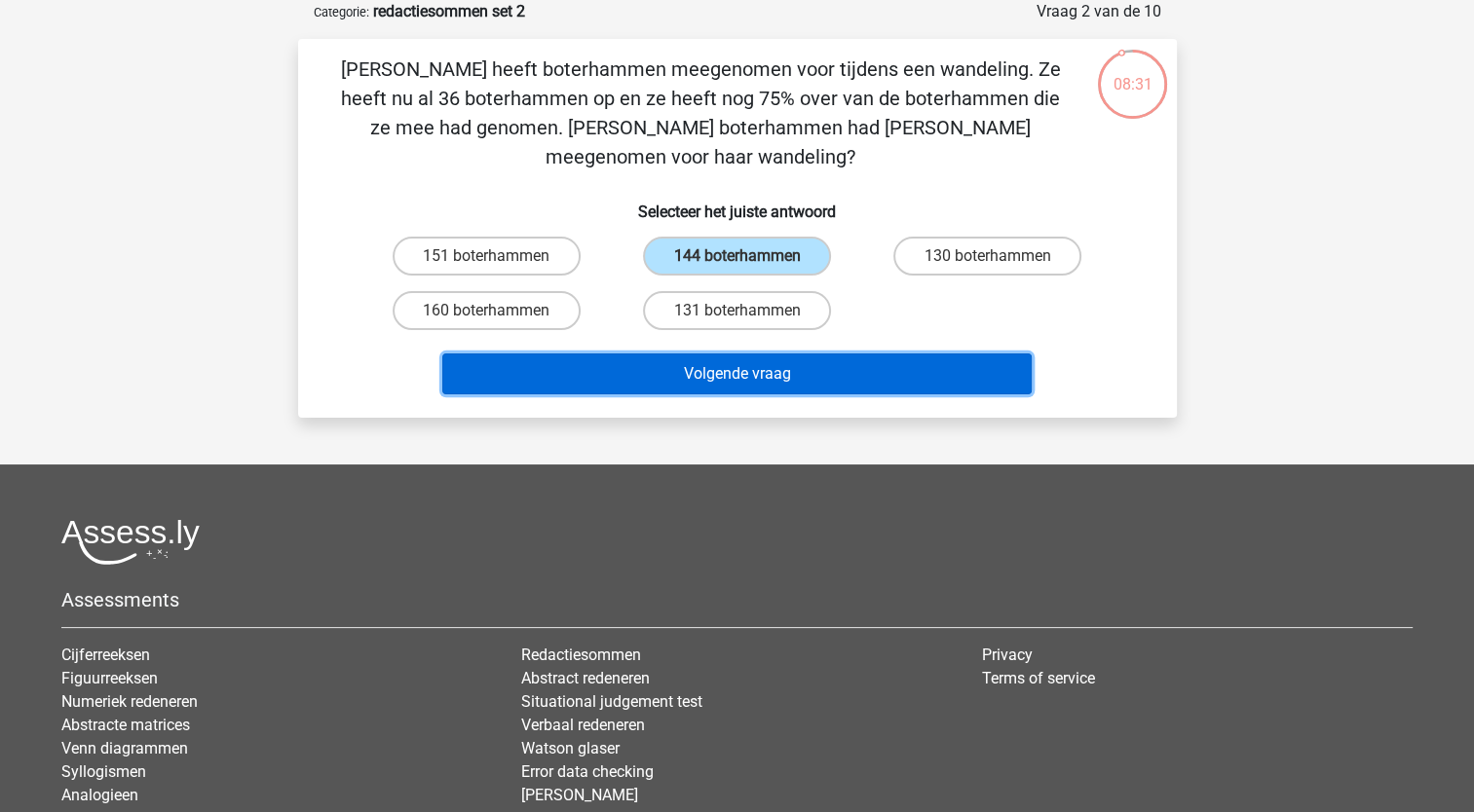
click at [673, 353] on button "Volgende vraag" at bounding box center [737, 374] width 589 height 41
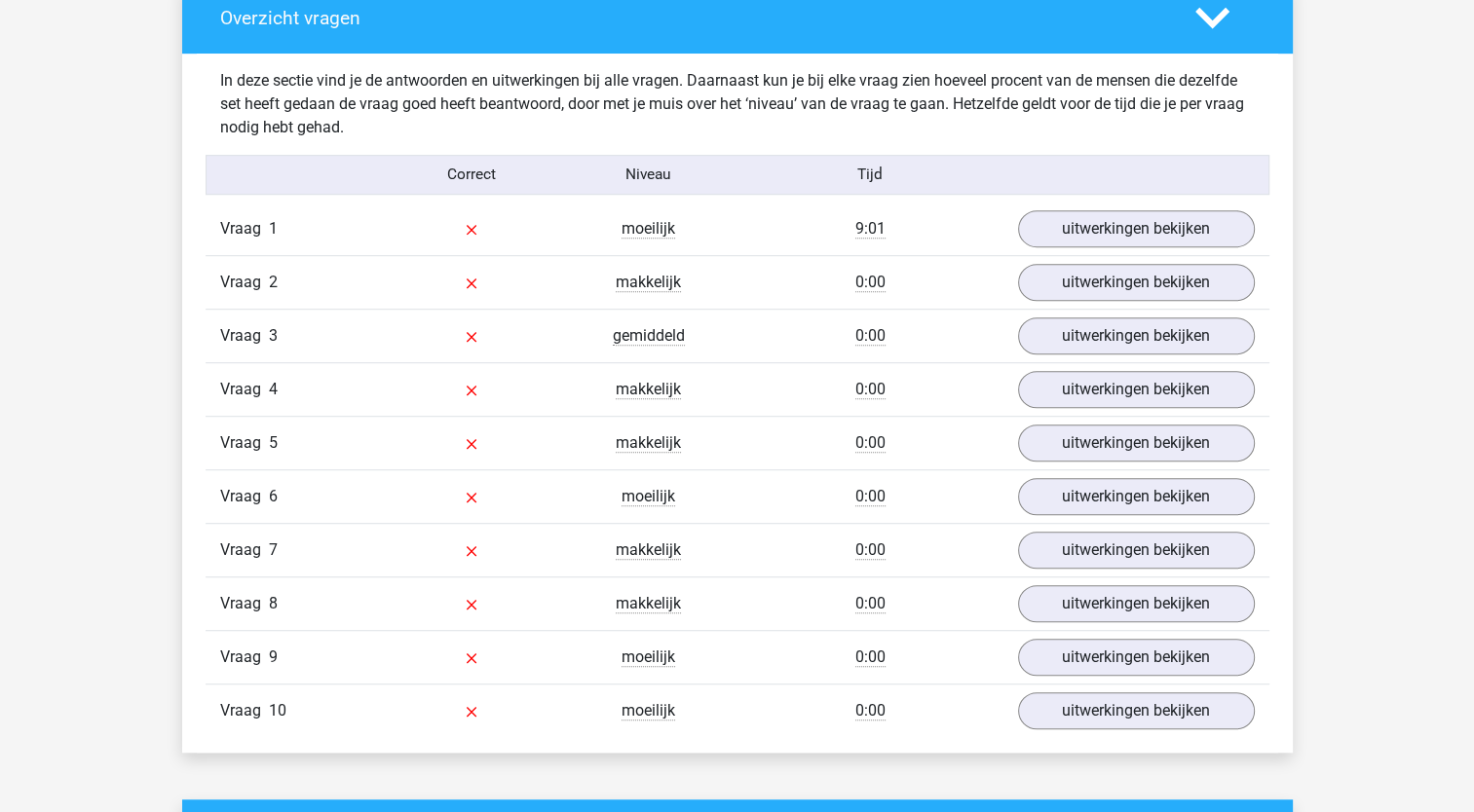
scroll to position [1156, 0]
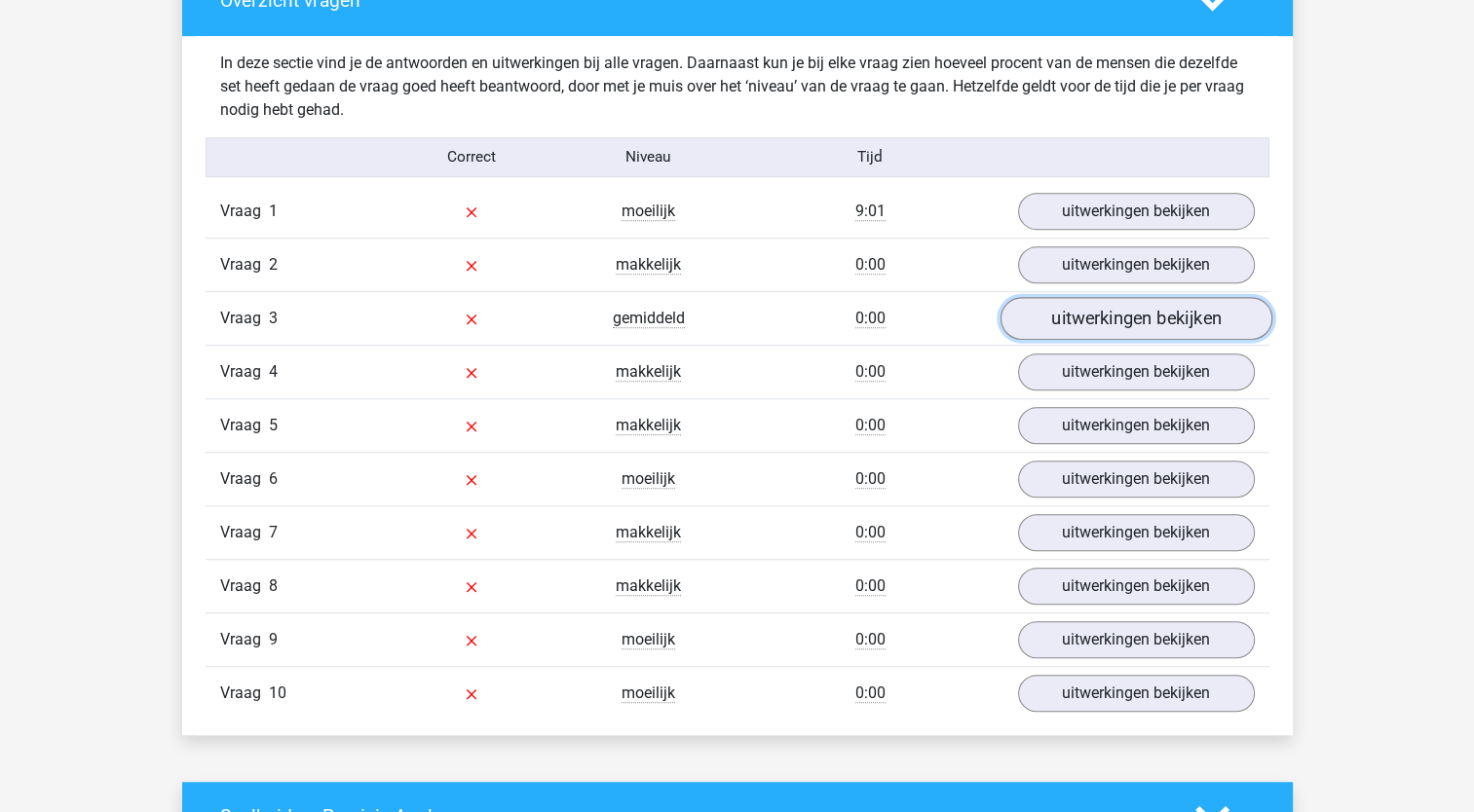
click at [1087, 325] on link "uitwerkingen bekijken" at bounding box center [1135, 319] width 272 height 43
